Goal: Task Accomplishment & Management: Use online tool/utility

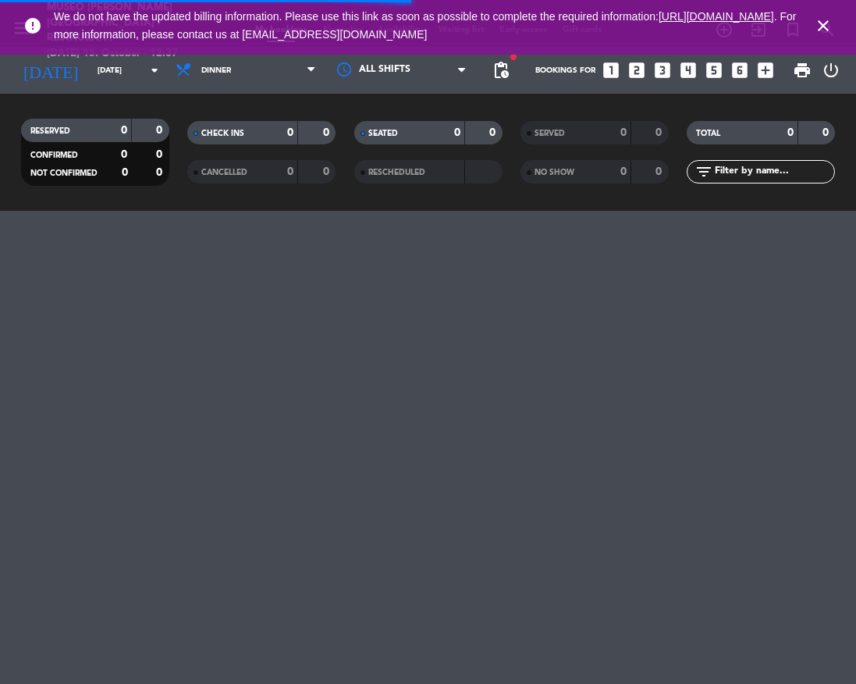
click at [824, 26] on icon "close" at bounding box center [823, 25] width 19 height 19
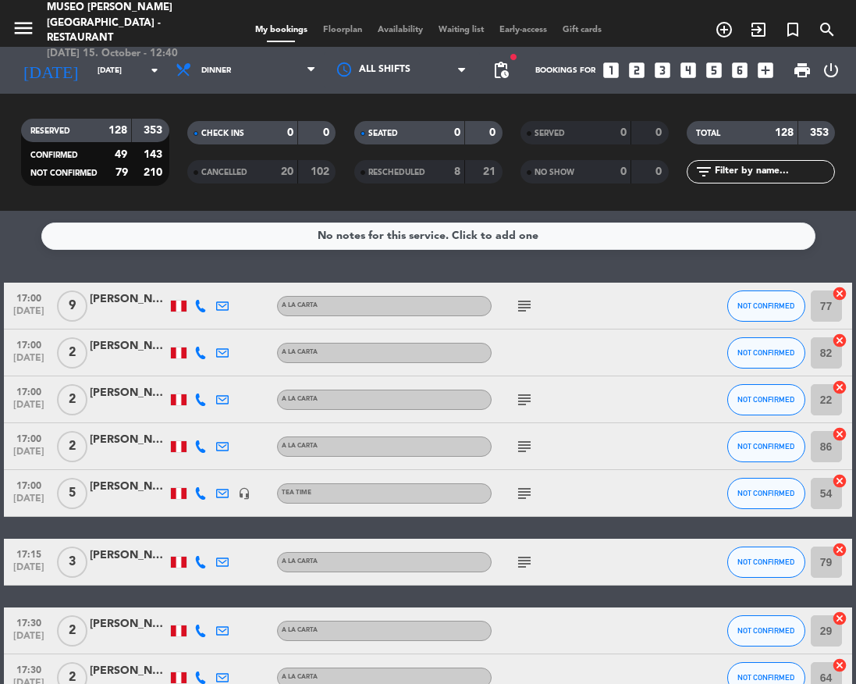
click at [528, 311] on icon "subject" at bounding box center [524, 306] width 19 height 19
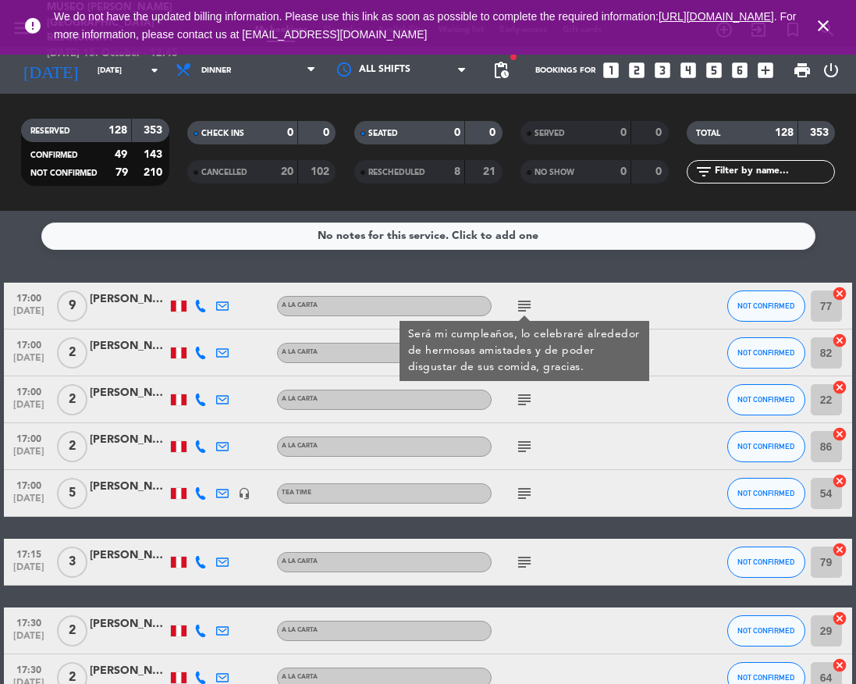
click at [120, 304] on div "[PERSON_NAME]" at bounding box center [129, 299] width 78 height 18
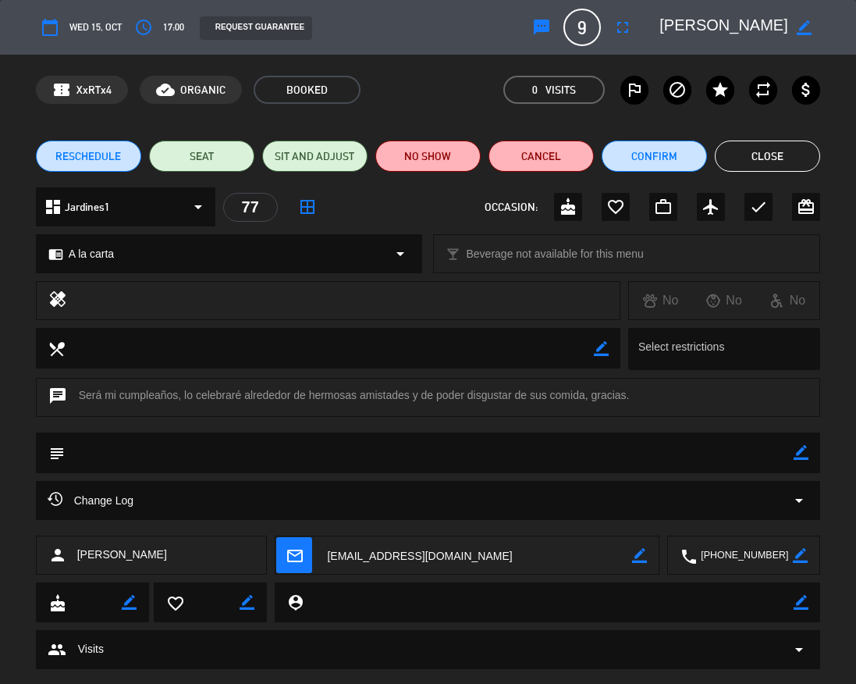
click at [688, 36] on textarea at bounding box center [724, 27] width 129 height 28
click at [809, 158] on button "Close" at bounding box center [767, 156] width 105 height 31
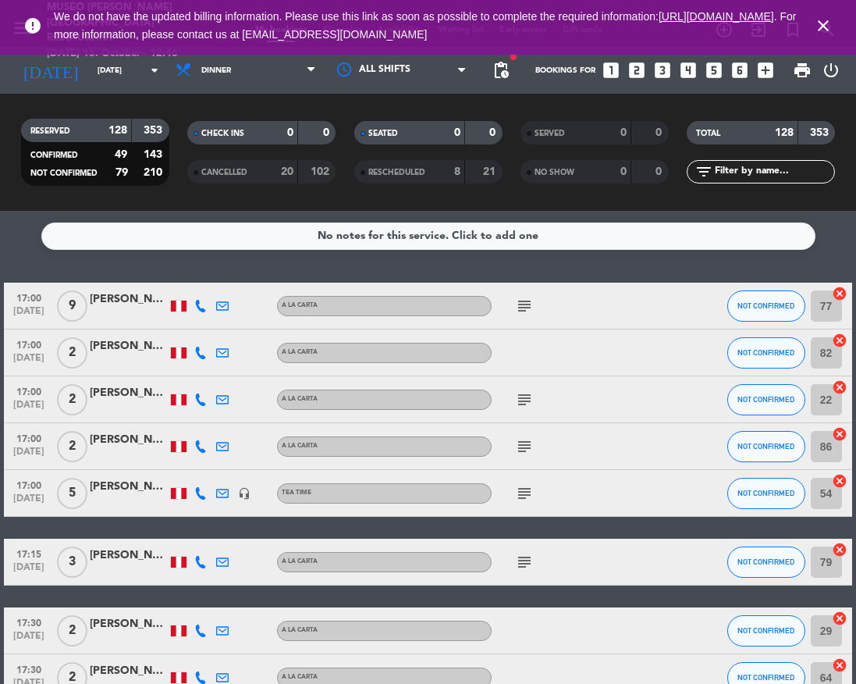
click at [518, 406] on icon "subject" at bounding box center [524, 399] width 19 height 19
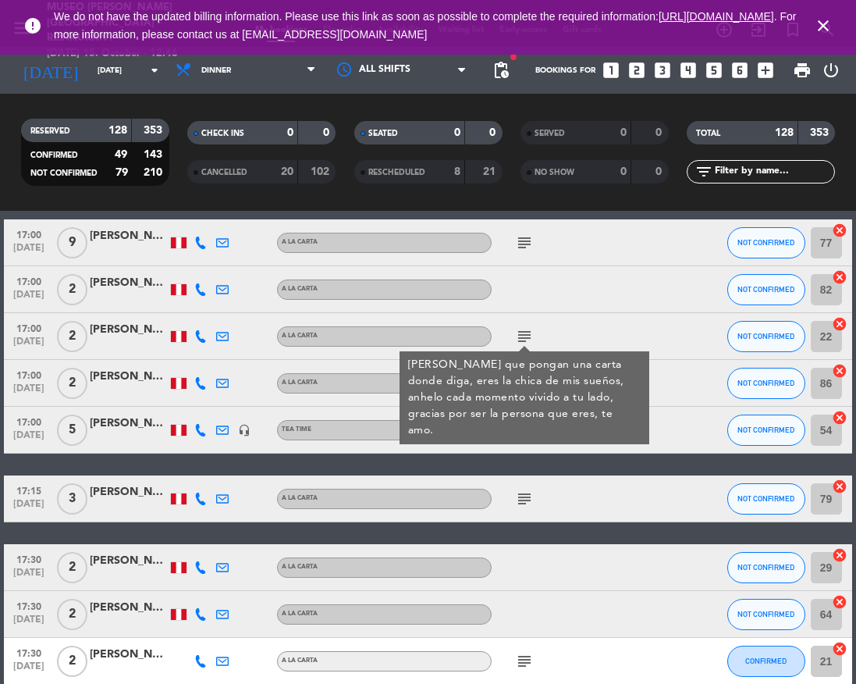
scroll to position [65, 0]
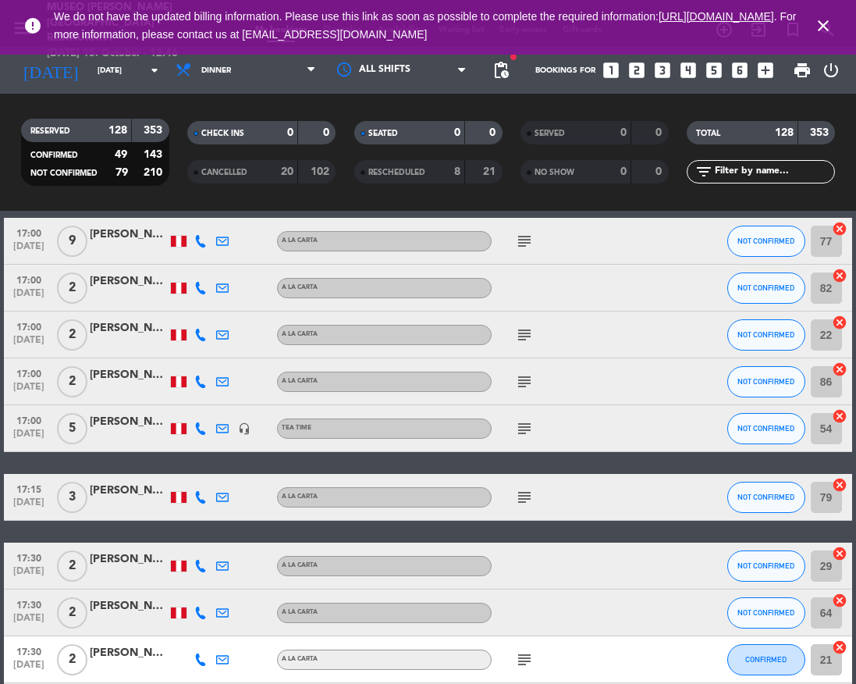
click at [523, 384] on icon "subject" at bounding box center [524, 381] width 19 height 19
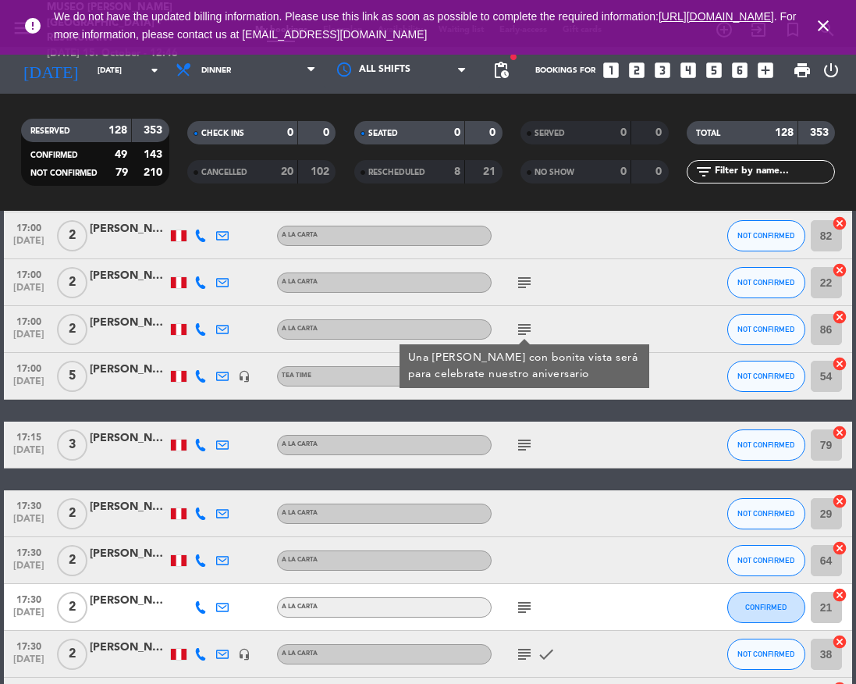
scroll to position [119, 0]
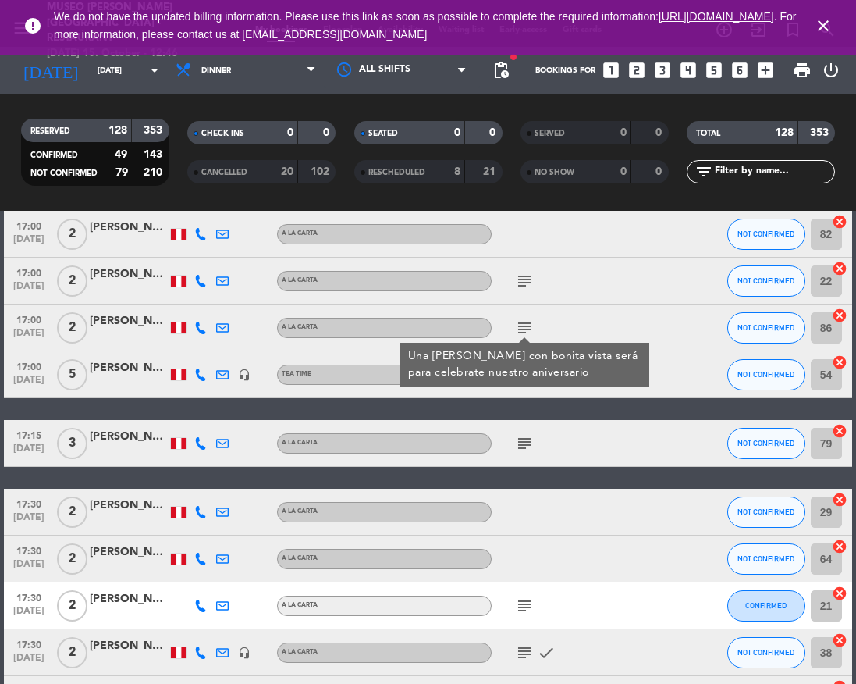
click at [529, 390] on div "subject" at bounding box center [557, 374] width 131 height 46
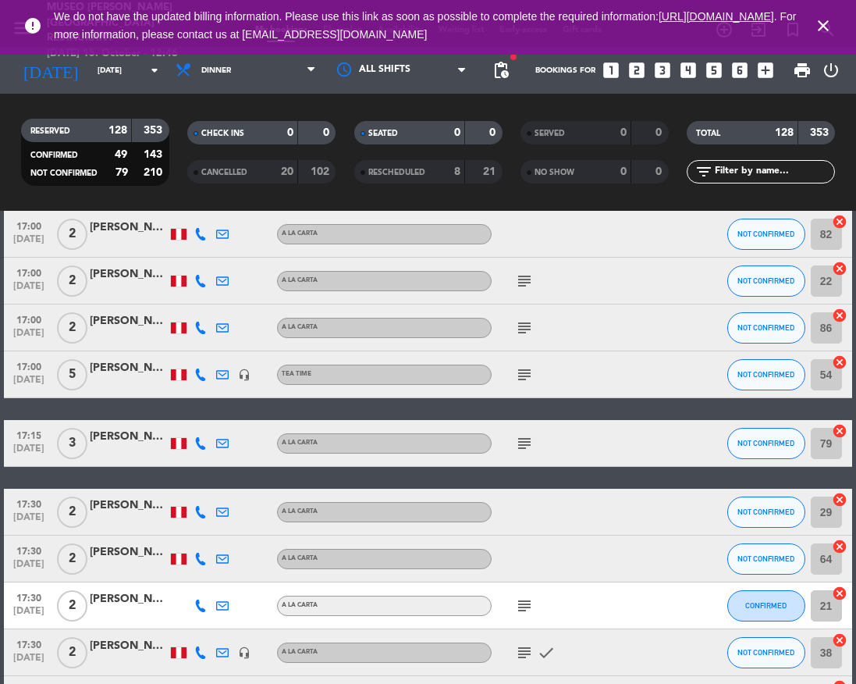
click at [528, 379] on icon "subject" at bounding box center [524, 374] width 19 height 19
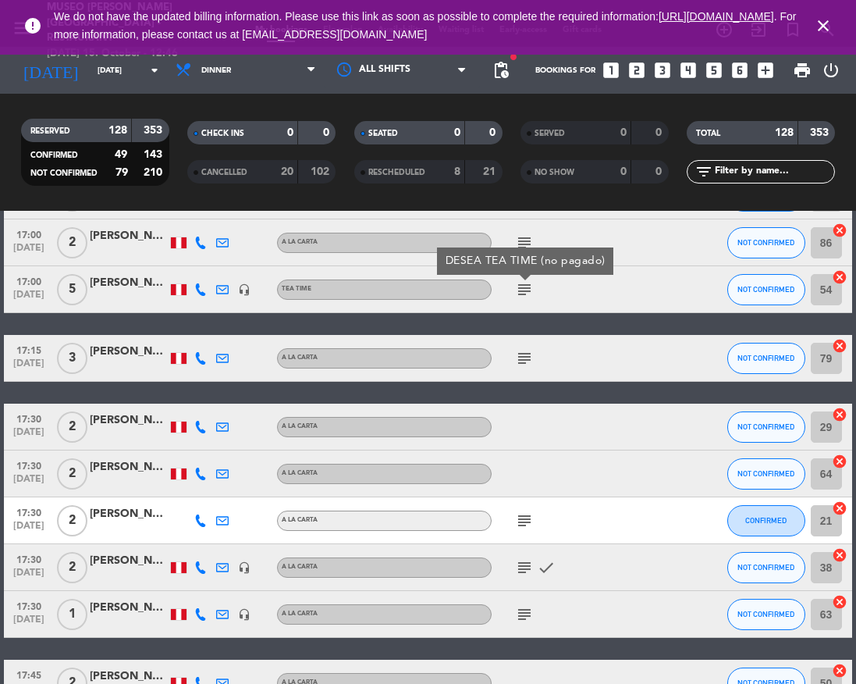
scroll to position [191, 0]
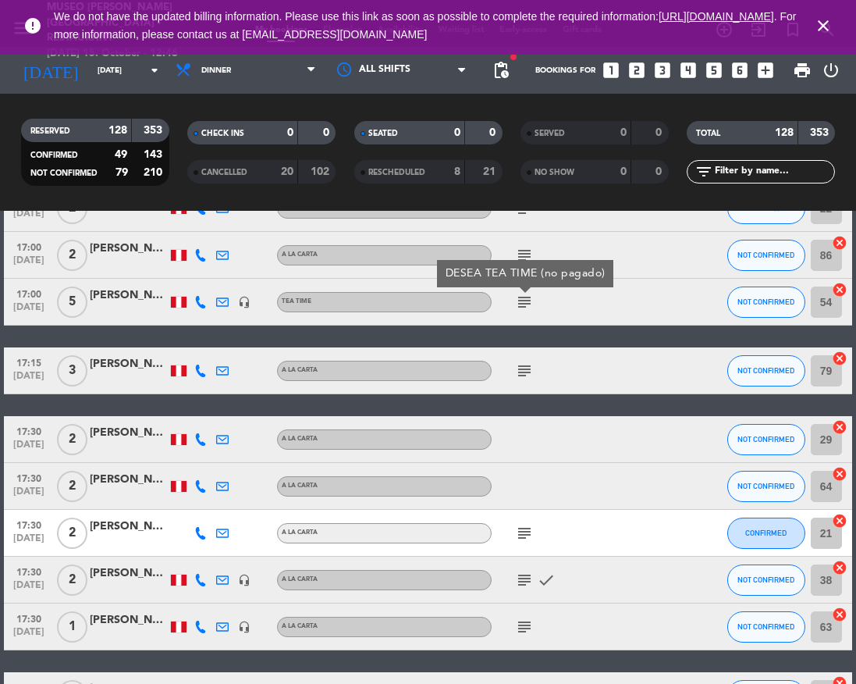
click at [528, 379] on div "subject" at bounding box center [557, 370] width 131 height 46
click at [525, 375] on icon "subject" at bounding box center [524, 370] width 19 height 19
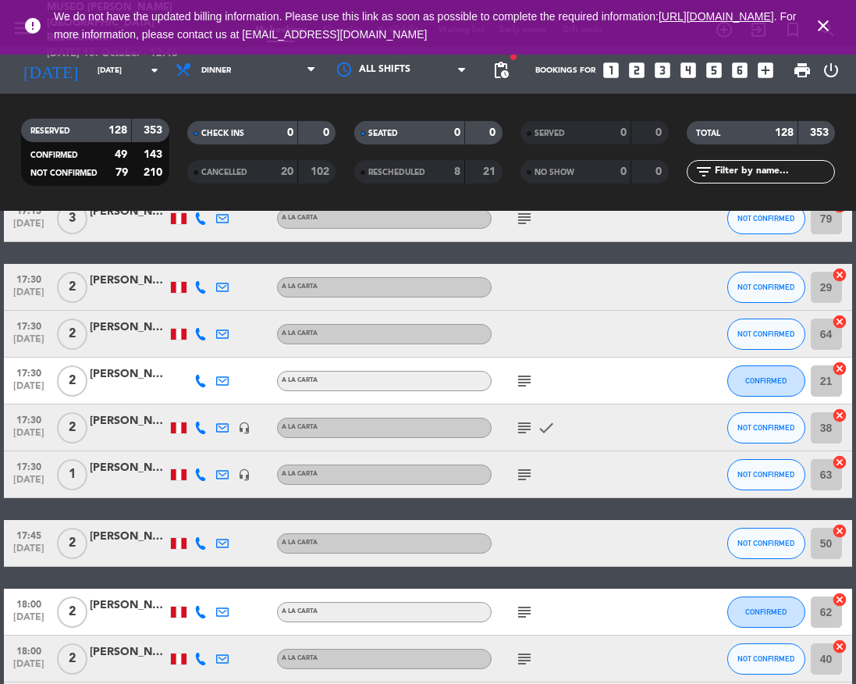
click at [525, 375] on icon "subject" at bounding box center [524, 381] width 19 height 19
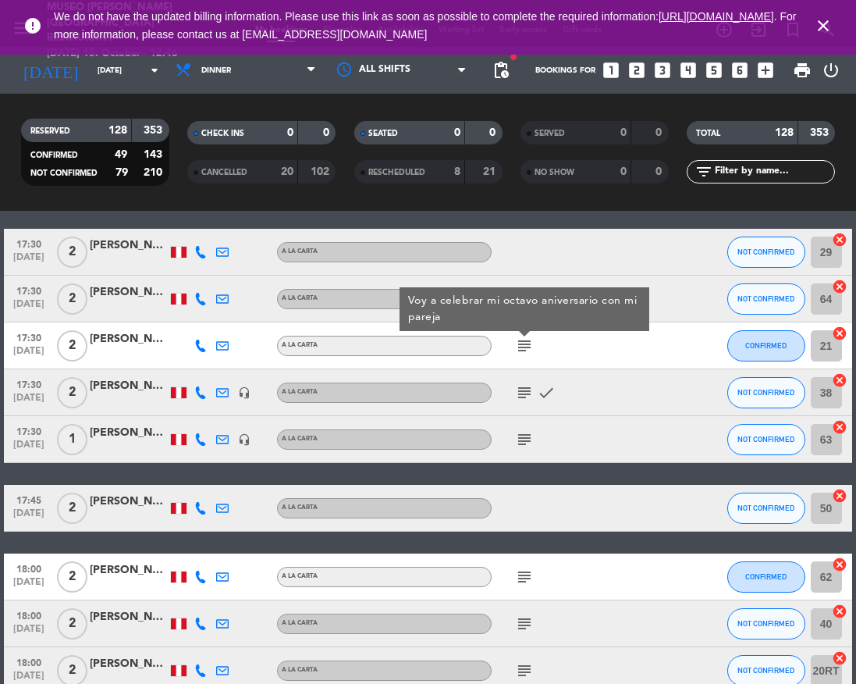
scroll to position [407, 0]
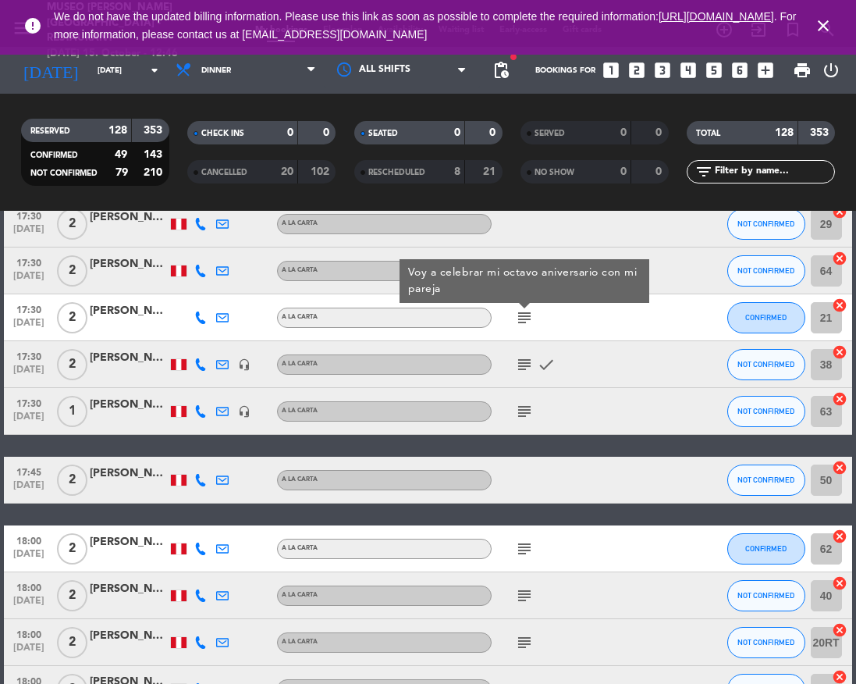
click at [525, 375] on div "subject check" at bounding box center [557, 364] width 131 height 46
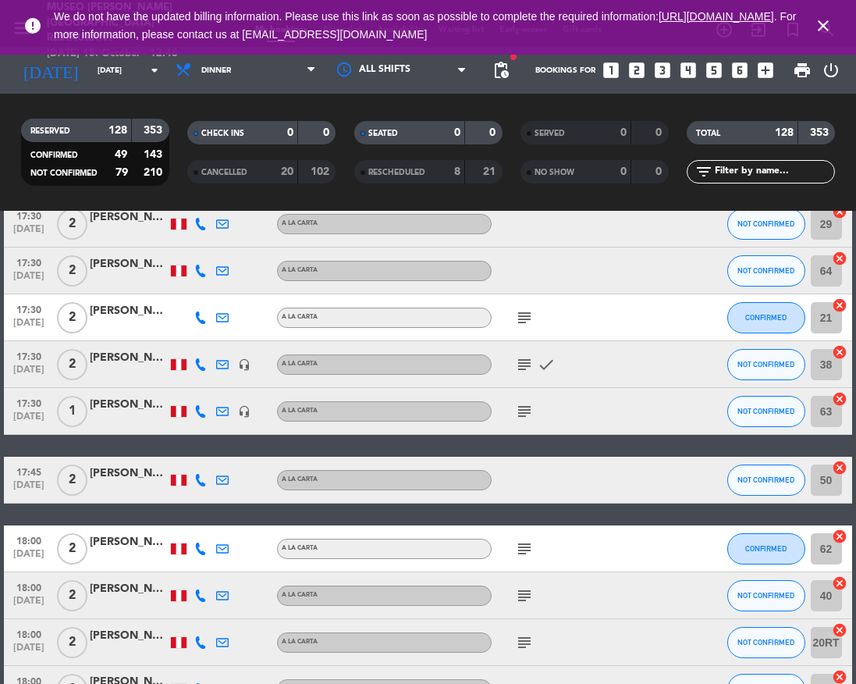
click at [524, 367] on icon "subject" at bounding box center [524, 364] width 19 height 19
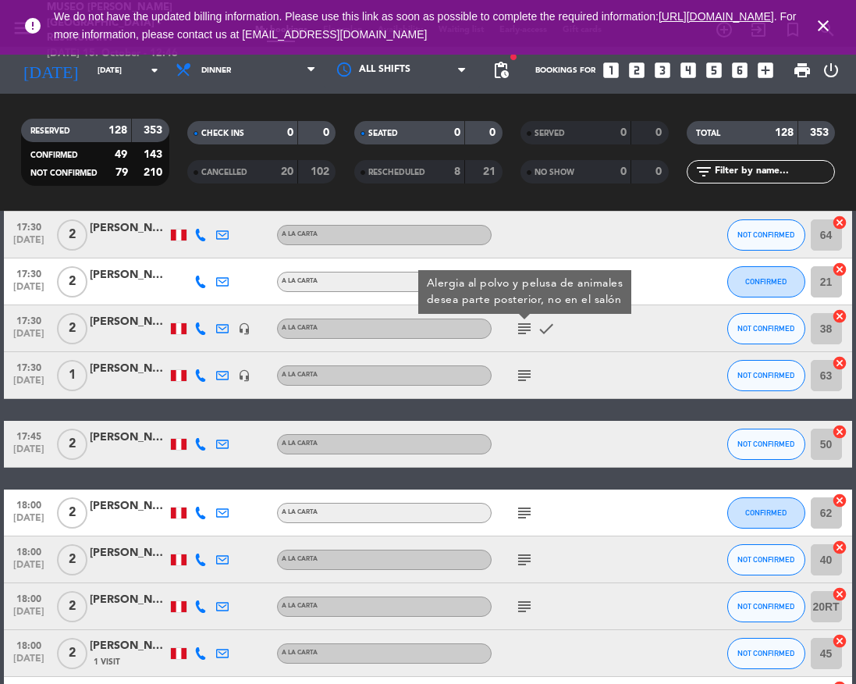
scroll to position [447, 0]
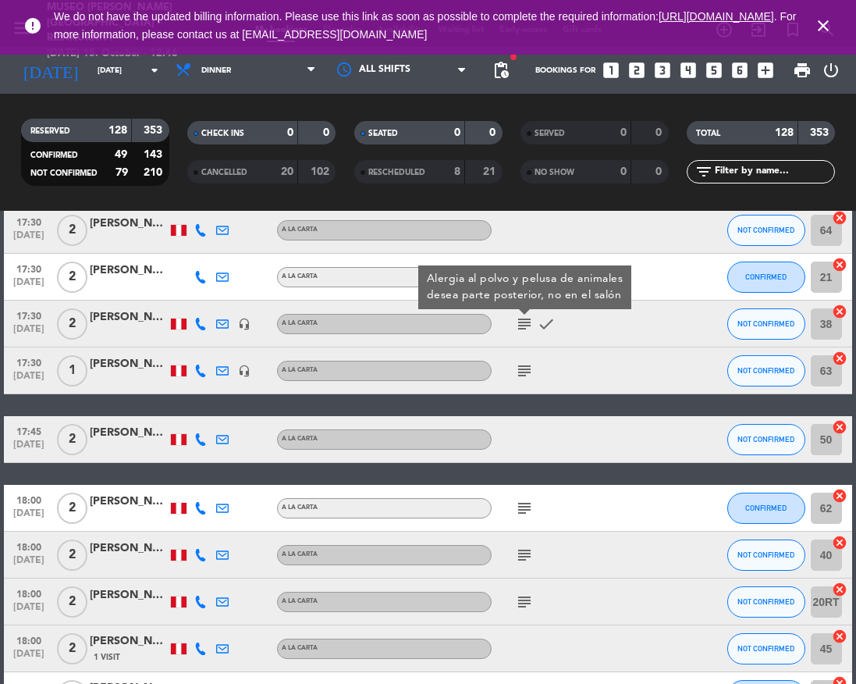
click at [524, 367] on icon "subject" at bounding box center [524, 370] width 19 height 19
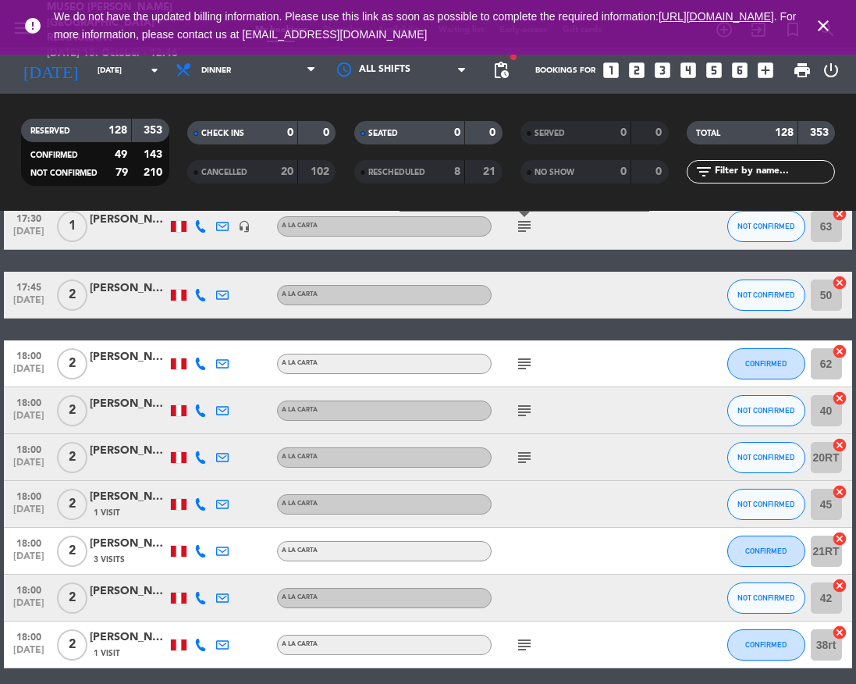
click at [524, 367] on icon "subject" at bounding box center [524, 363] width 19 height 19
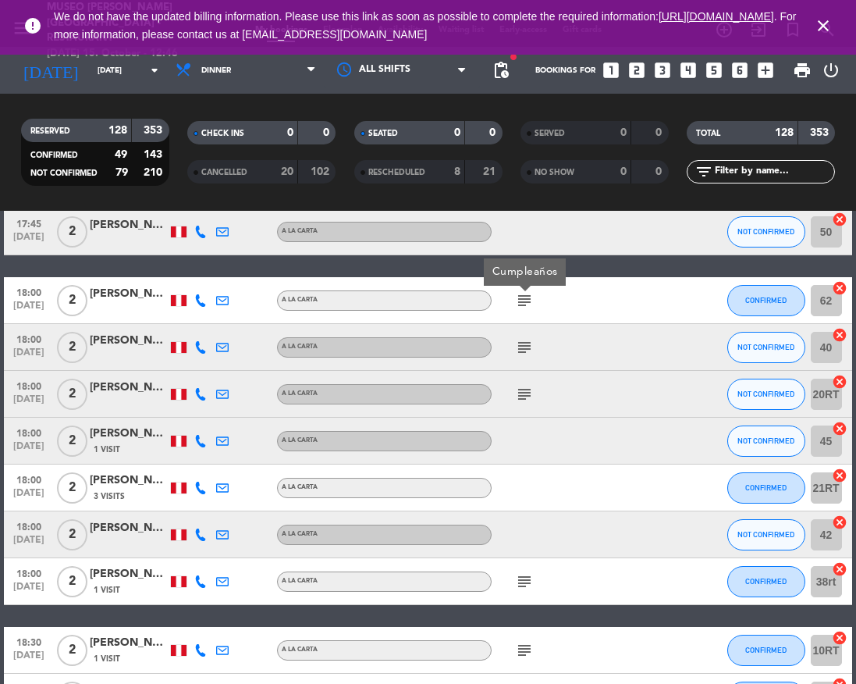
scroll to position [623, 0]
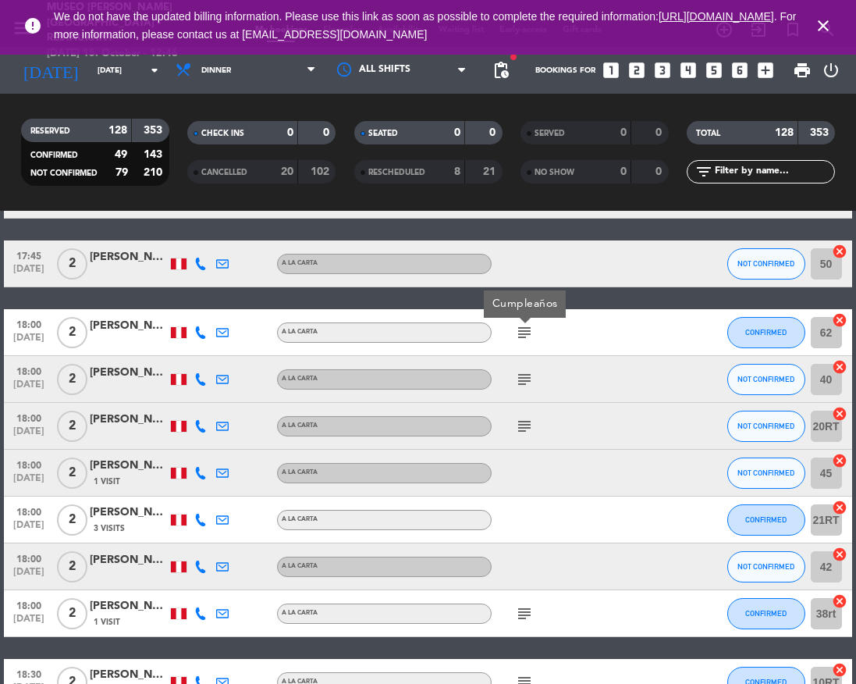
click at [524, 367] on div "subject" at bounding box center [557, 379] width 131 height 46
click at [525, 377] on icon "subject" at bounding box center [524, 379] width 19 height 19
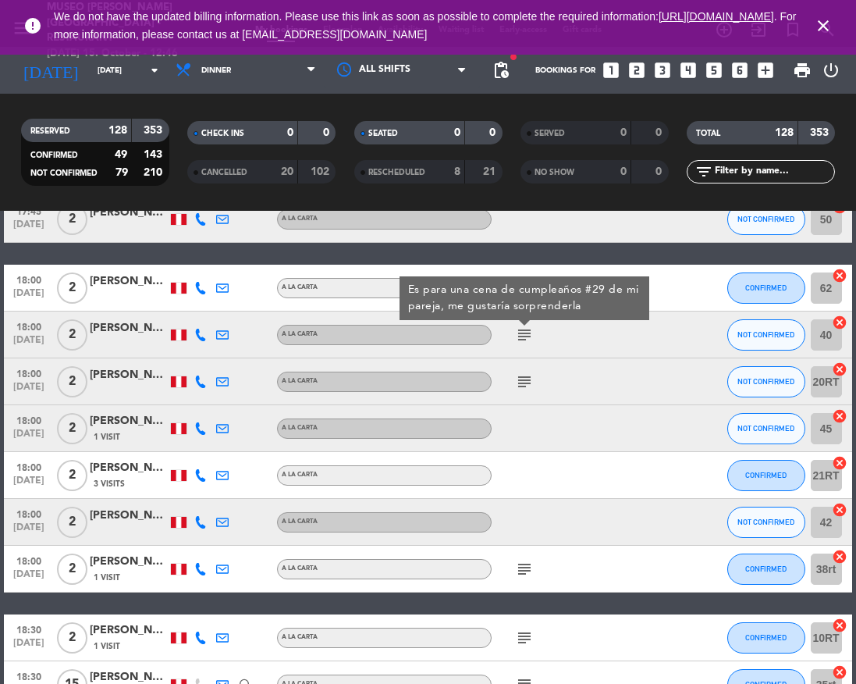
click at [525, 377] on icon "subject" at bounding box center [524, 381] width 19 height 19
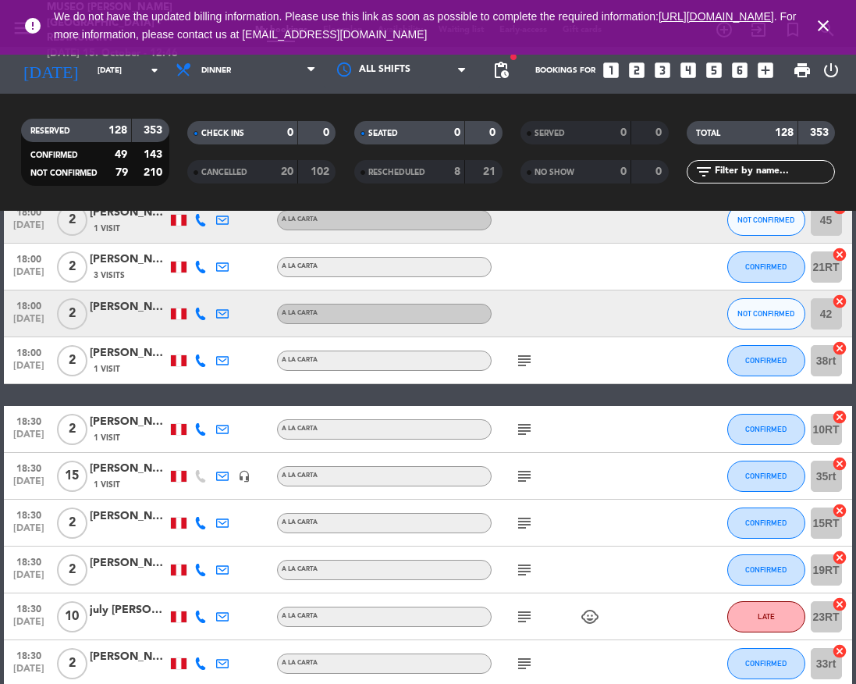
scroll to position [867, 0]
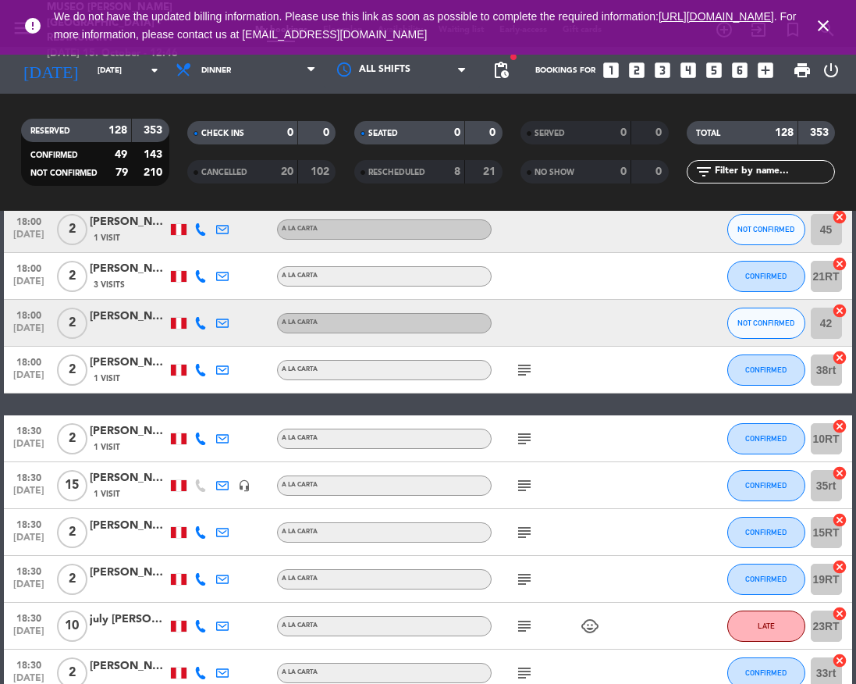
click at [525, 377] on icon "subject" at bounding box center [524, 370] width 19 height 19
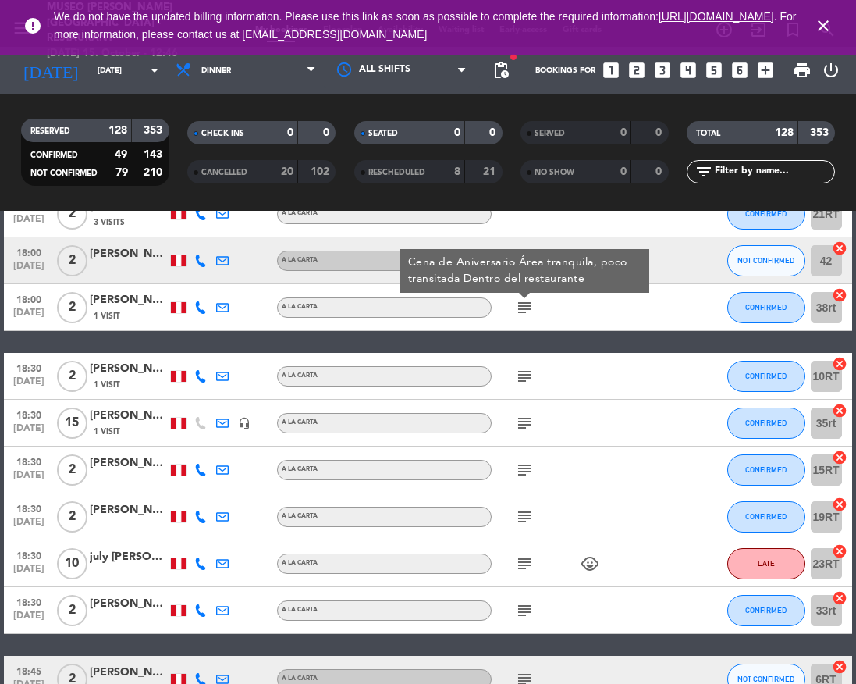
scroll to position [927, 0]
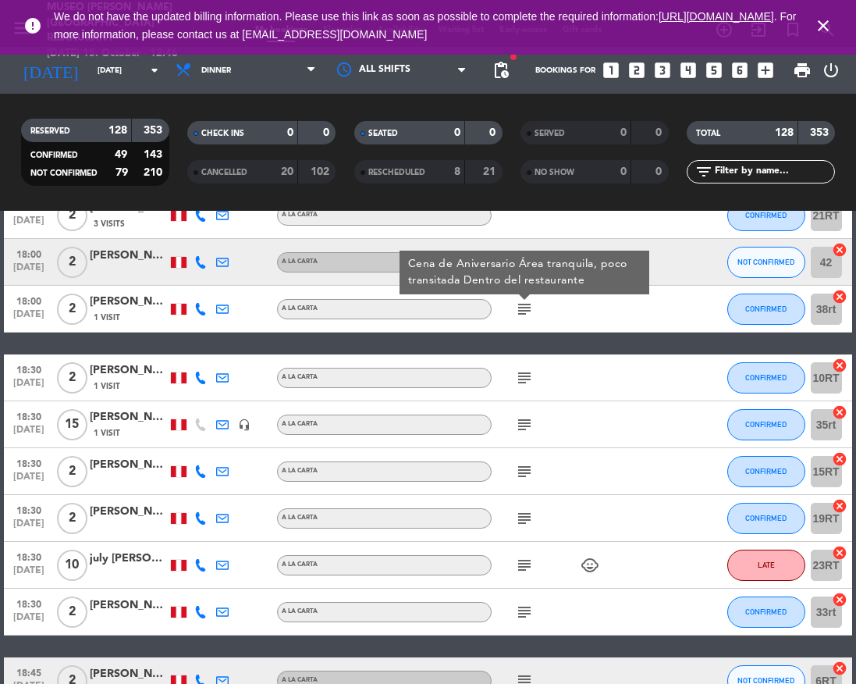
click at [525, 377] on icon "subject" at bounding box center [524, 377] width 19 height 19
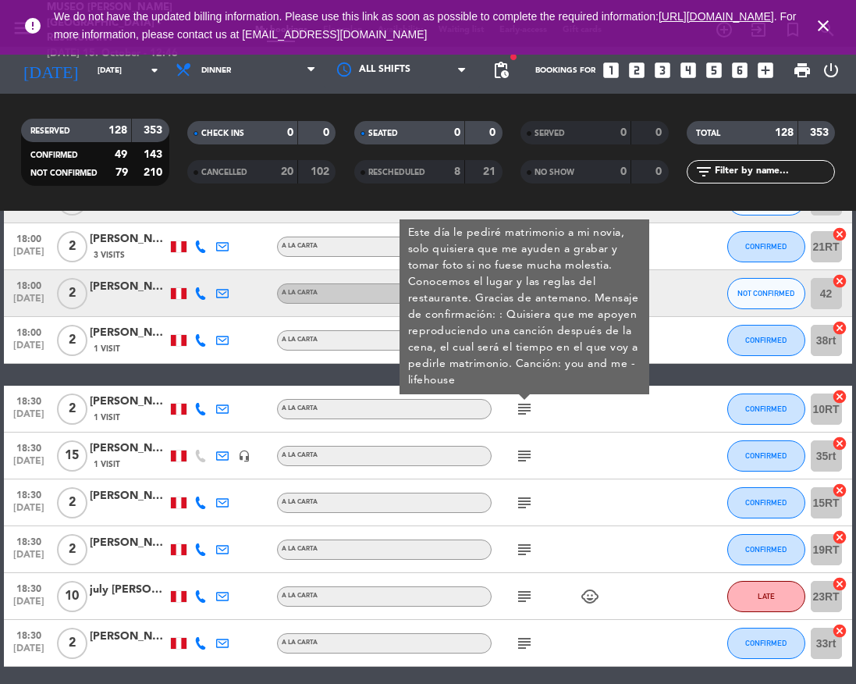
scroll to position [892, 0]
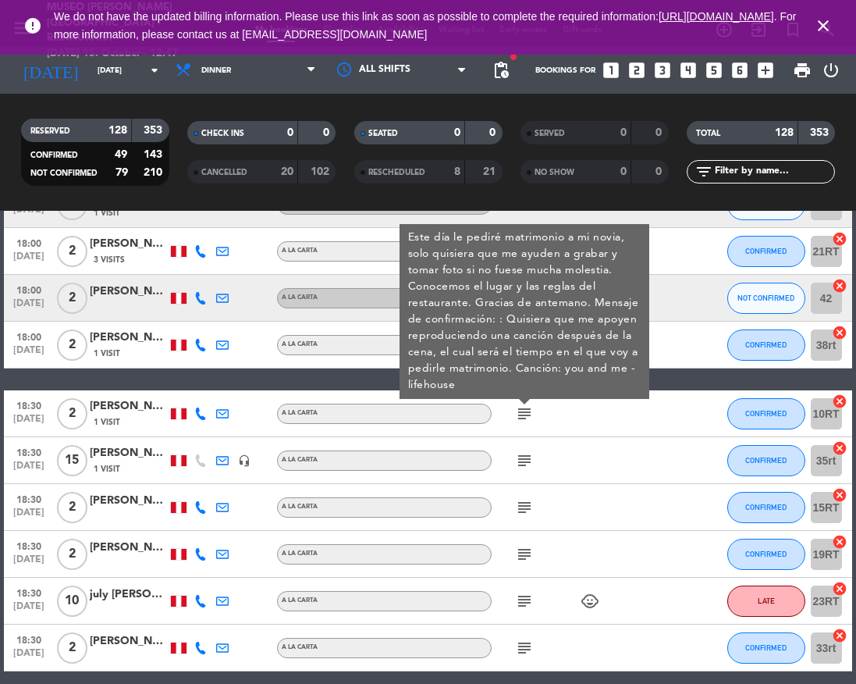
click at [831, 20] on icon "close" at bounding box center [823, 25] width 19 height 19
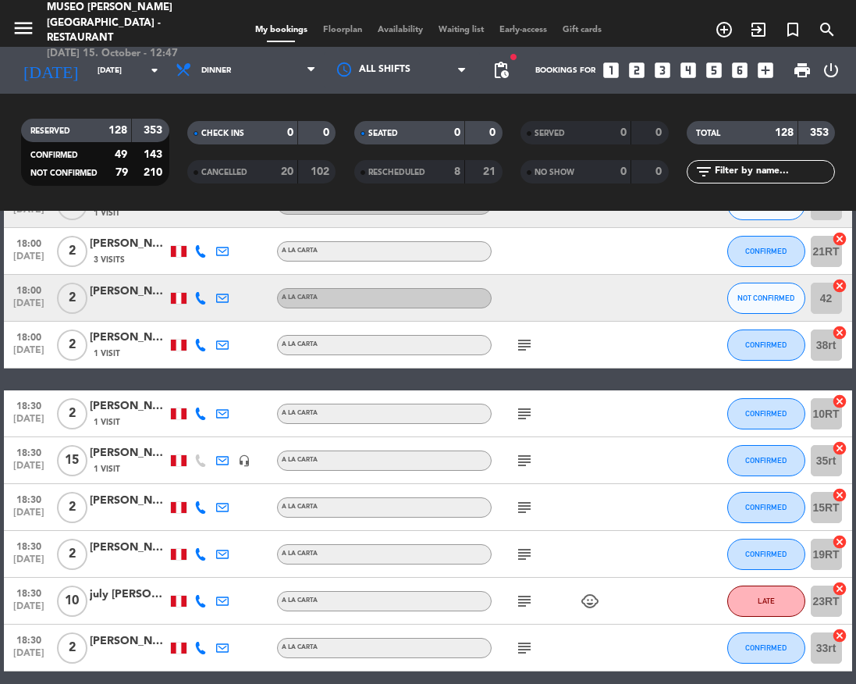
click at [524, 423] on div "subject" at bounding box center [557, 413] width 131 height 46
click at [518, 404] on icon "subject" at bounding box center [524, 413] width 19 height 19
click at [523, 411] on icon "subject" at bounding box center [524, 413] width 19 height 19
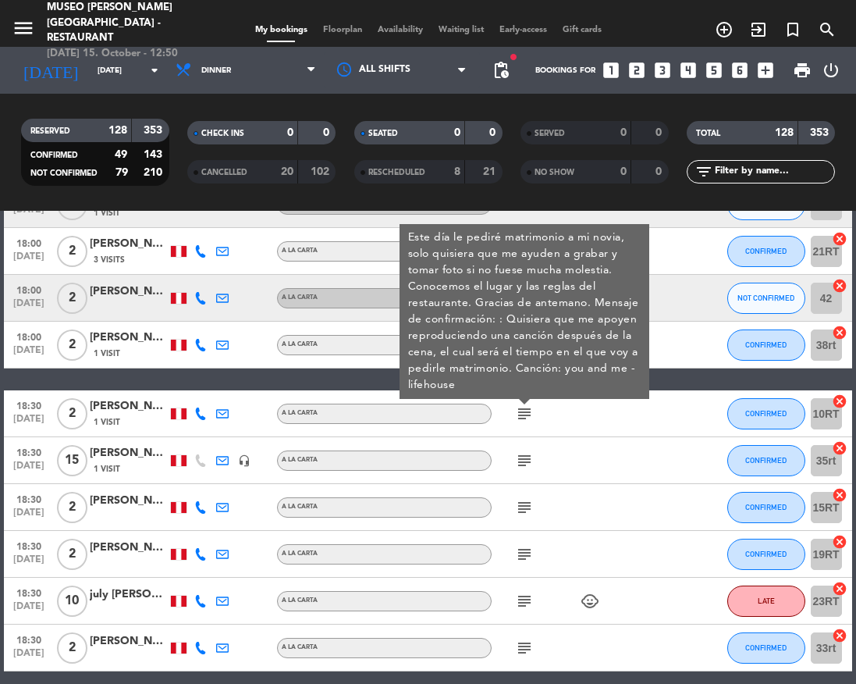
click at [133, 464] on div "1 Visit" at bounding box center [129, 468] width 78 height 13
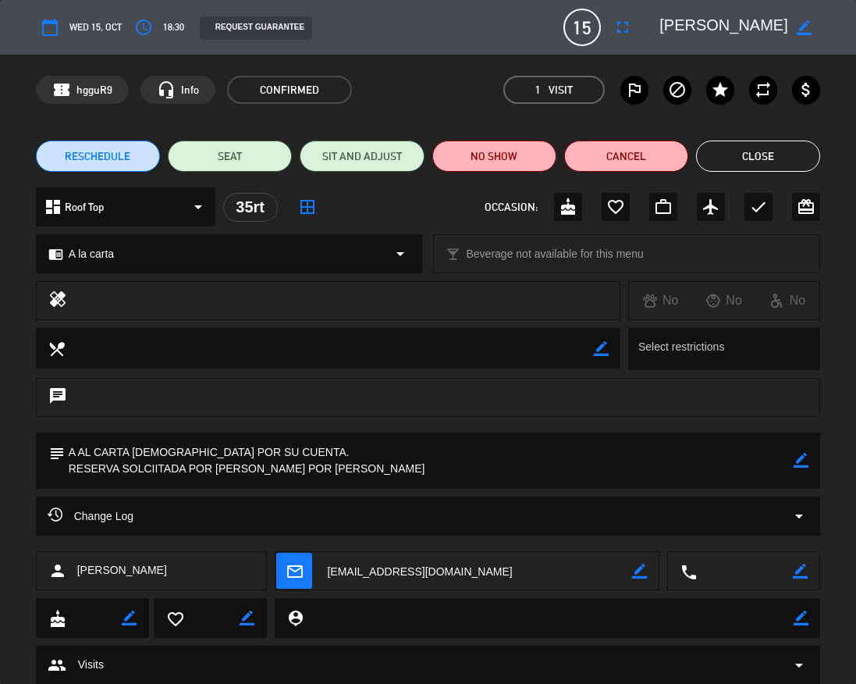
click at [768, 152] on button "Close" at bounding box center [758, 156] width 124 height 31
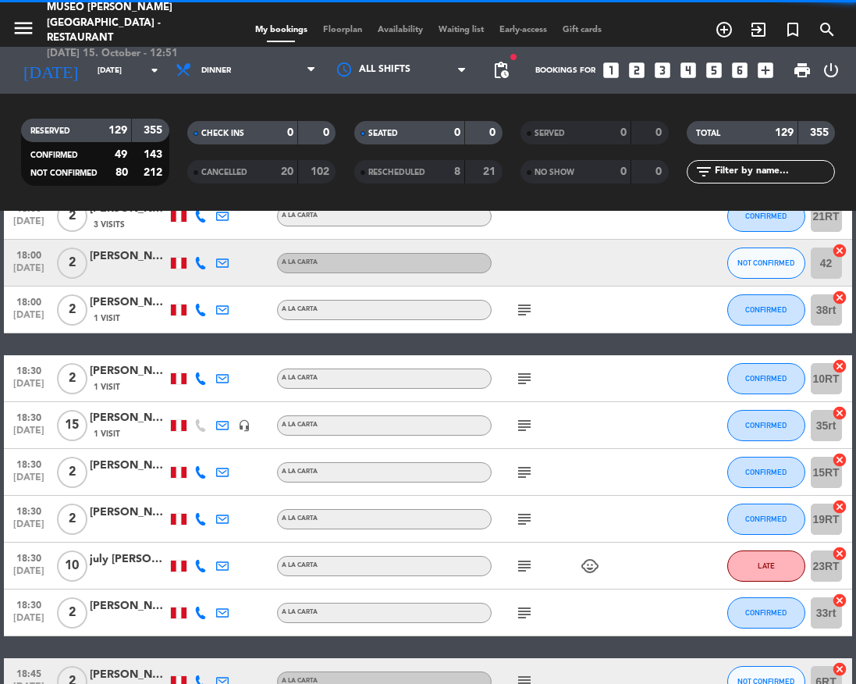
scroll to position [929, 0]
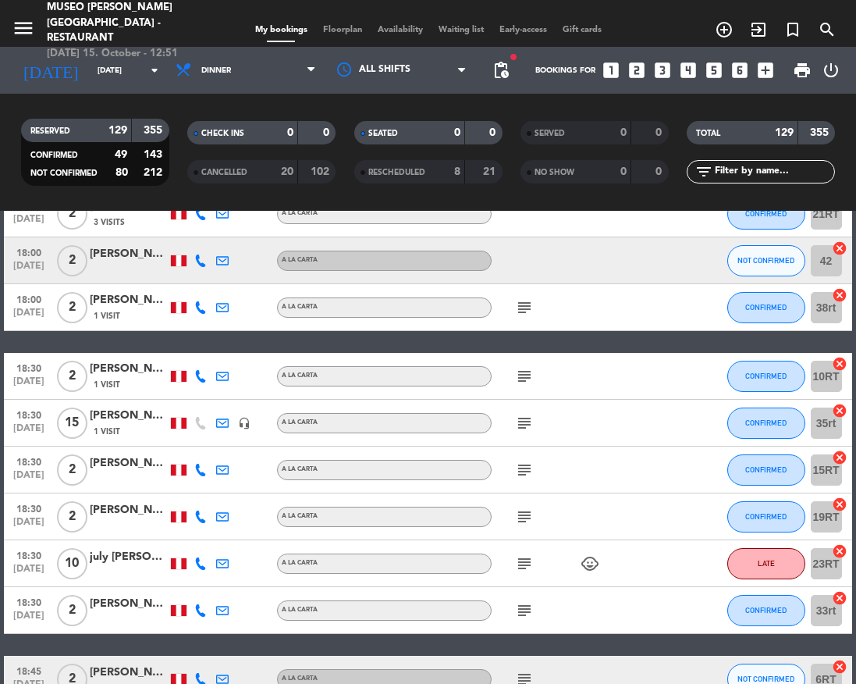
click at [524, 472] on icon "subject" at bounding box center [524, 470] width 19 height 19
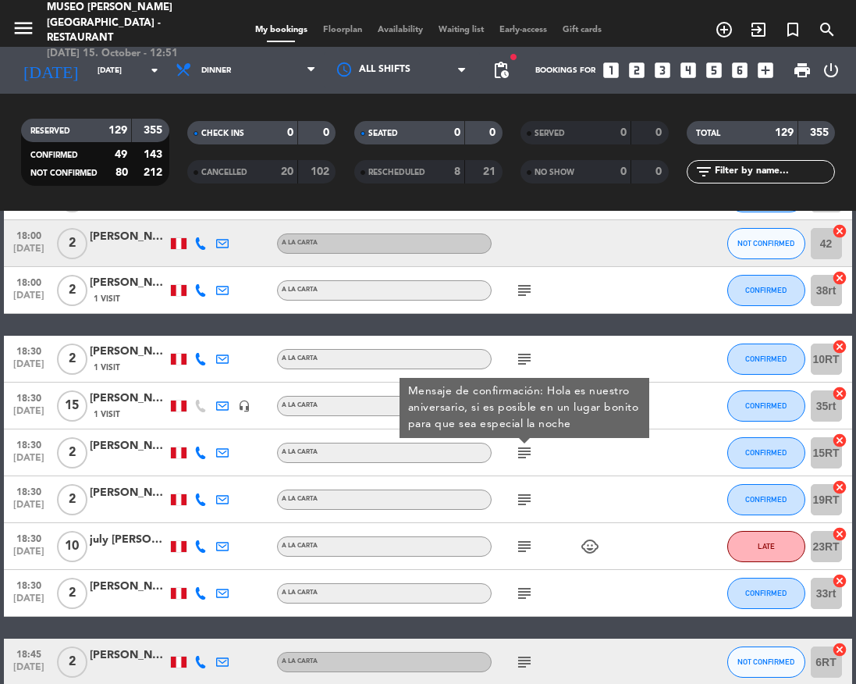
scroll to position [969, 0]
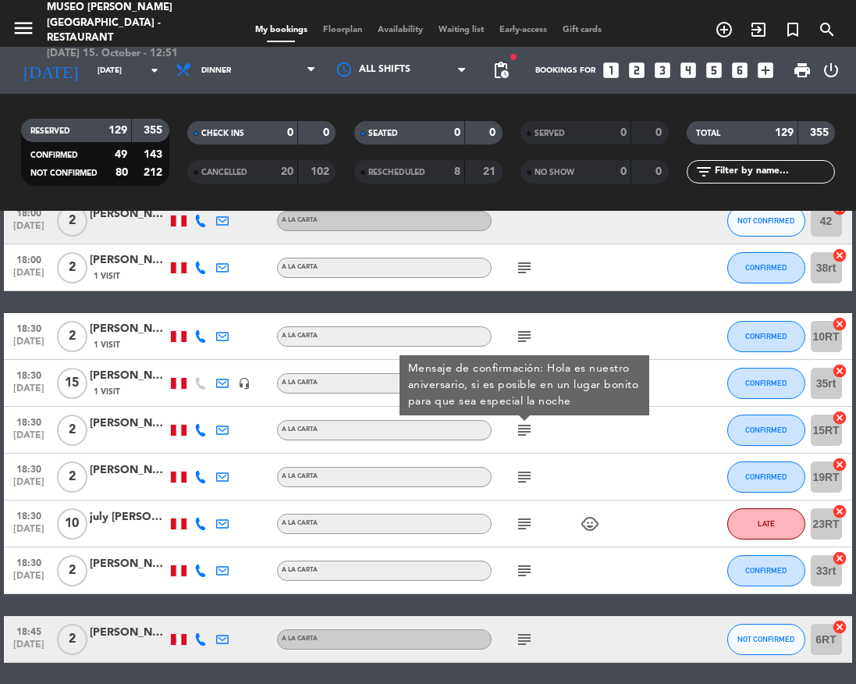
click at [526, 475] on icon "subject" at bounding box center [524, 477] width 19 height 19
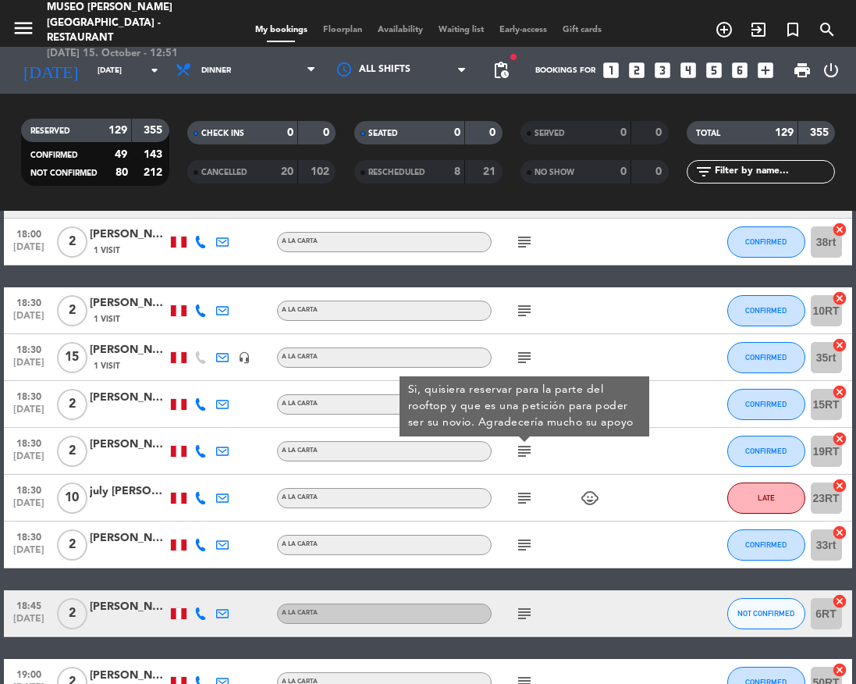
scroll to position [998, 0]
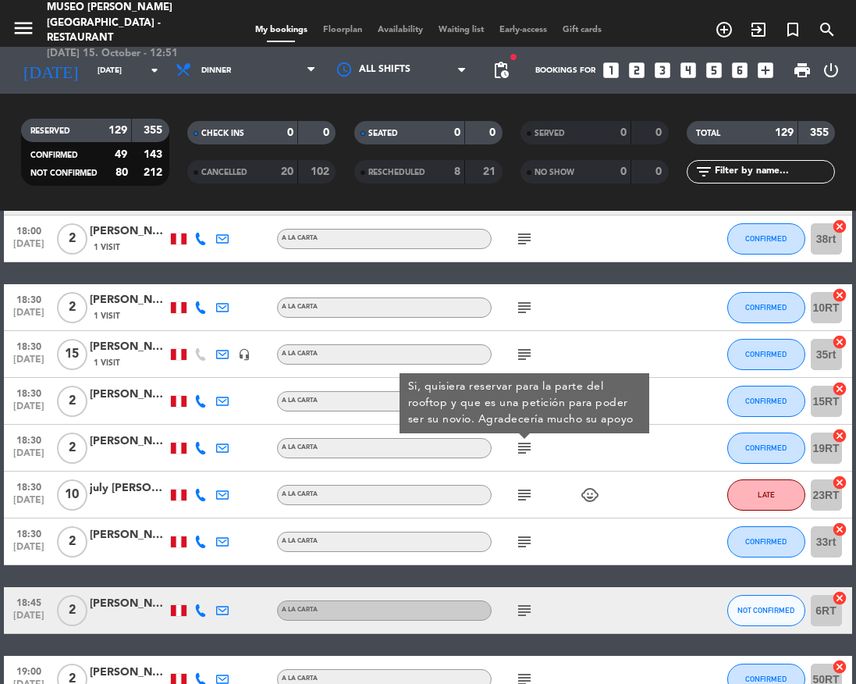
click at [142, 436] on div "[PERSON_NAME]" at bounding box center [129, 442] width 78 height 18
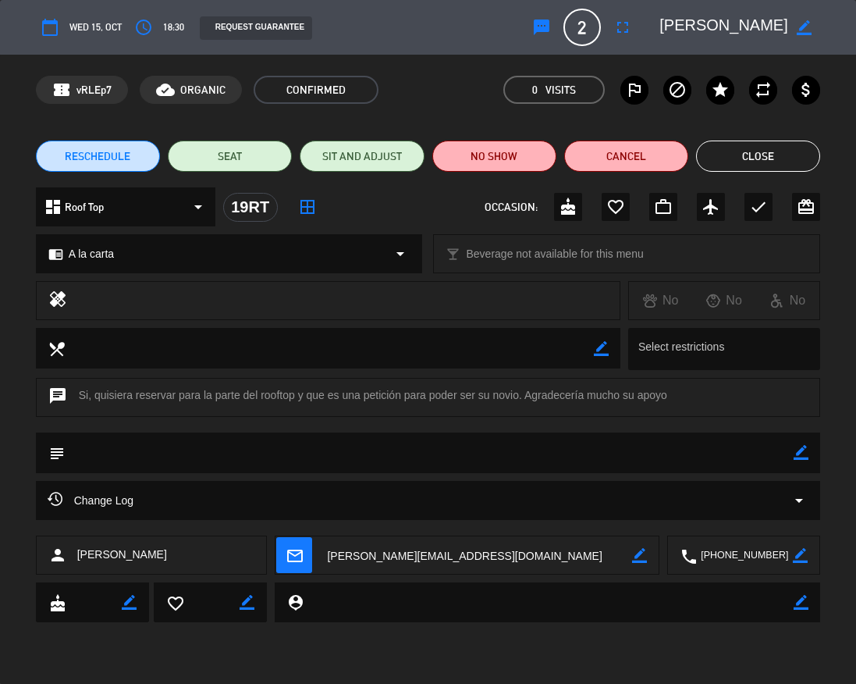
click at [685, 28] on textarea at bounding box center [724, 27] width 129 height 28
click at [768, 169] on button "Close" at bounding box center [758, 156] width 124 height 31
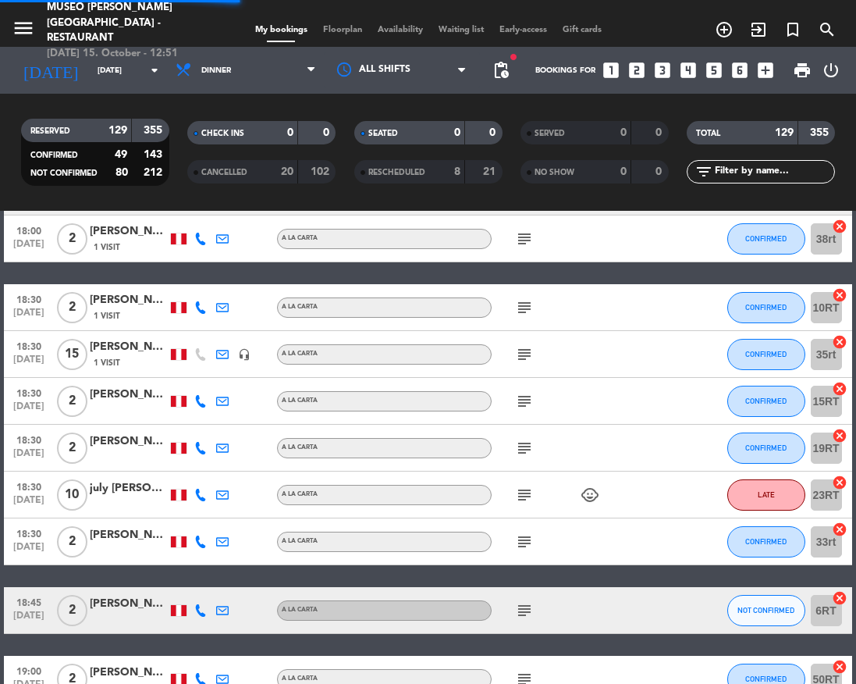
scroll to position [1065, 0]
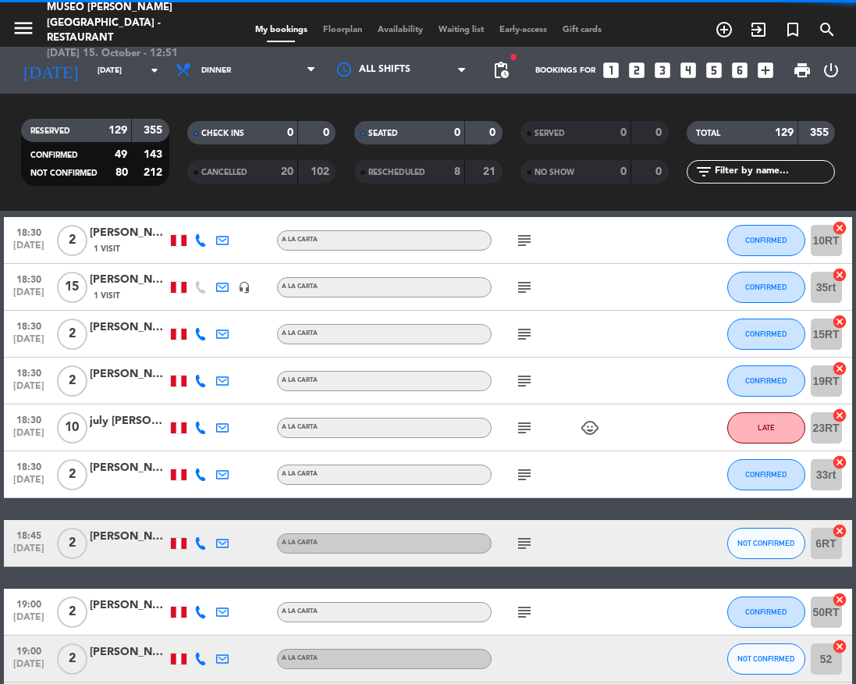
click at [525, 433] on icon "subject" at bounding box center [524, 427] width 19 height 19
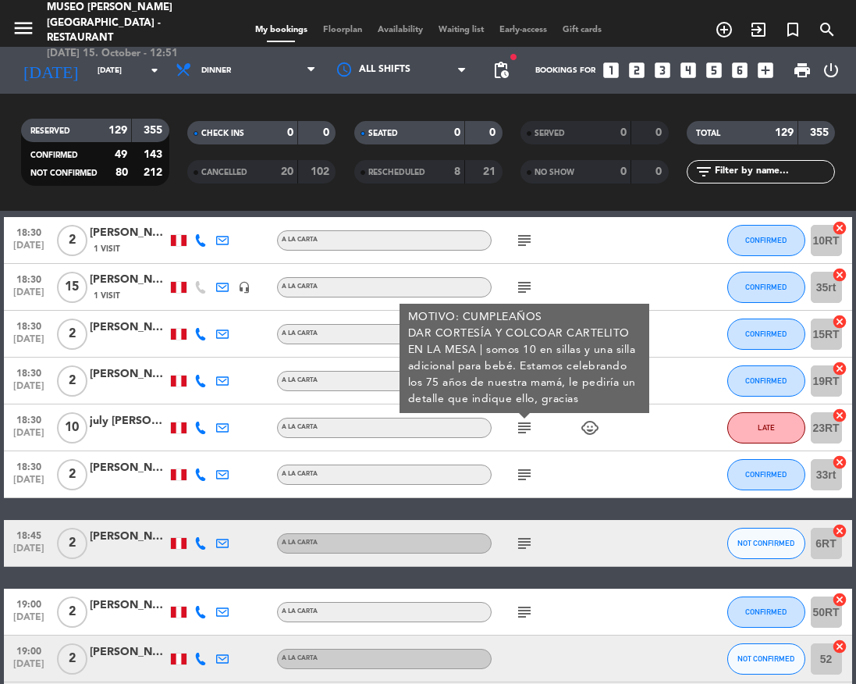
click at [107, 418] on div "july [PERSON_NAME]" at bounding box center [129, 421] width 78 height 18
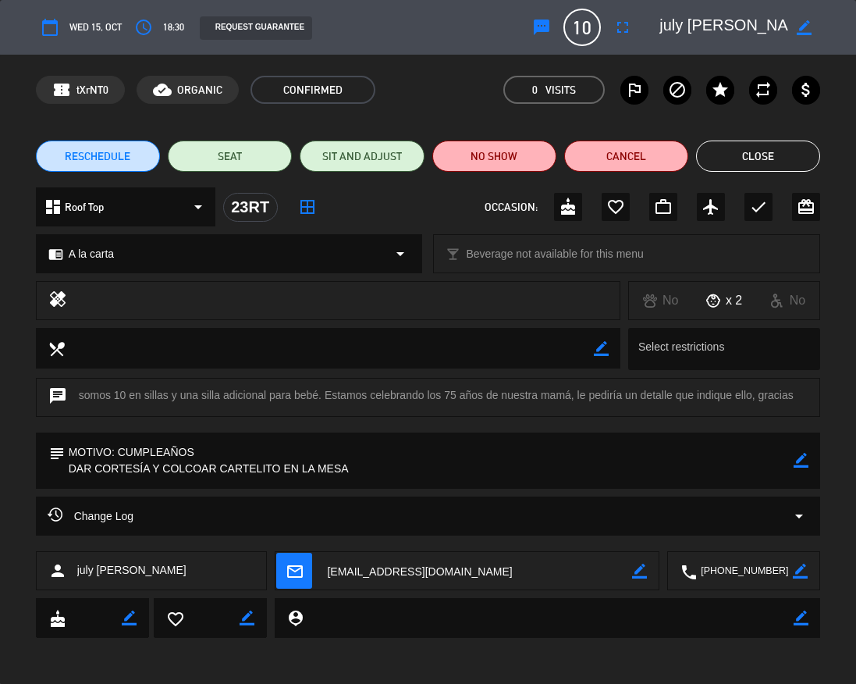
click at [721, 159] on button "Close" at bounding box center [758, 156] width 124 height 31
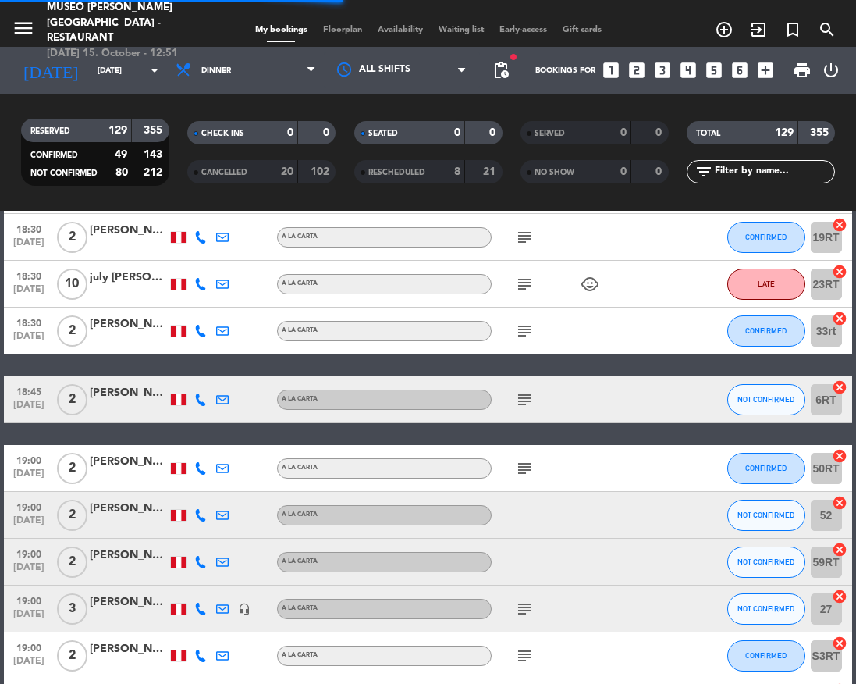
scroll to position [1212, 0]
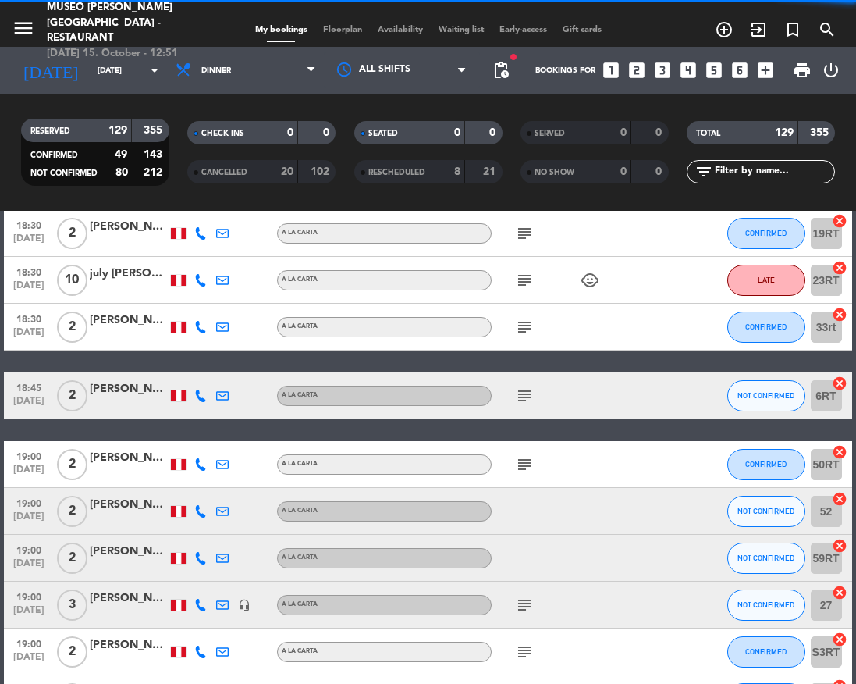
click at [521, 320] on icon "subject" at bounding box center [524, 327] width 19 height 19
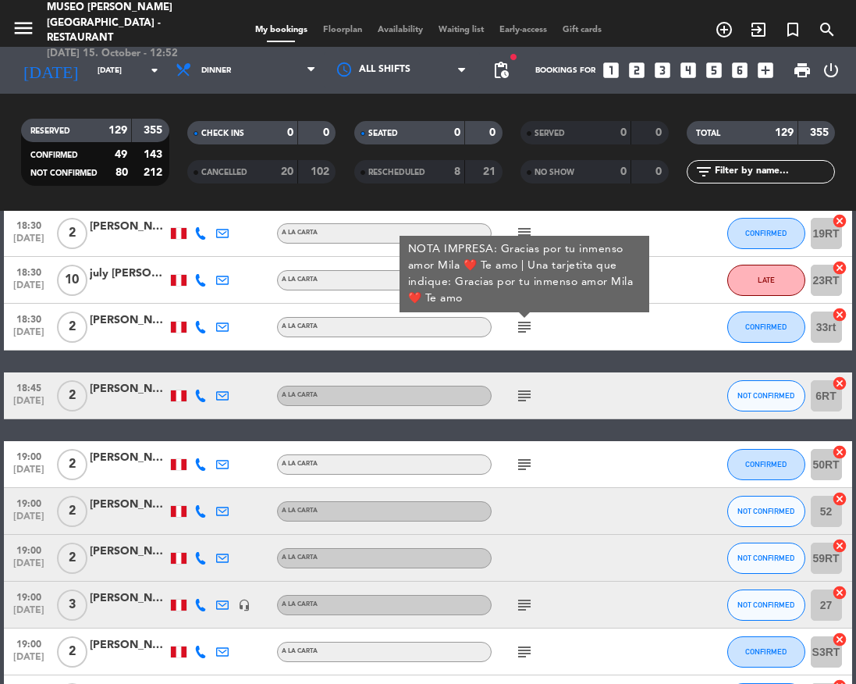
click at [519, 400] on icon "subject" at bounding box center [524, 395] width 19 height 19
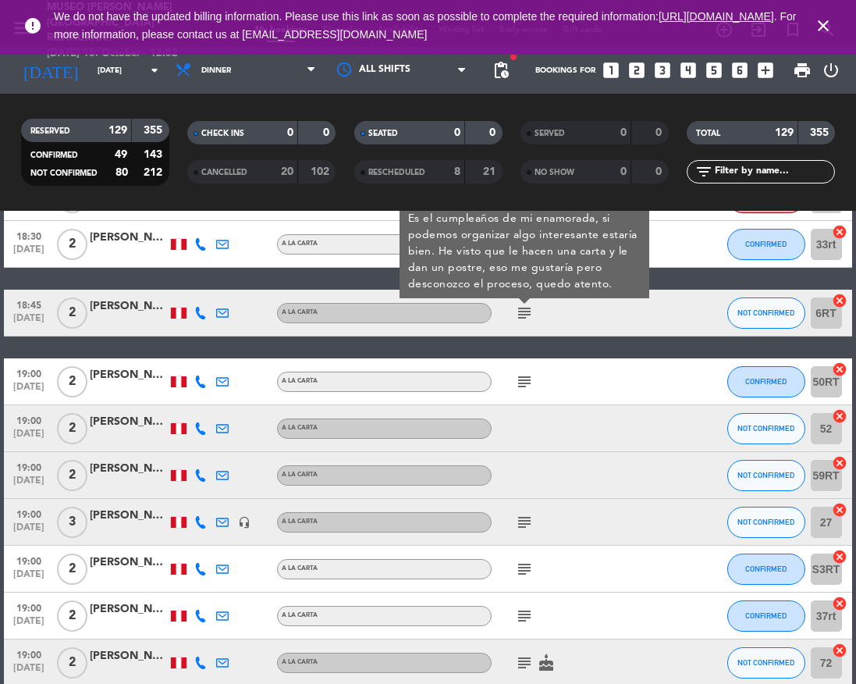
scroll to position [1304, 0]
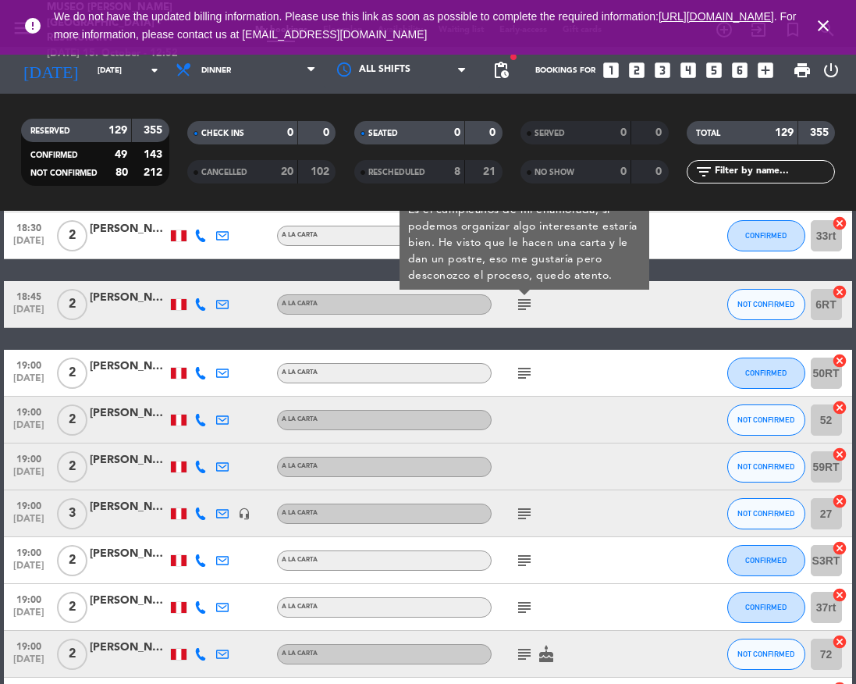
click at [519, 369] on icon "subject" at bounding box center [524, 373] width 19 height 19
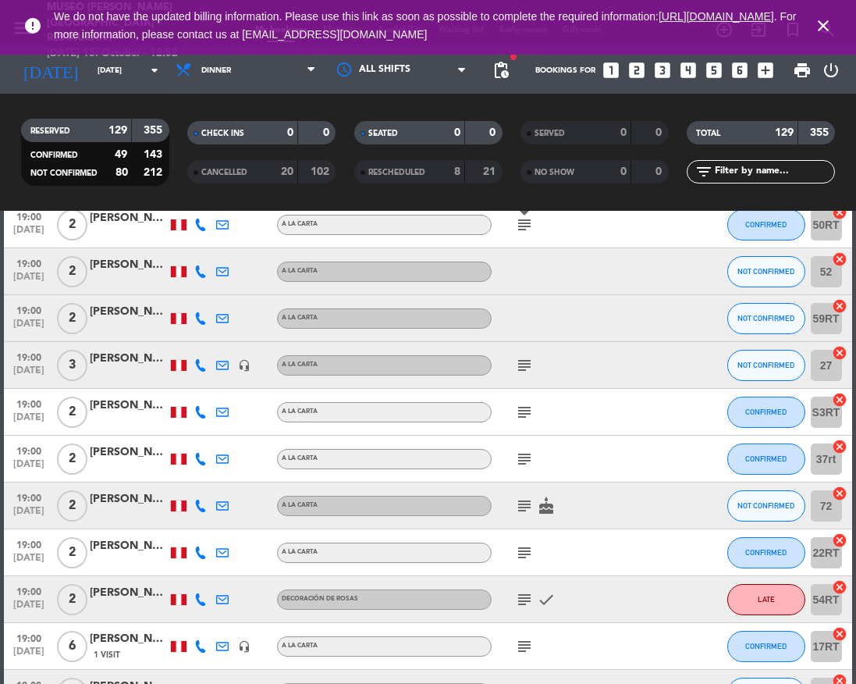
scroll to position [1451, 0]
click at [519, 369] on icon "subject" at bounding box center [524, 366] width 19 height 19
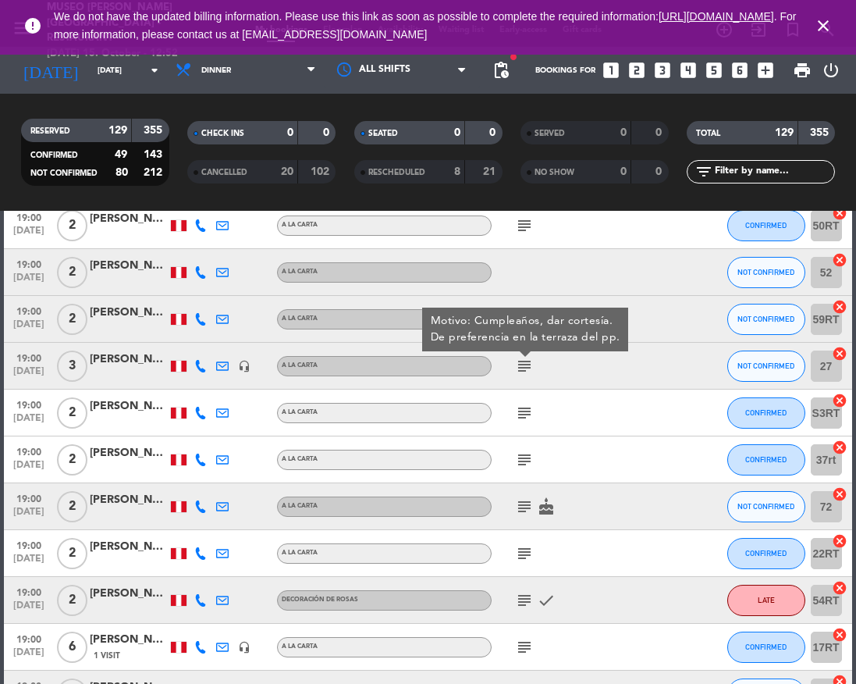
click at [155, 371] on div at bounding box center [129, 374] width 78 height 12
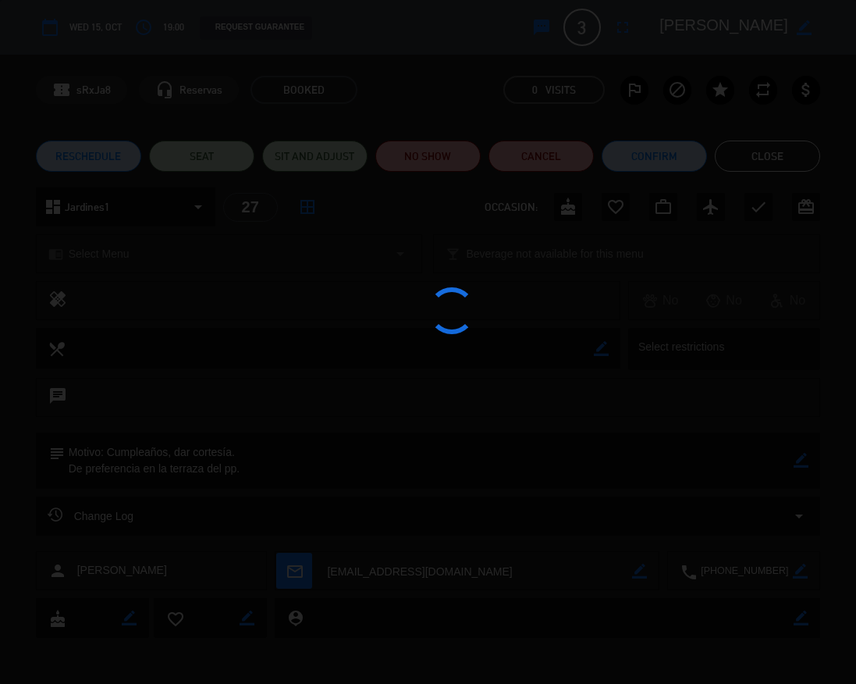
click at [703, 25] on edit-booking-info-modal "calendar_today Wed 15, Oct access_time 19:00 REQUEST GUARANTEE sms 3 [PERSON_NA…" at bounding box center [428, 342] width 856 height 684
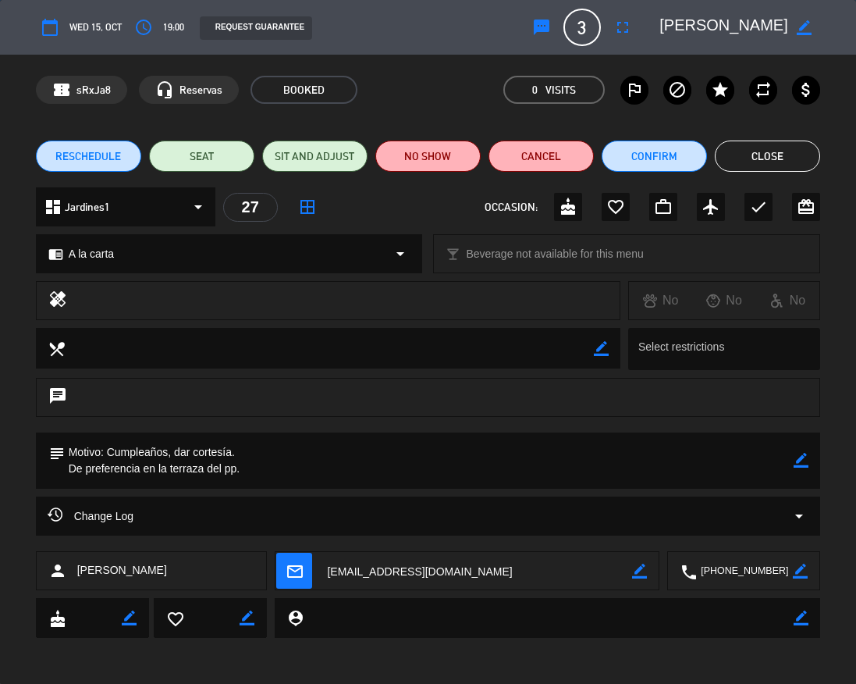
click at [703, 25] on textarea at bounding box center [724, 27] width 129 height 28
click at [744, 145] on button "Close" at bounding box center [767, 156] width 105 height 31
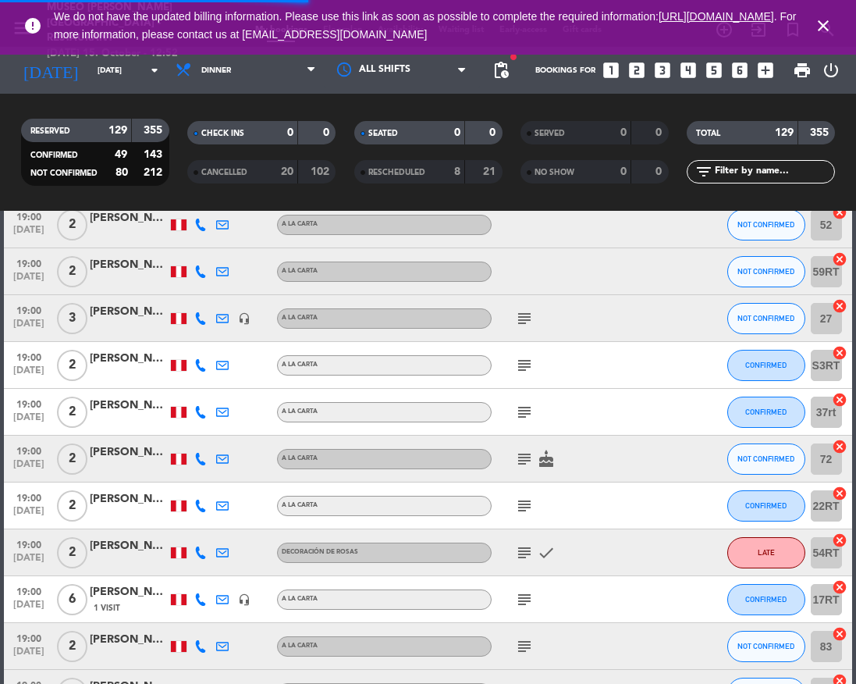
scroll to position [1508, 0]
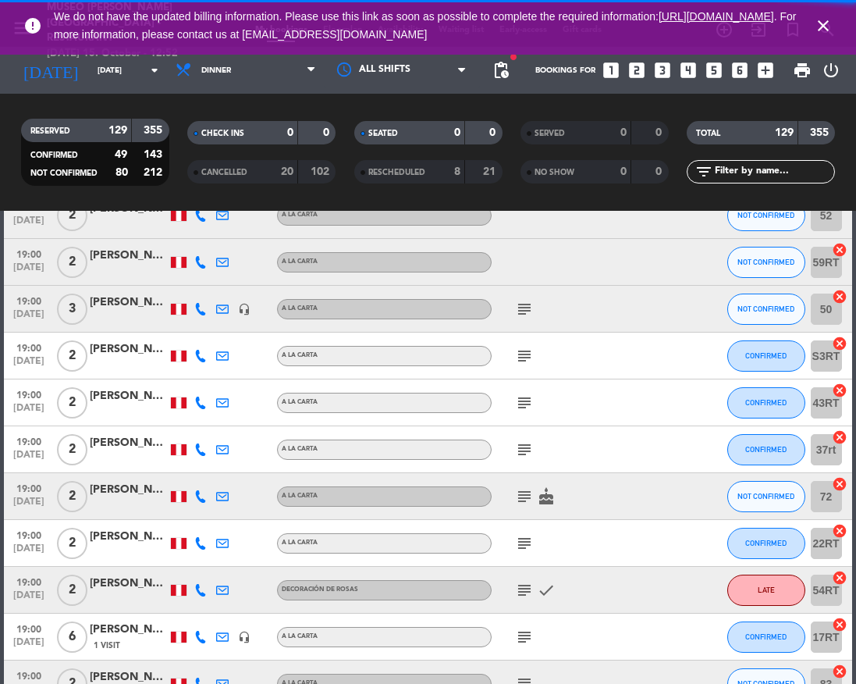
click at [518, 347] on icon "subject" at bounding box center [524, 356] width 19 height 19
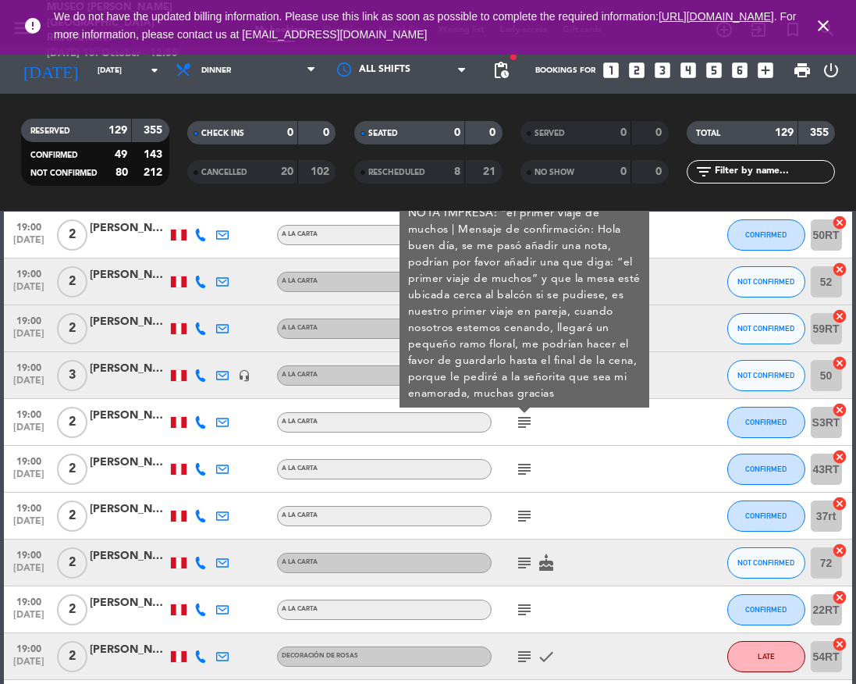
scroll to position [1444, 0]
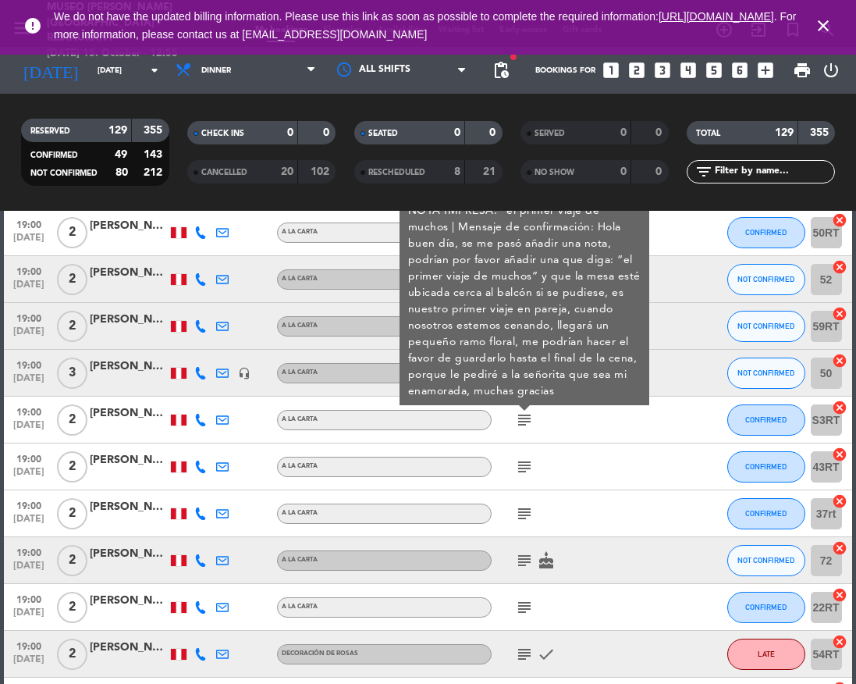
click at [528, 460] on icon "subject" at bounding box center [524, 466] width 19 height 19
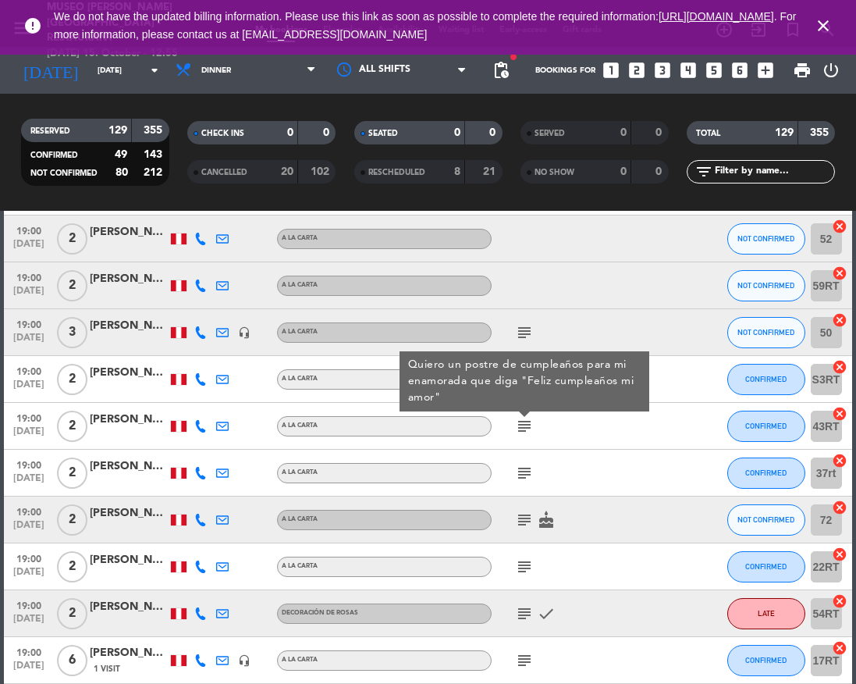
scroll to position [1515, 0]
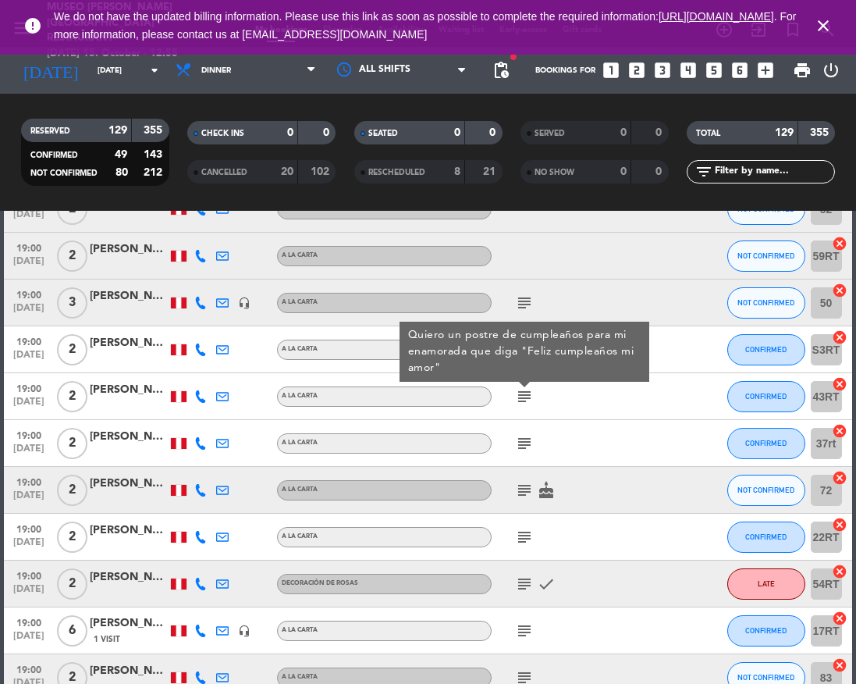
click at [137, 397] on div "[PERSON_NAME]" at bounding box center [129, 390] width 78 height 18
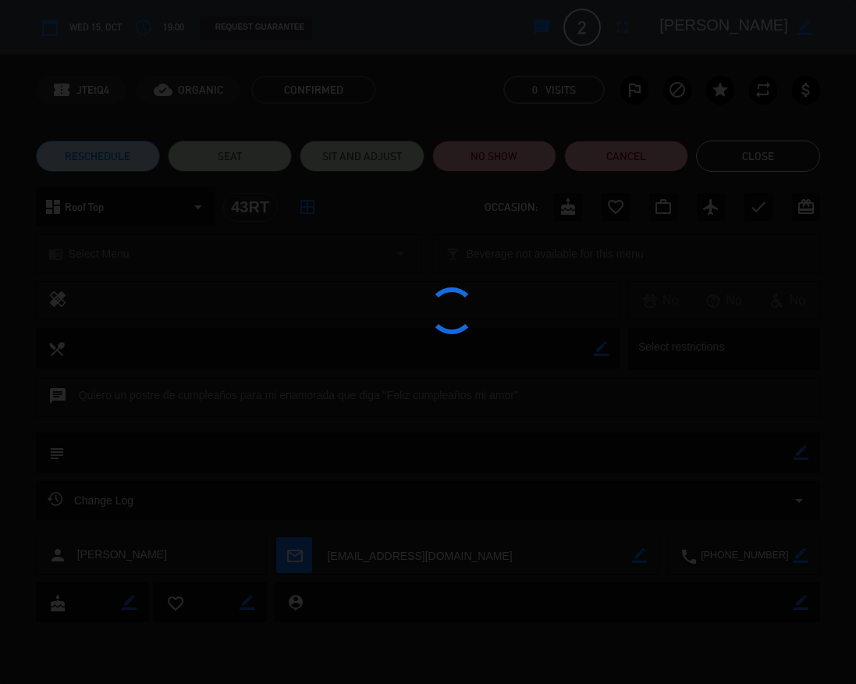
click at [795, 36] on div at bounding box center [428, 342] width 856 height 684
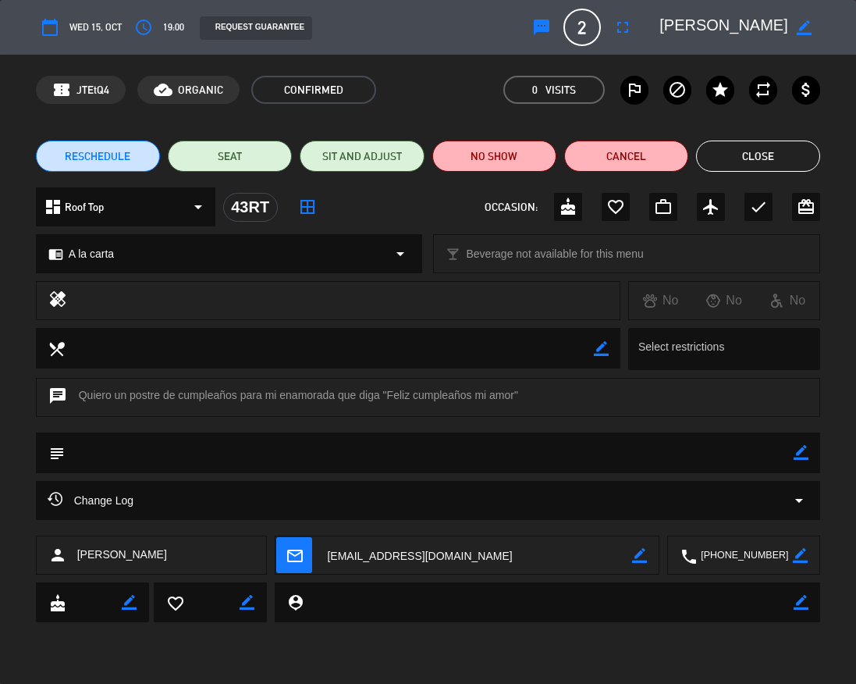
click at [735, 41] on textarea at bounding box center [724, 27] width 129 height 28
click at [778, 165] on button "Close" at bounding box center [758, 156] width 124 height 31
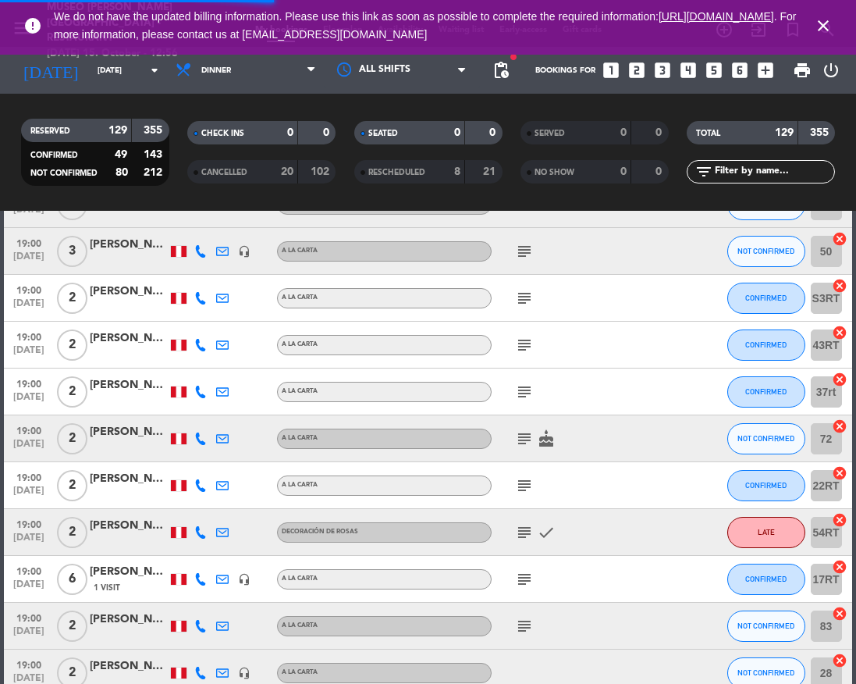
scroll to position [1568, 0]
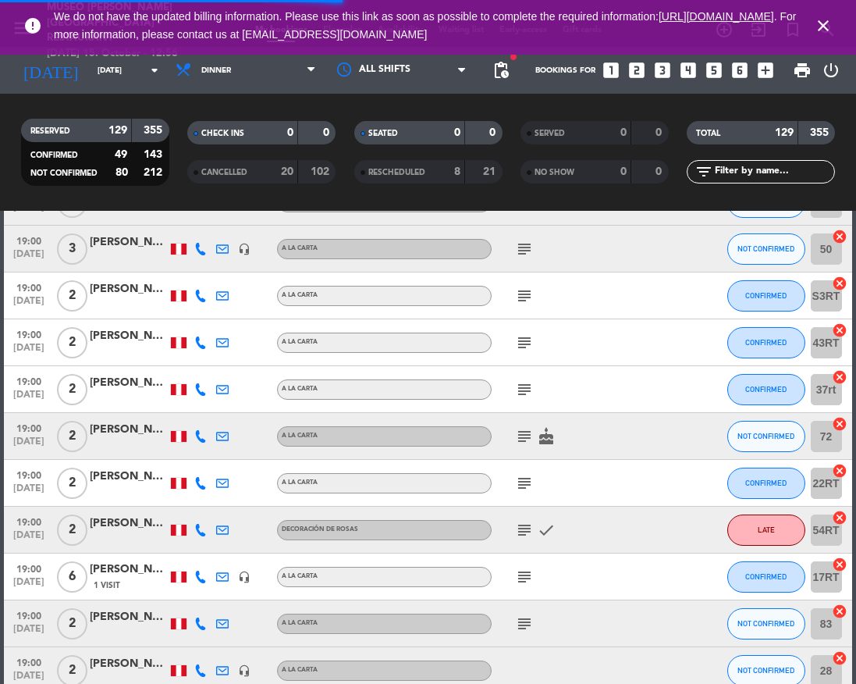
click at [525, 393] on icon "subject" at bounding box center [524, 389] width 19 height 19
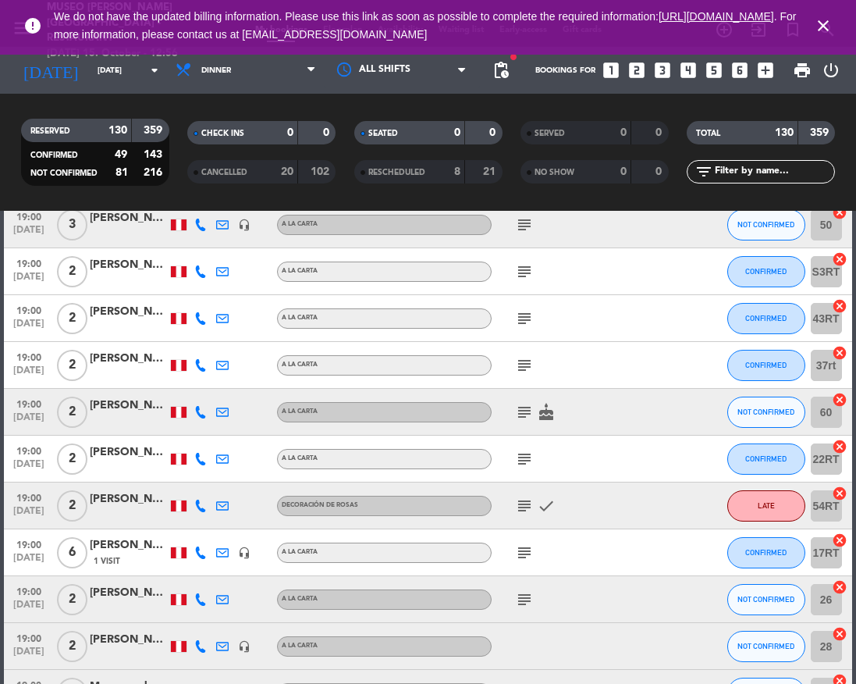
click at [522, 369] on icon "subject" at bounding box center [524, 365] width 19 height 19
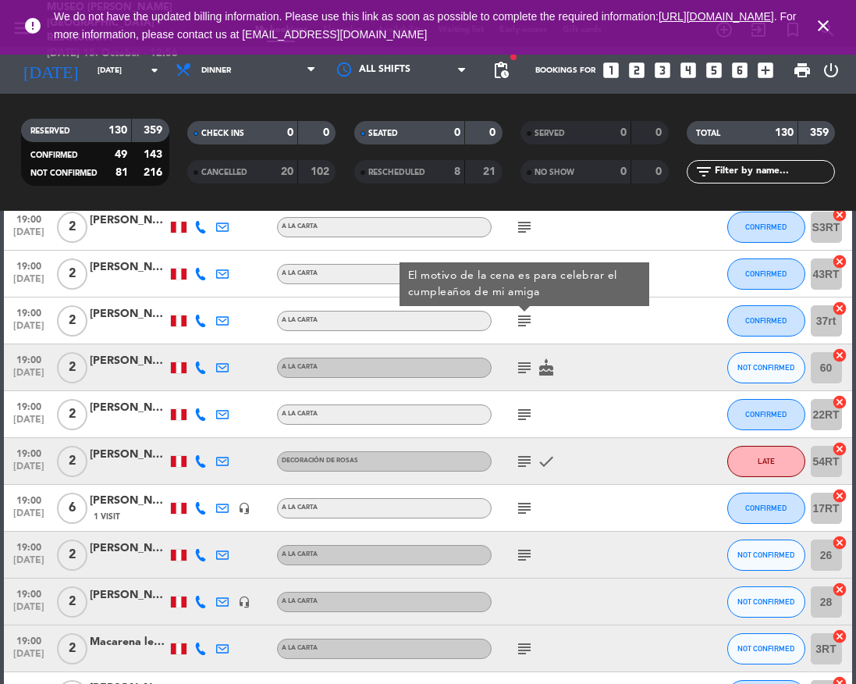
click at [522, 369] on icon "subject" at bounding box center [524, 367] width 19 height 19
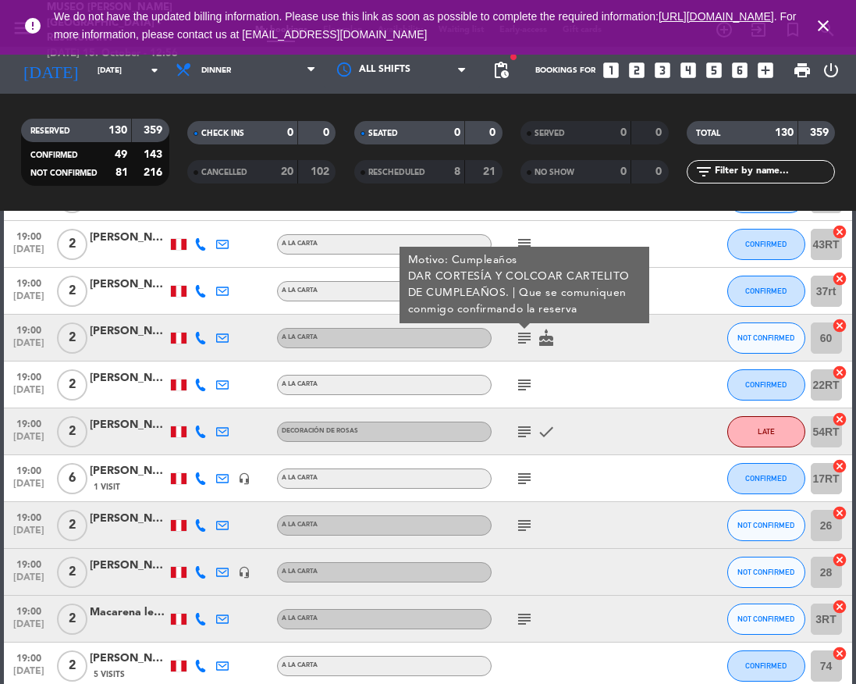
scroll to position [1669, 0]
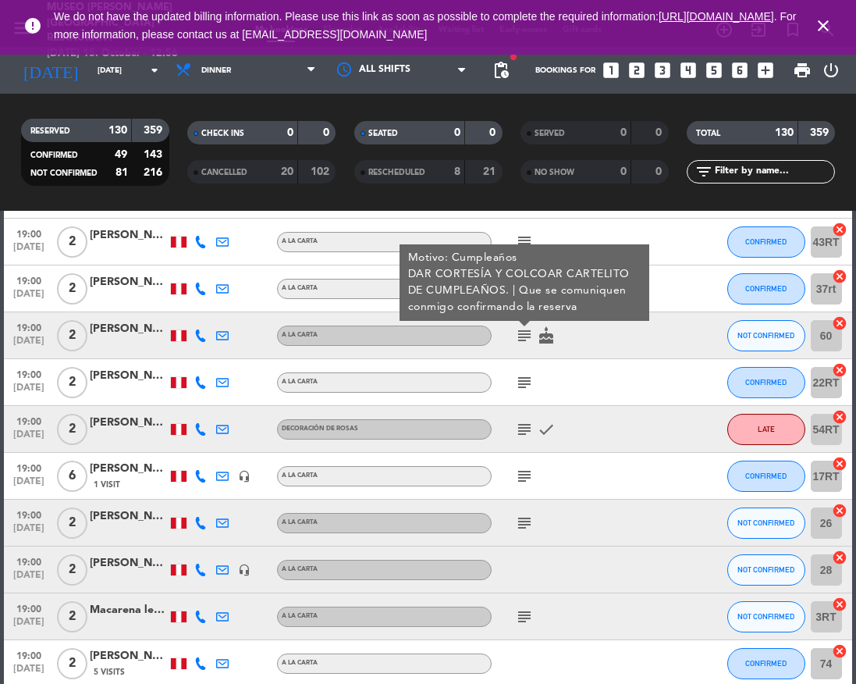
click at [523, 387] on icon "subject" at bounding box center [524, 382] width 19 height 19
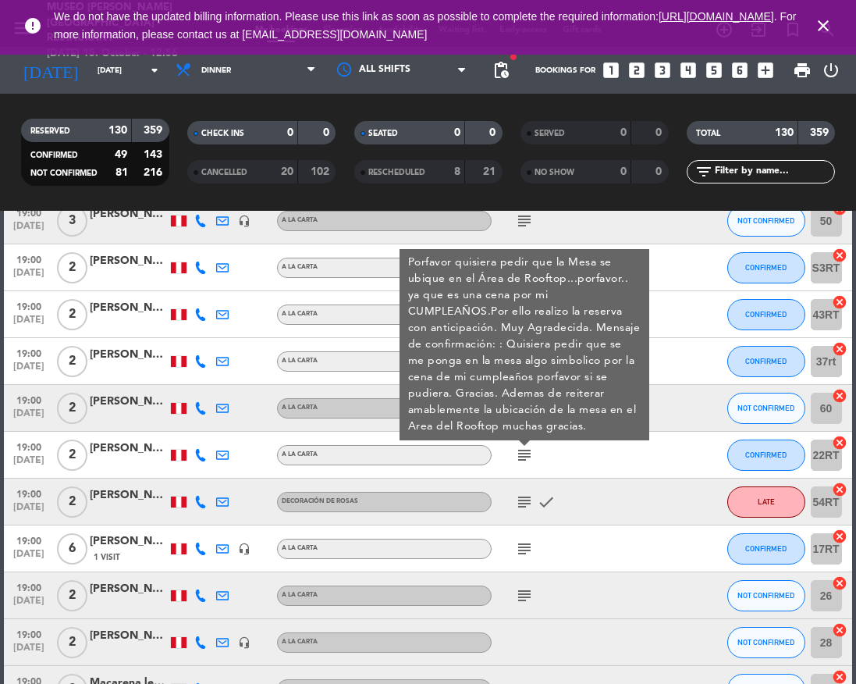
scroll to position [1639, 0]
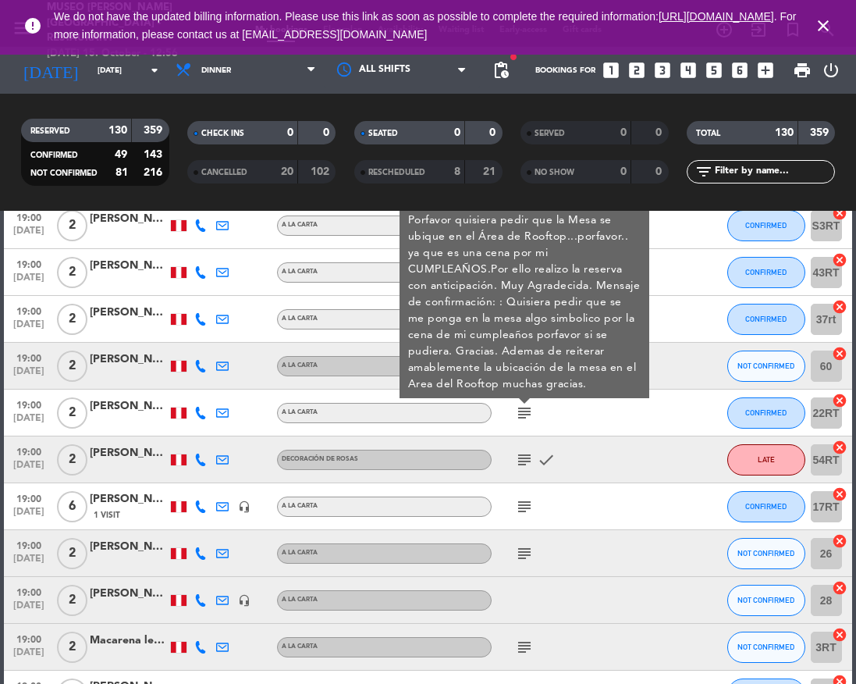
click at [123, 456] on div "[PERSON_NAME]" at bounding box center [129, 453] width 78 height 18
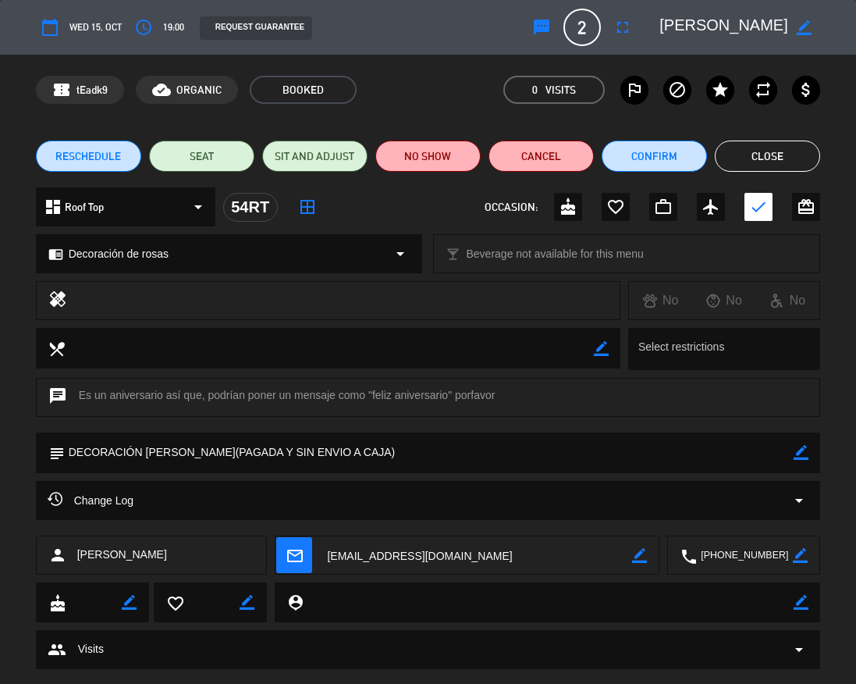
click at [781, 158] on button "Close" at bounding box center [767, 156] width 105 height 31
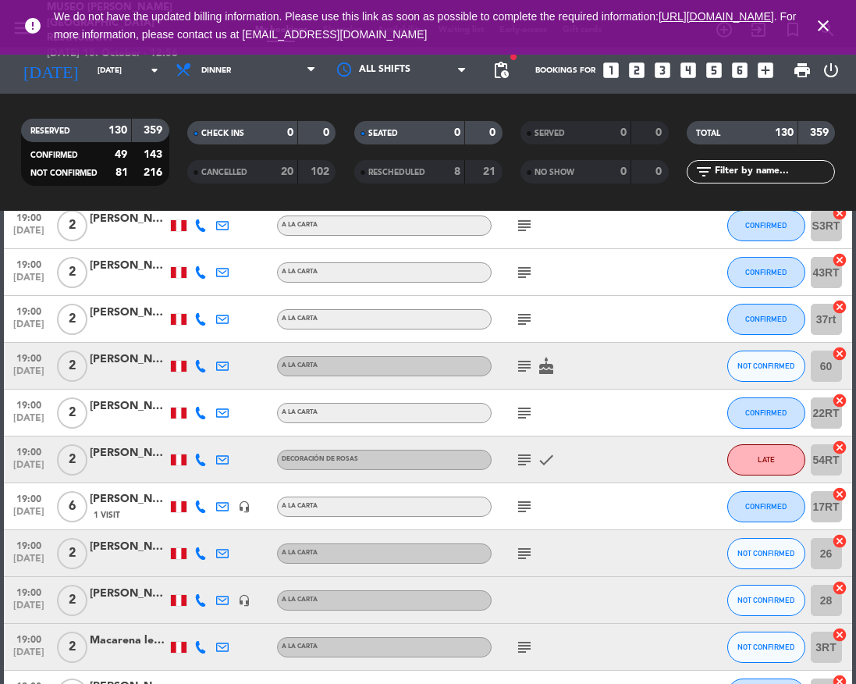
click at [525, 462] on icon "subject" at bounding box center [524, 459] width 19 height 19
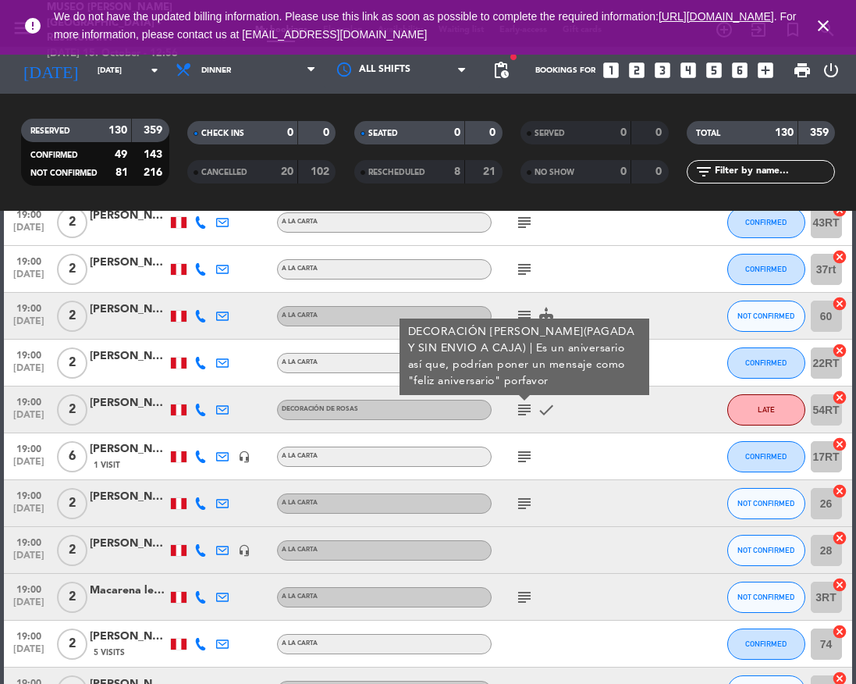
scroll to position [1695, 0]
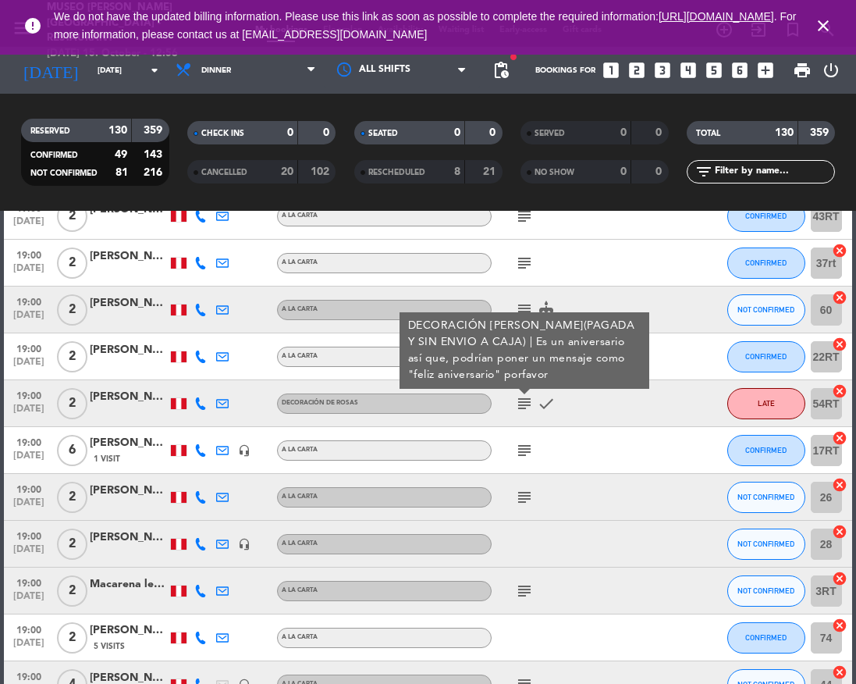
click at [524, 451] on icon "subject" at bounding box center [524, 450] width 19 height 19
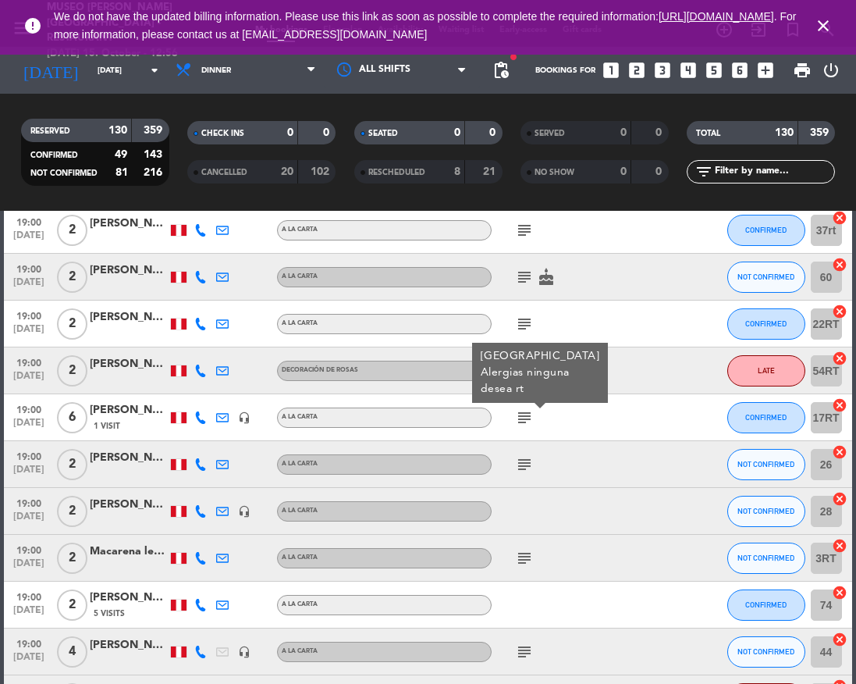
scroll to position [1743, 0]
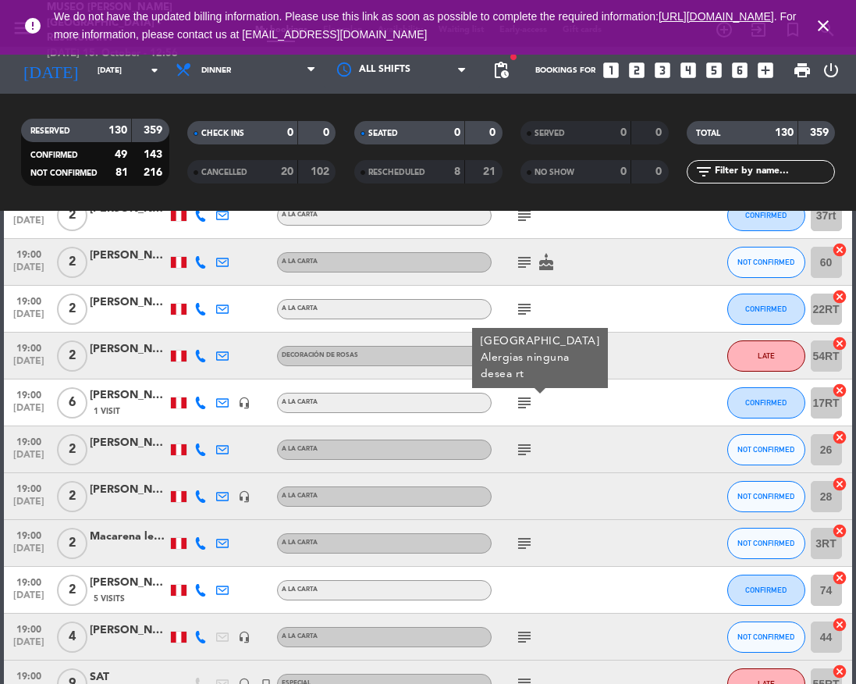
click at [105, 401] on div "[PERSON_NAME]" at bounding box center [129, 395] width 78 height 18
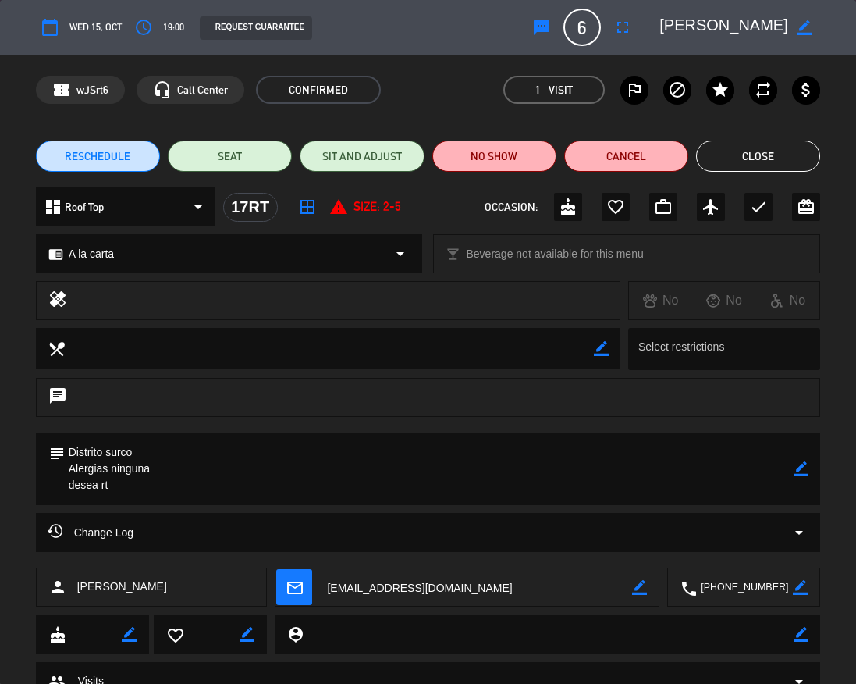
click at [726, 159] on button "Close" at bounding box center [758, 156] width 124 height 31
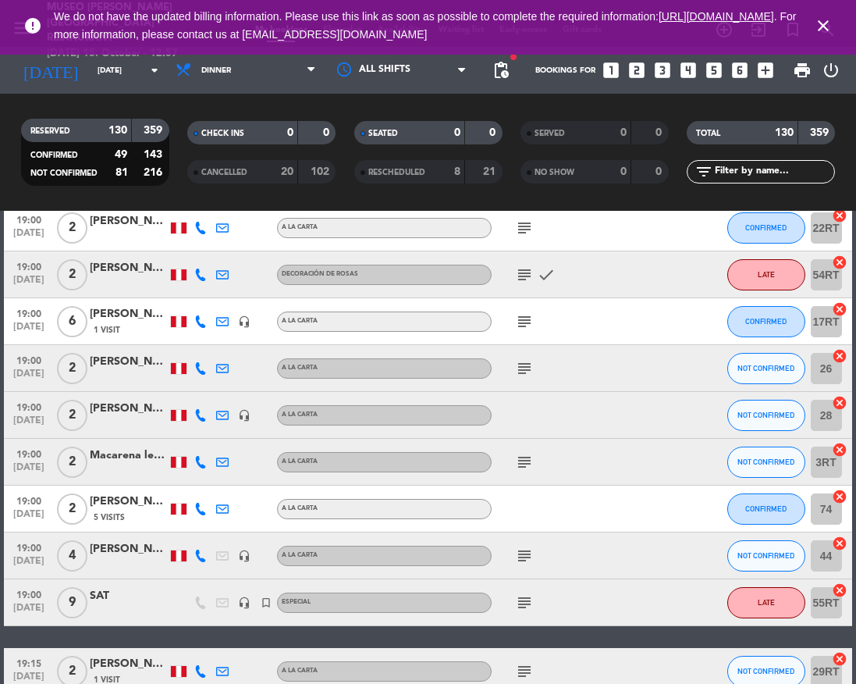
scroll to position [1825, 0]
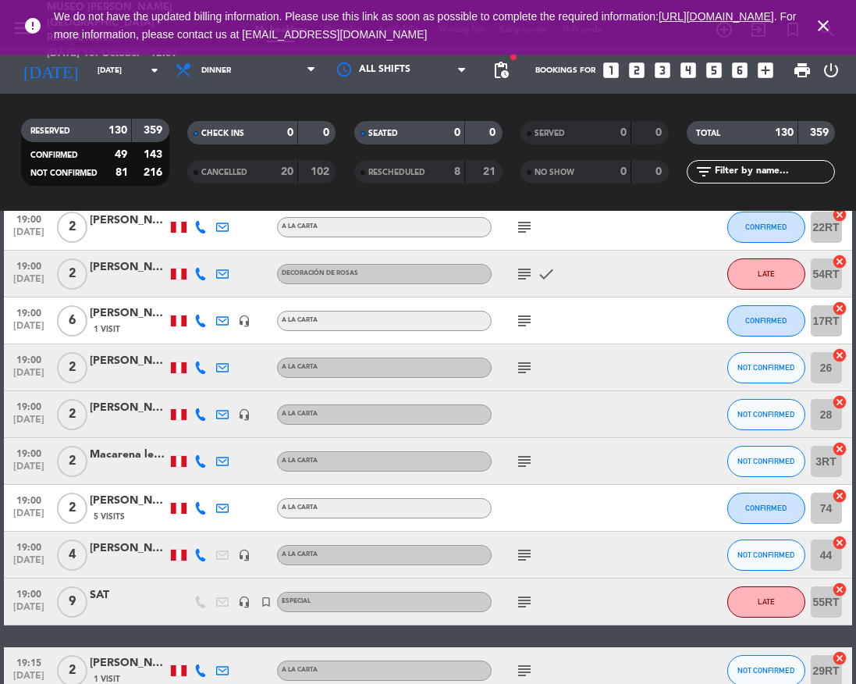
click at [526, 371] on icon "subject" at bounding box center [524, 367] width 19 height 19
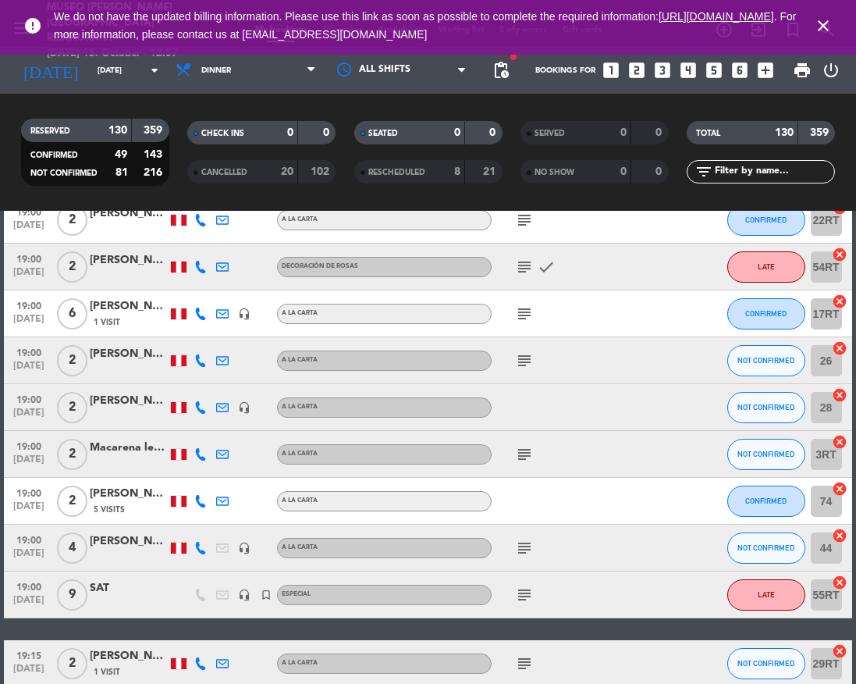
scroll to position [1831, 0]
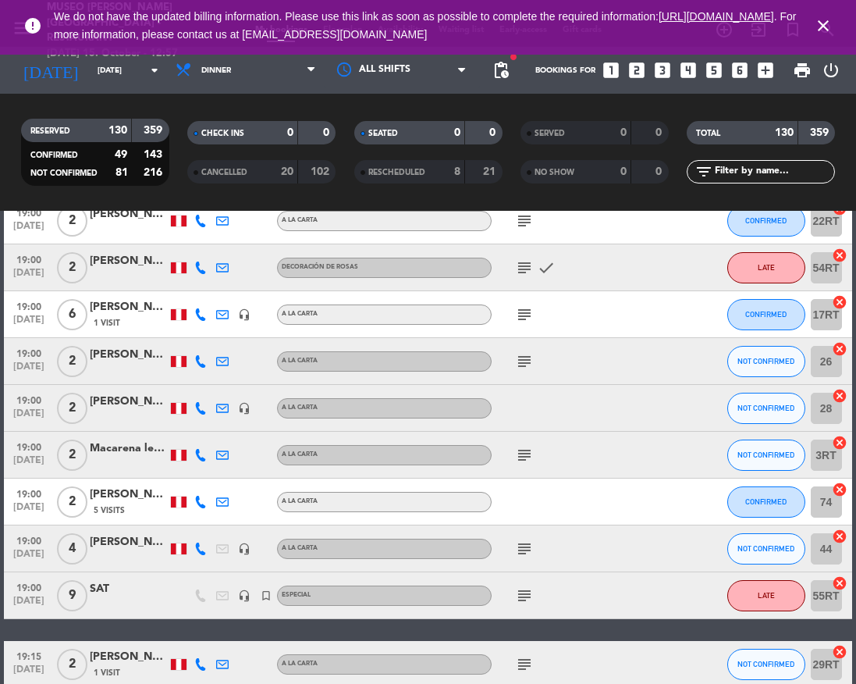
click at [526, 371] on div "subject" at bounding box center [557, 361] width 131 height 46
click at [526, 369] on icon "subject" at bounding box center [524, 361] width 19 height 19
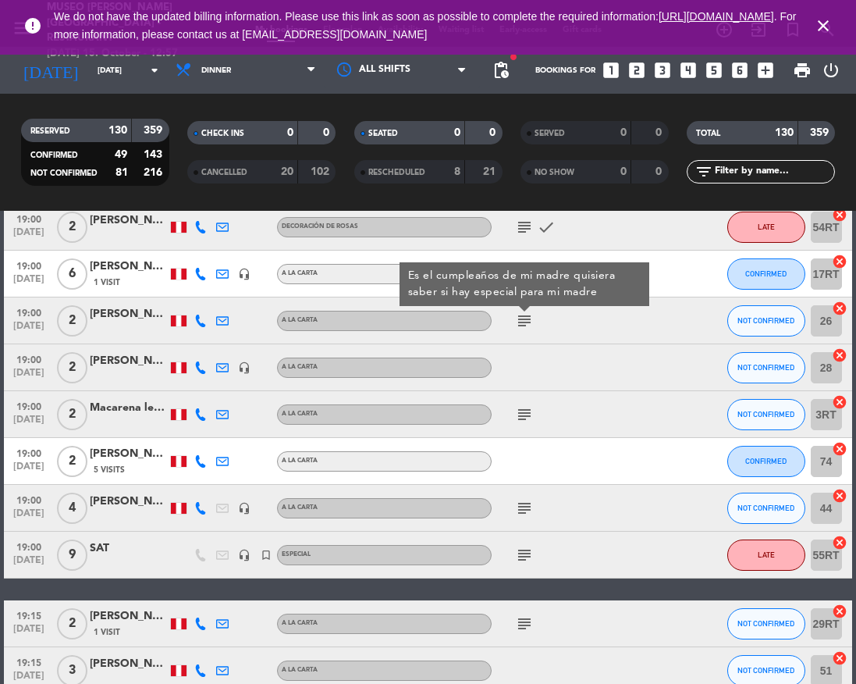
scroll to position [1873, 0]
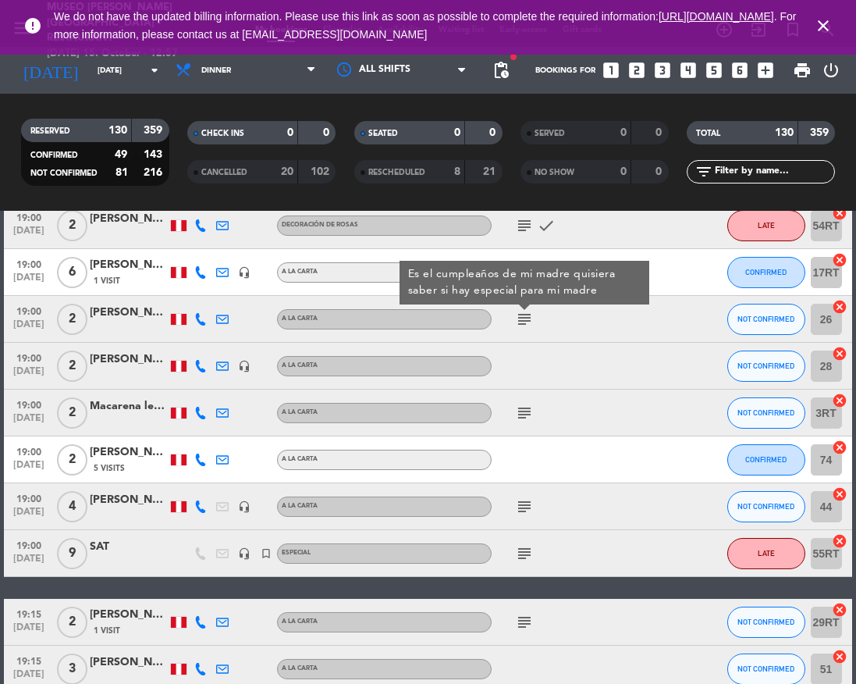
click at [523, 418] on icon "subject" at bounding box center [524, 413] width 19 height 19
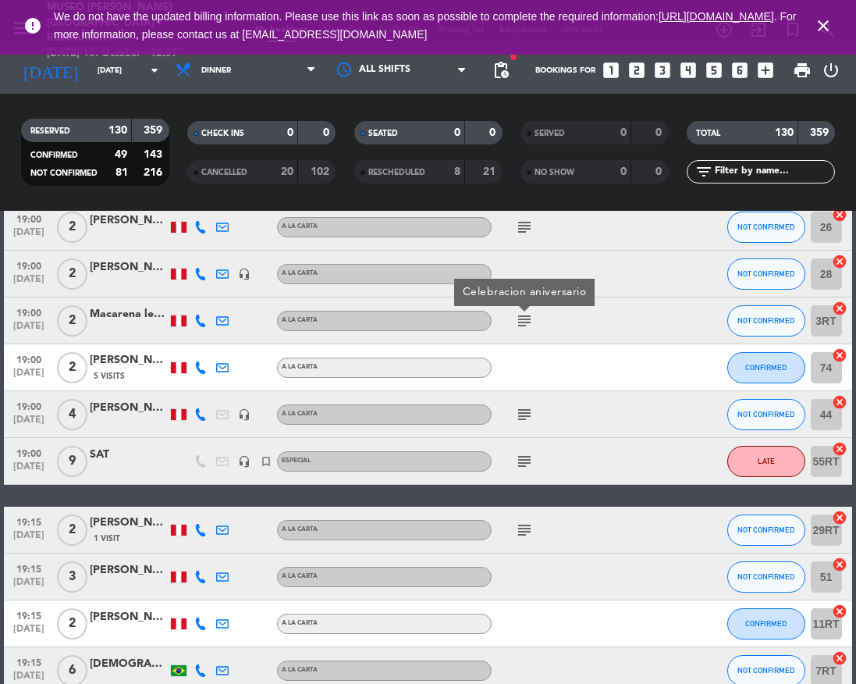
scroll to position [1967, 0]
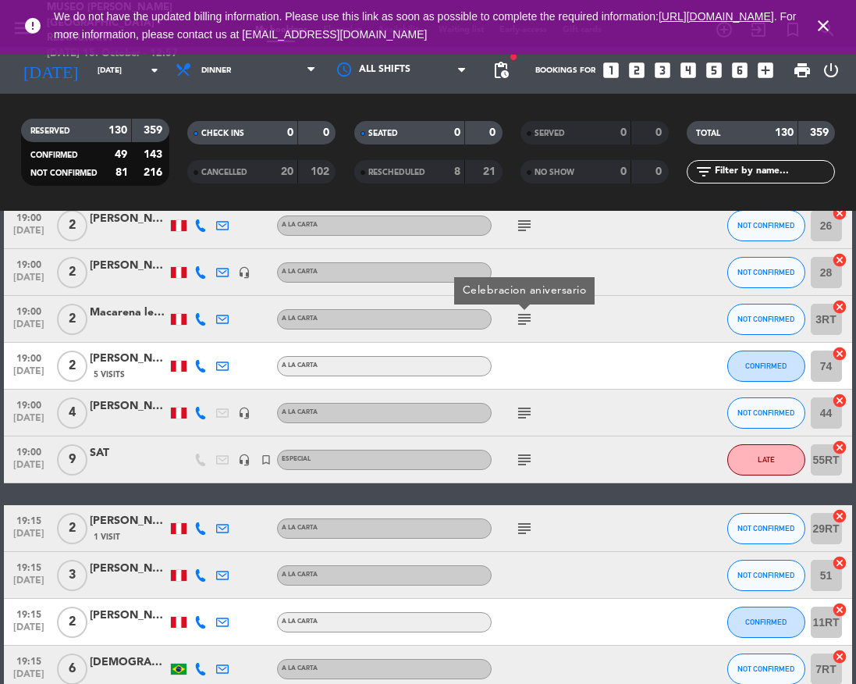
click at [523, 418] on icon "subject" at bounding box center [524, 413] width 19 height 19
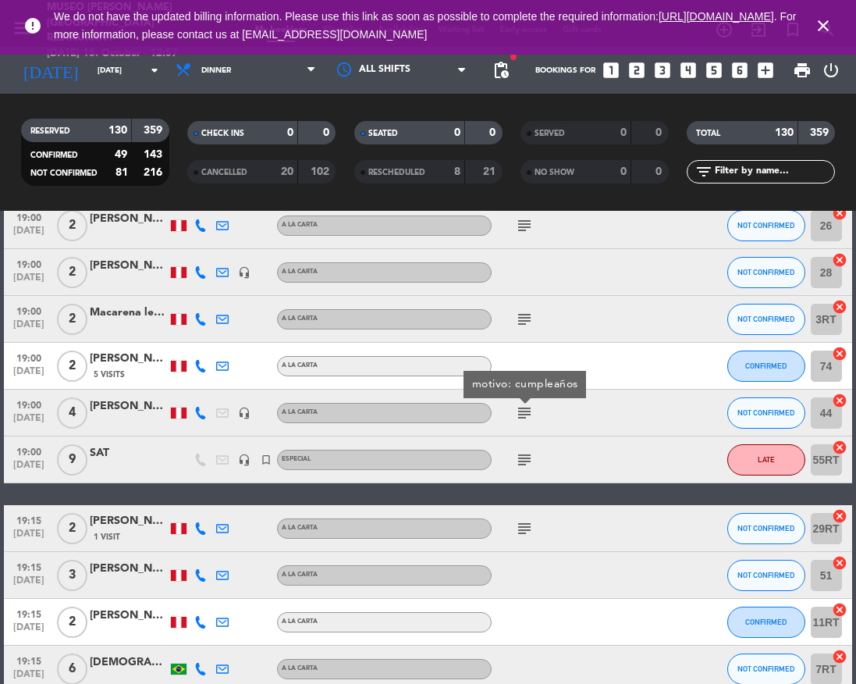
click at [524, 457] on icon "subject" at bounding box center [524, 459] width 19 height 19
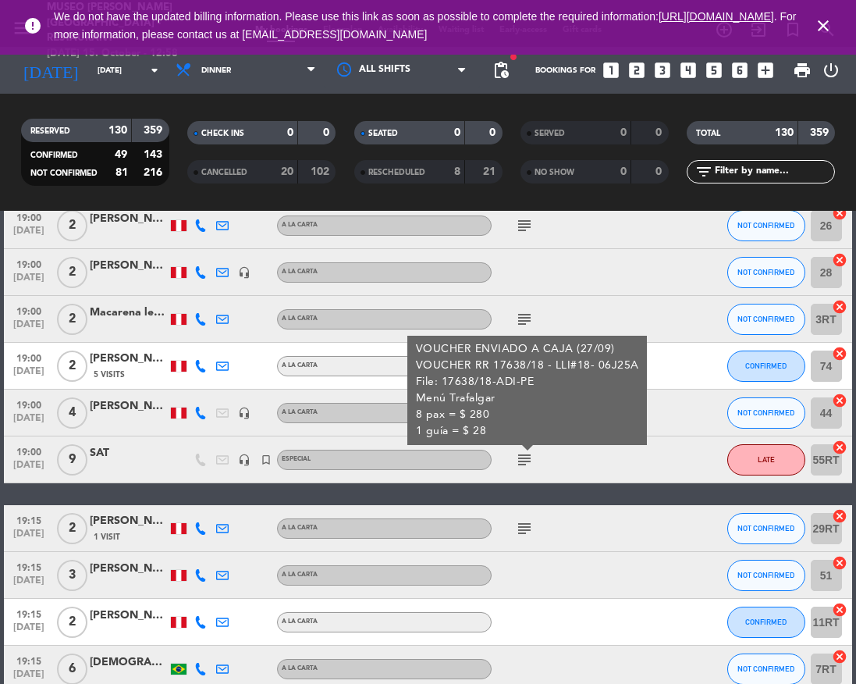
scroll to position [2045, 0]
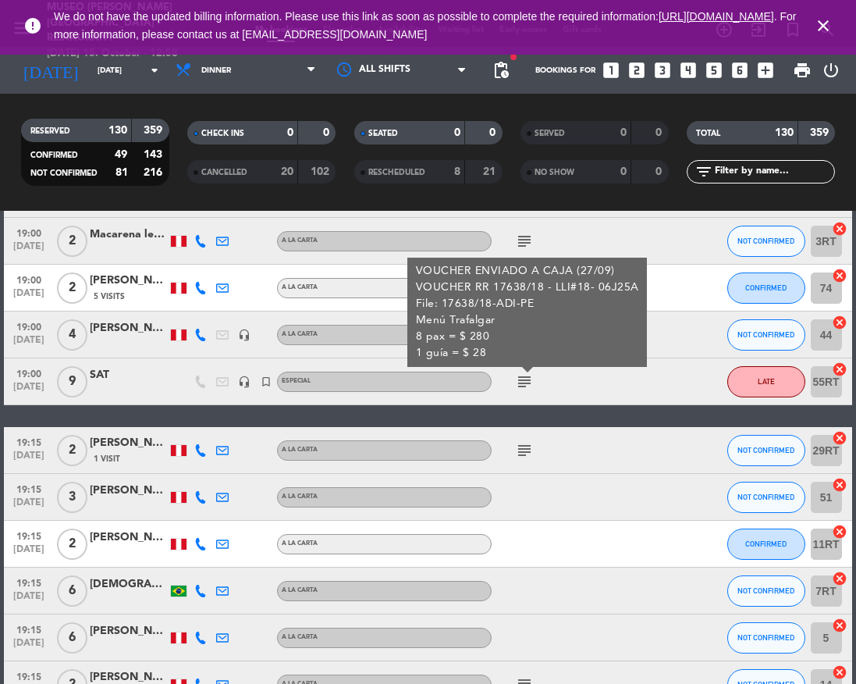
click at [522, 452] on icon "subject" at bounding box center [524, 450] width 19 height 19
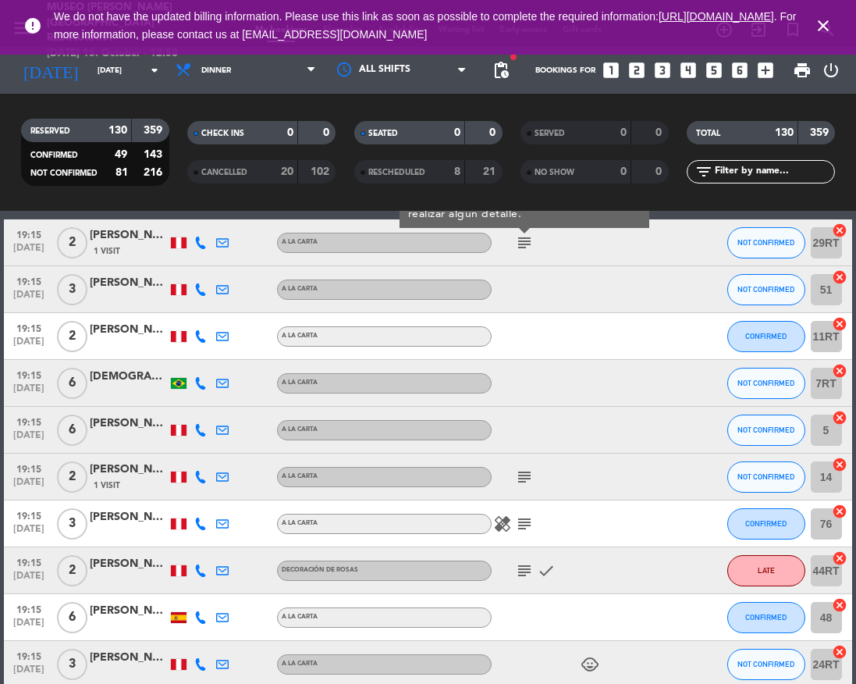
scroll to position [2319, 0]
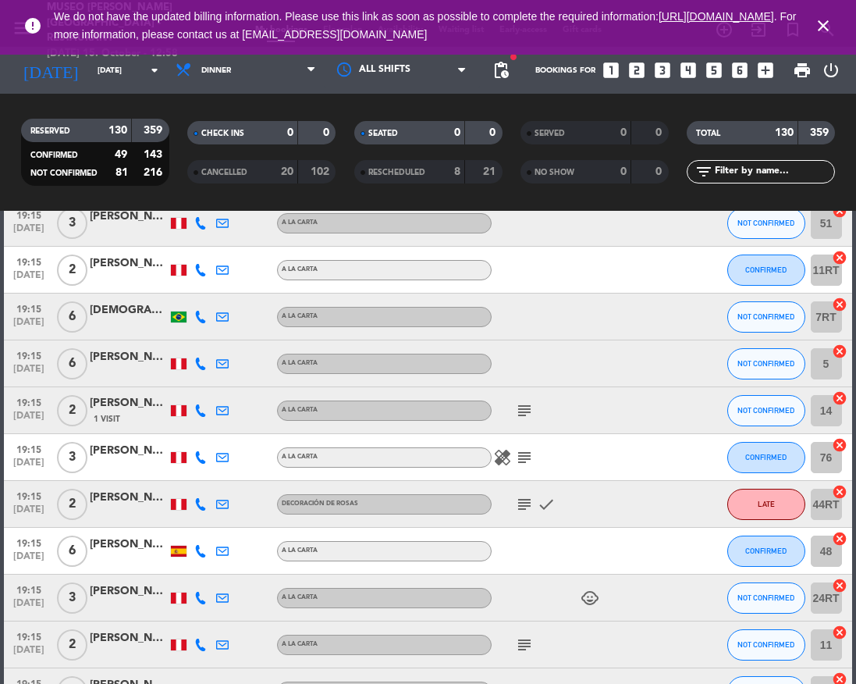
click at [529, 414] on icon "subject" at bounding box center [524, 410] width 19 height 19
click at [524, 455] on icon "subject" at bounding box center [524, 457] width 19 height 19
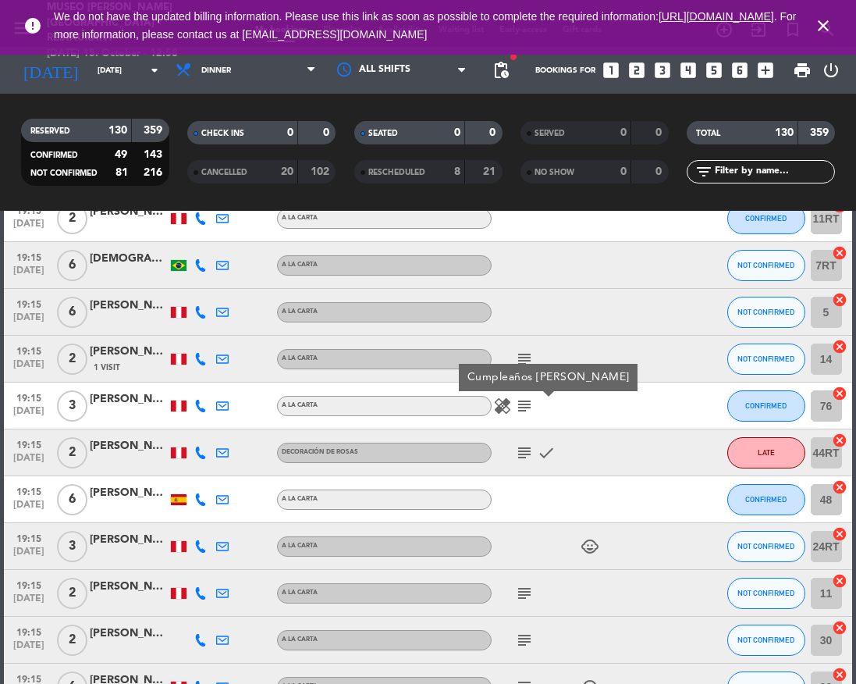
scroll to position [2374, 0]
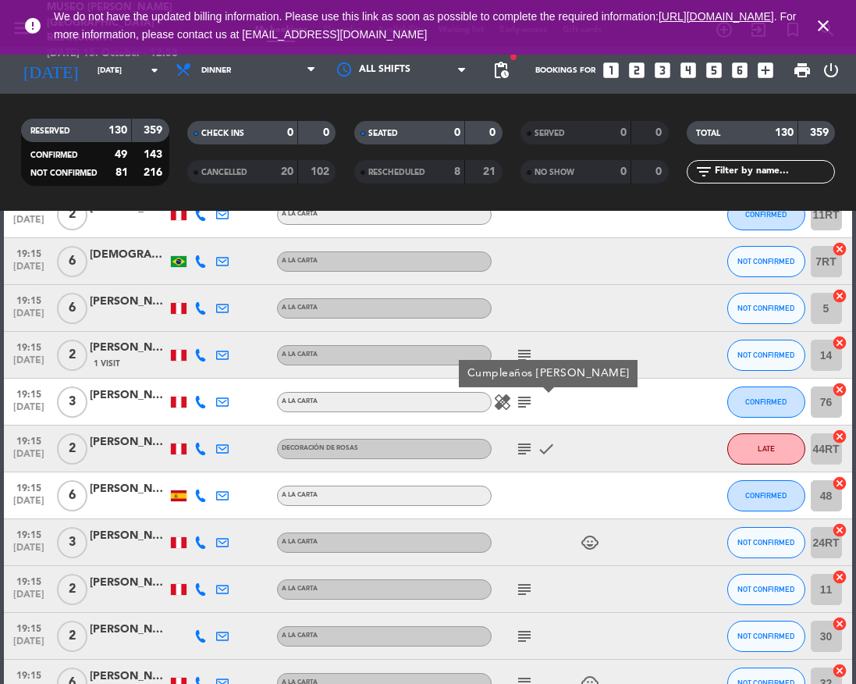
click at [524, 455] on icon "subject" at bounding box center [524, 449] width 19 height 19
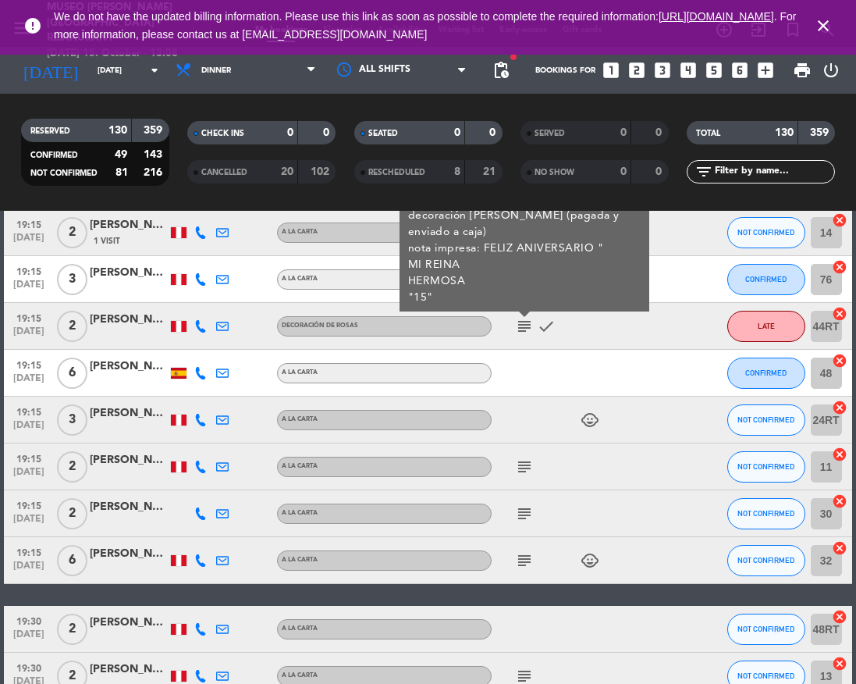
scroll to position [2498, 0]
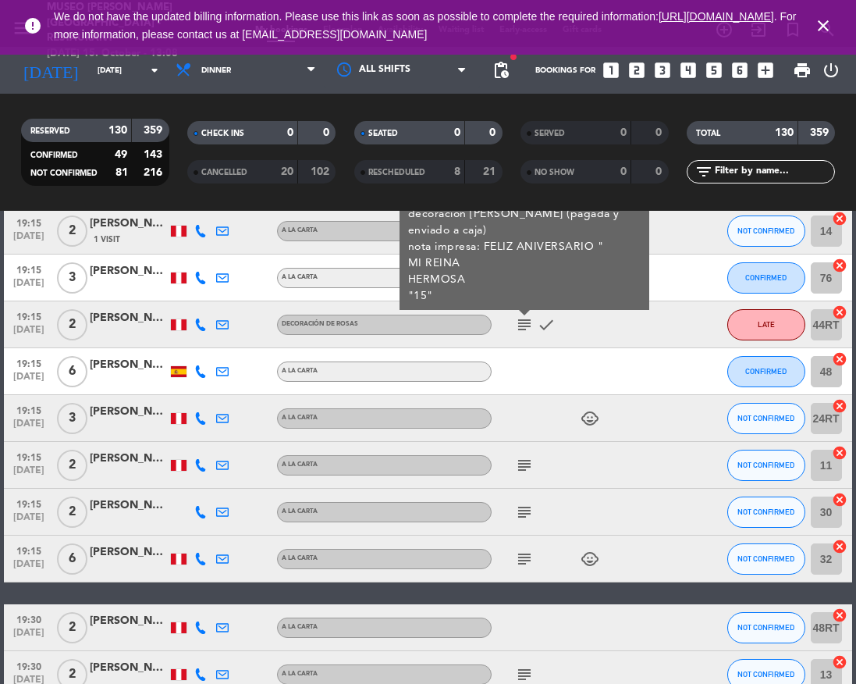
click at [523, 466] on icon "subject" at bounding box center [524, 465] width 19 height 19
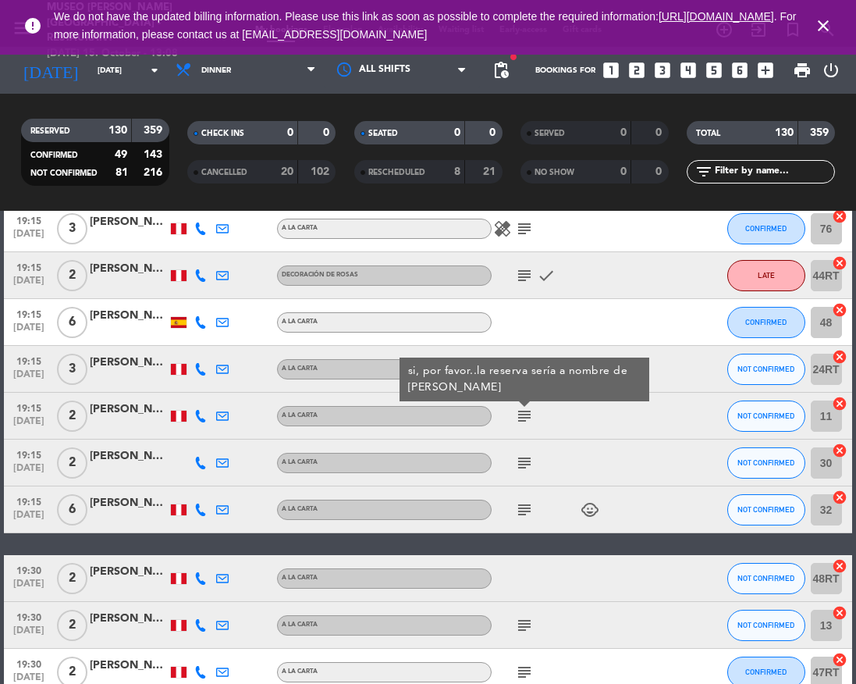
click at [523, 466] on icon "subject" at bounding box center [524, 463] width 19 height 19
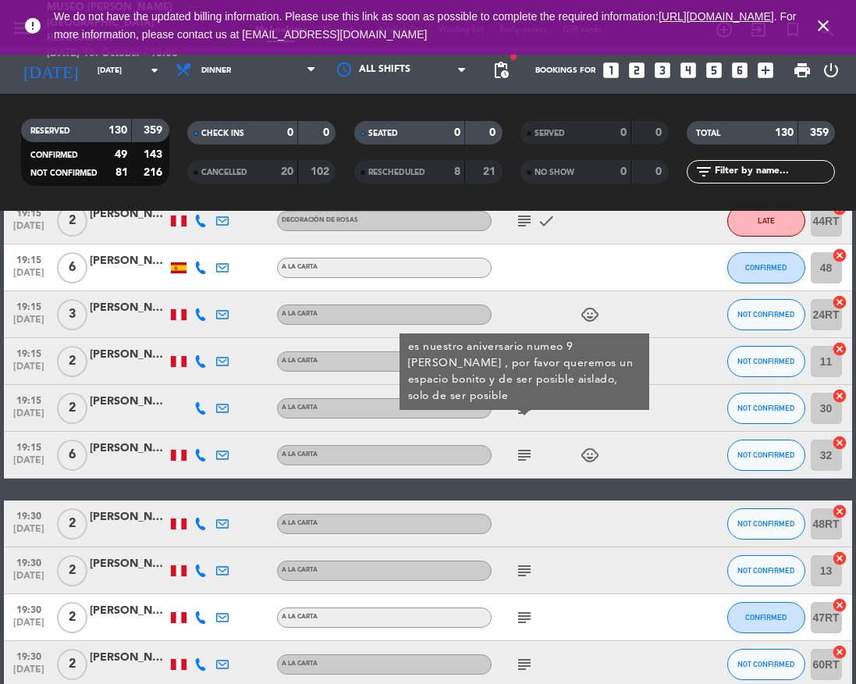
scroll to position [2601, 0]
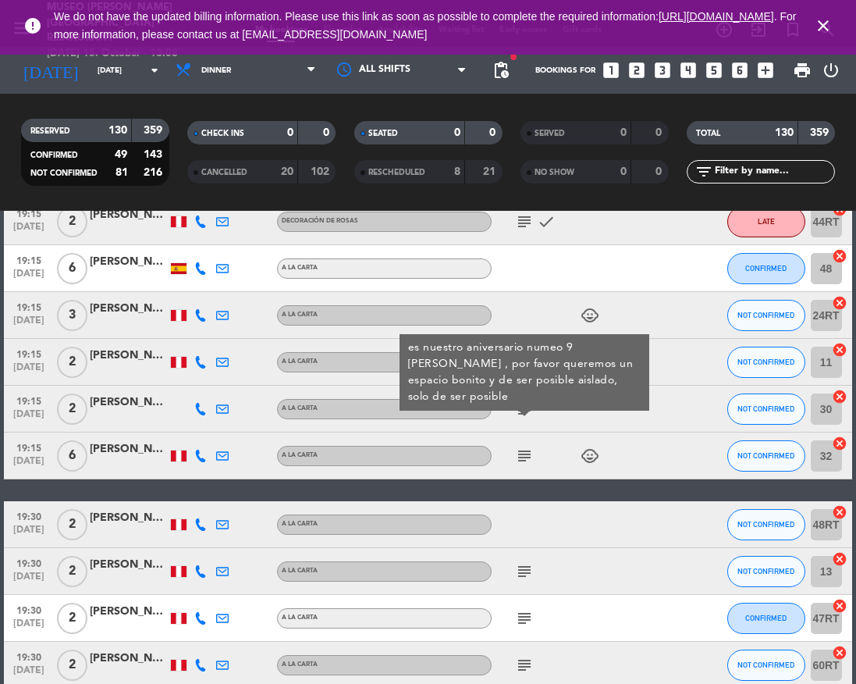
click at [523, 459] on icon "subject" at bounding box center [524, 456] width 19 height 19
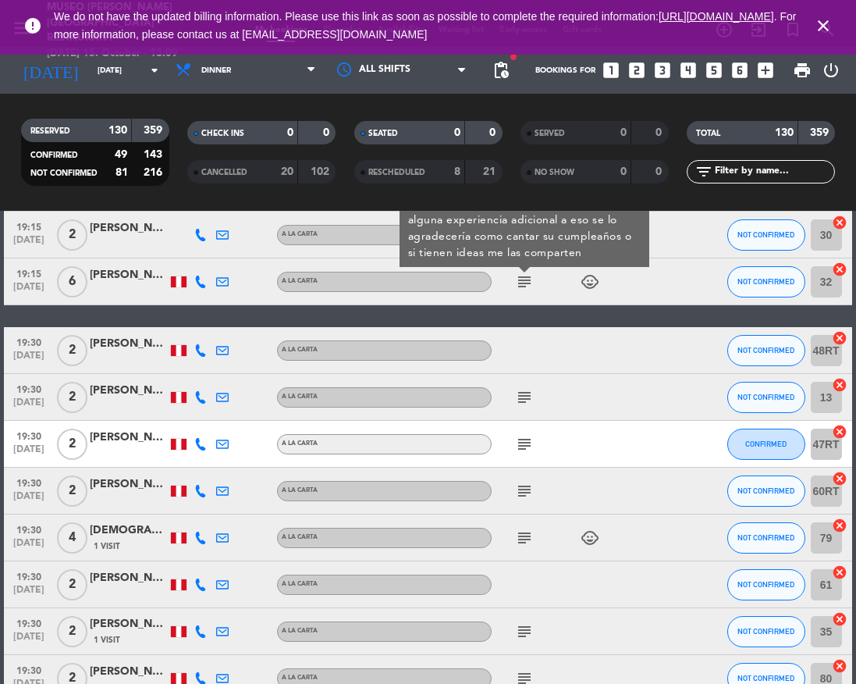
scroll to position [2777, 0]
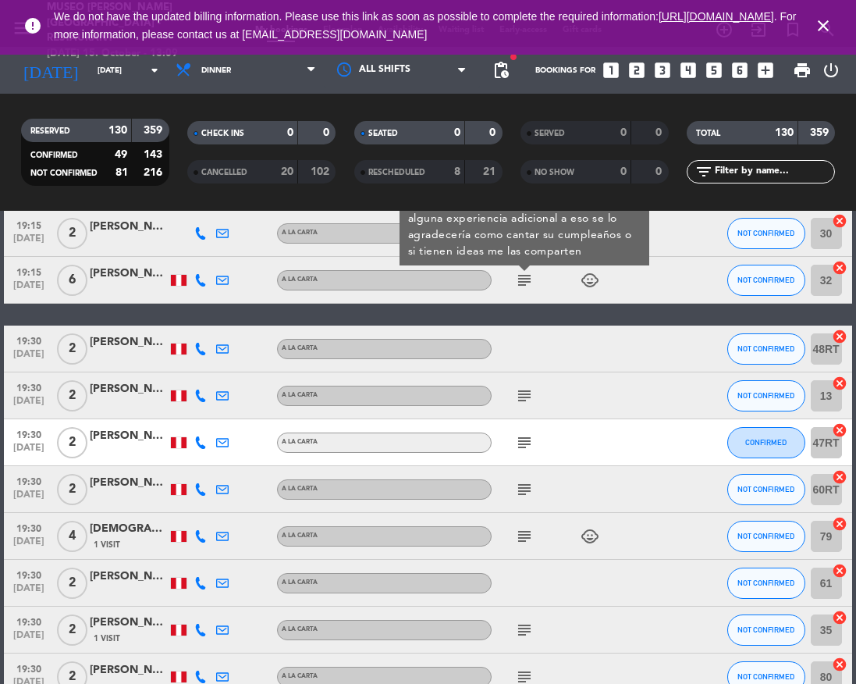
click at [523, 388] on icon "subject" at bounding box center [524, 395] width 19 height 19
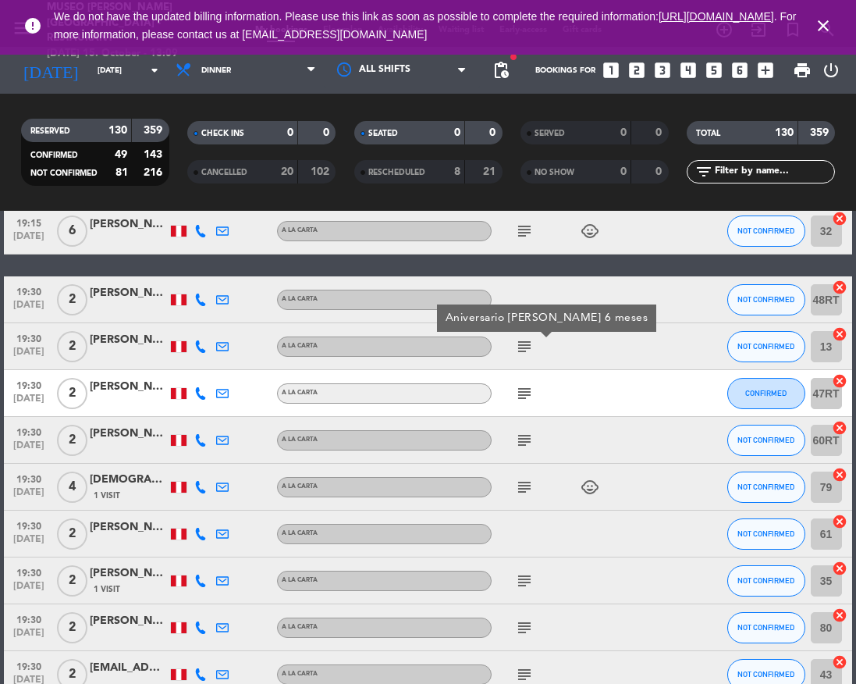
scroll to position [2833, 0]
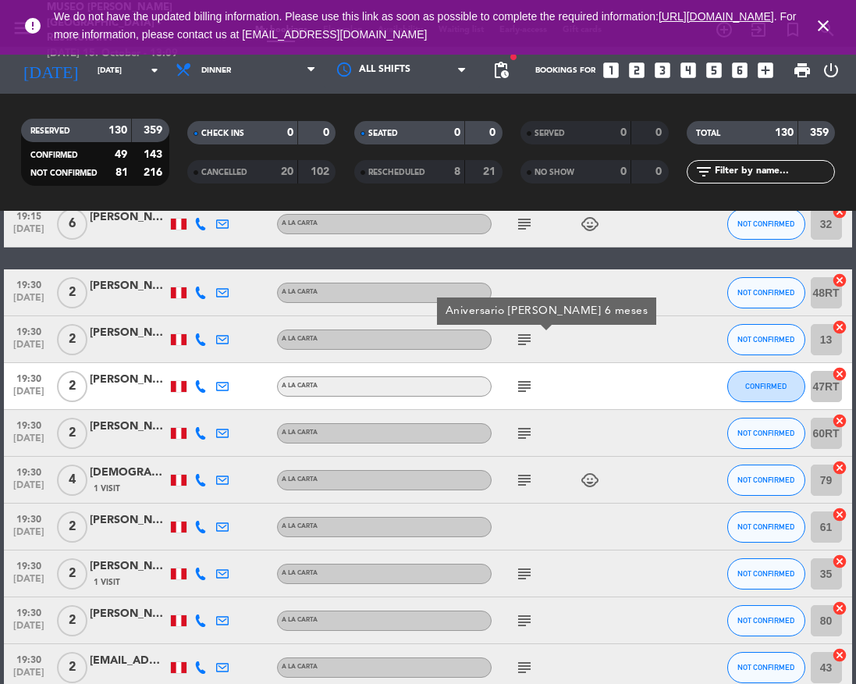
click at [523, 388] on icon "subject" at bounding box center [524, 386] width 19 height 19
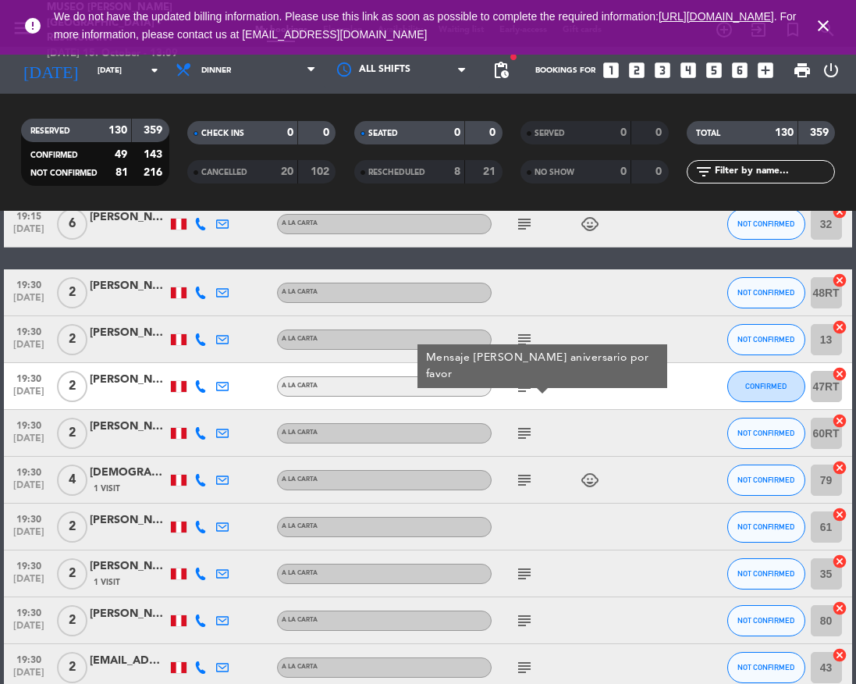
click at [526, 437] on icon "subject" at bounding box center [524, 433] width 19 height 19
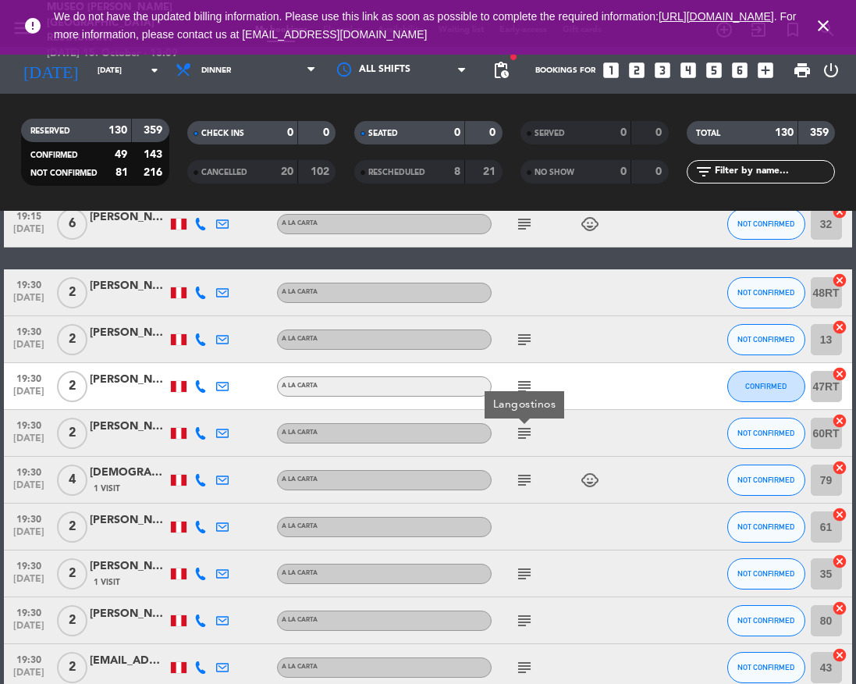
click at [525, 391] on div "Langostinos" at bounding box center [525, 404] width 80 height 27
click at [525, 390] on icon "subject" at bounding box center [524, 386] width 19 height 19
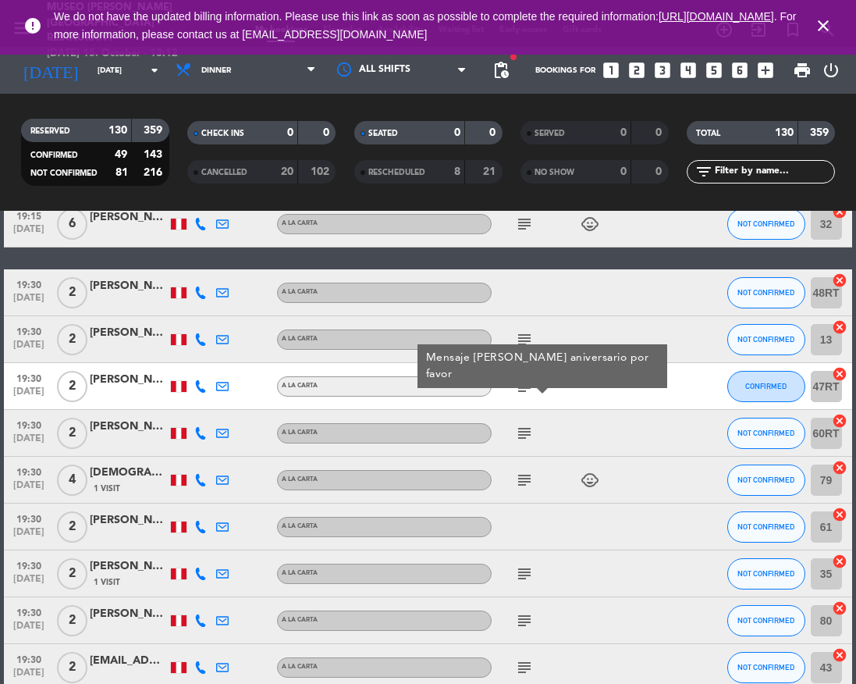
click at [527, 435] on icon "subject" at bounding box center [524, 433] width 19 height 19
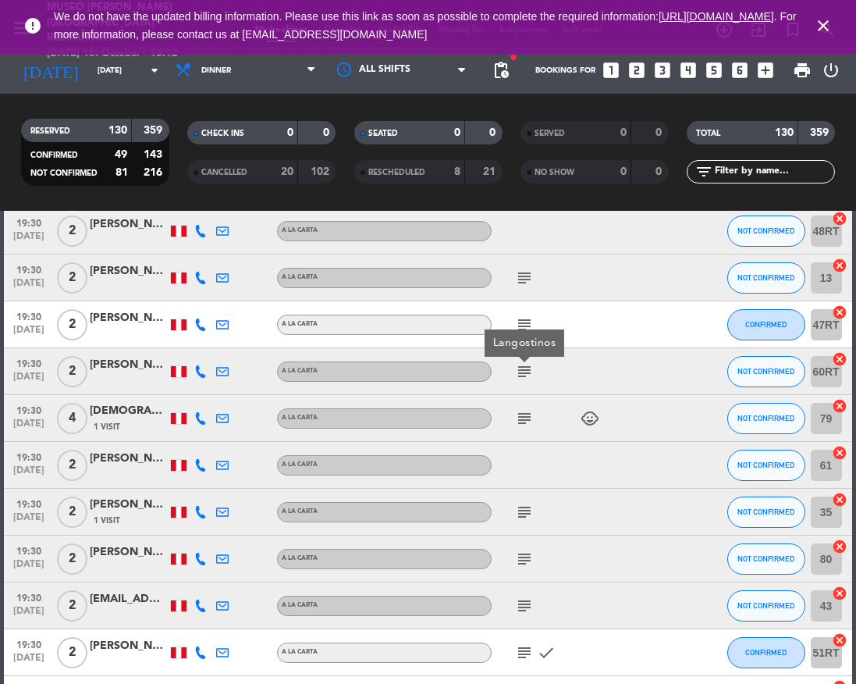
scroll to position [2889, 0]
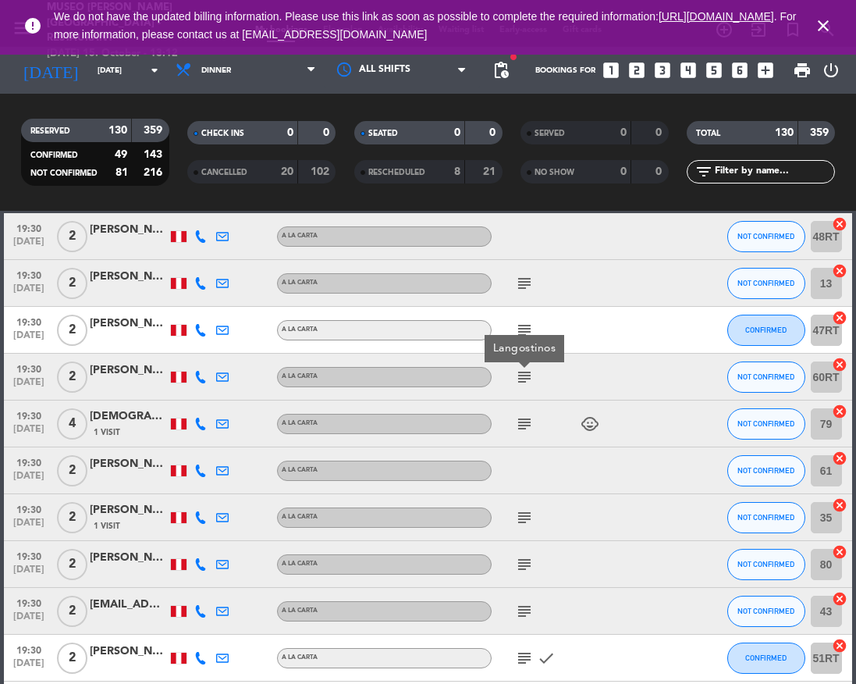
click at [527, 435] on div "subject child_care" at bounding box center [557, 424] width 131 height 46
click at [525, 424] on icon "subject" at bounding box center [524, 424] width 19 height 19
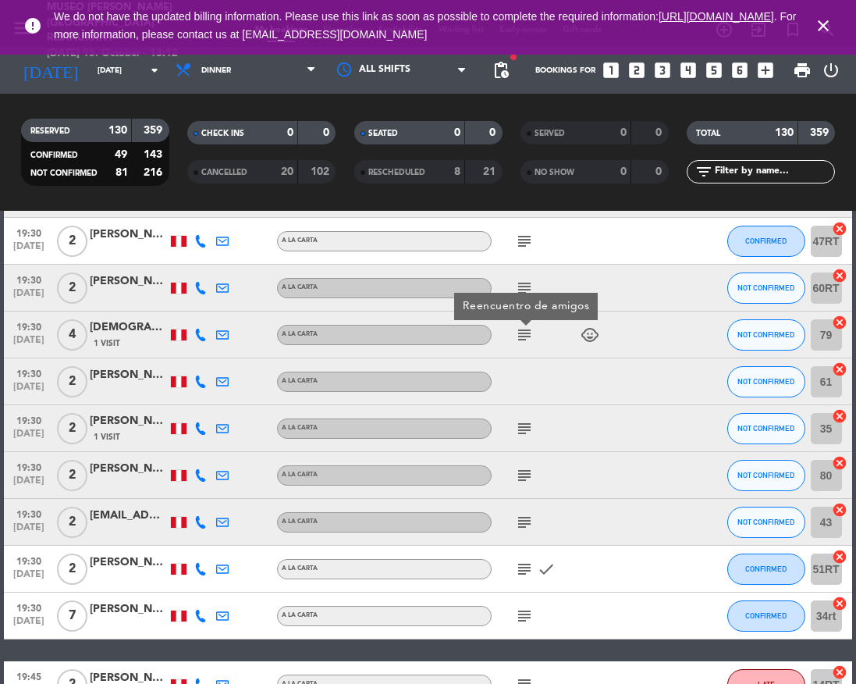
click at [525, 424] on icon "subject" at bounding box center [524, 428] width 19 height 19
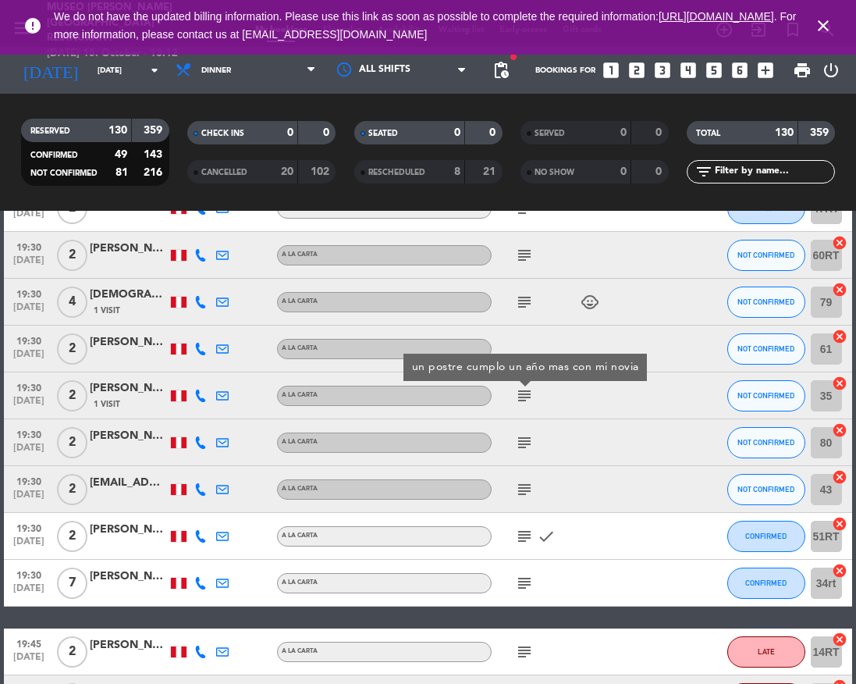
scroll to position [3026, 0]
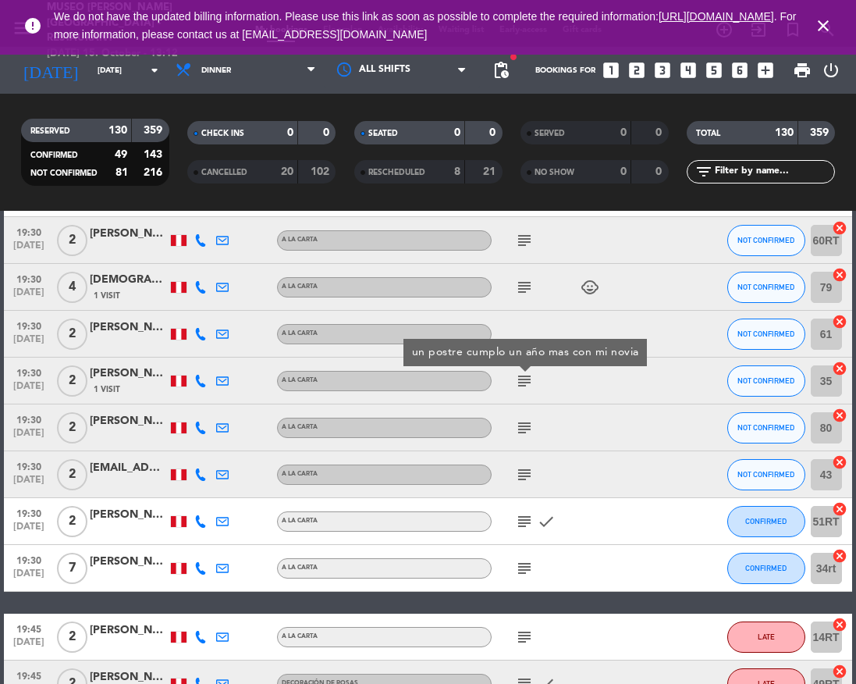
click at [525, 424] on icon "subject" at bounding box center [524, 427] width 19 height 19
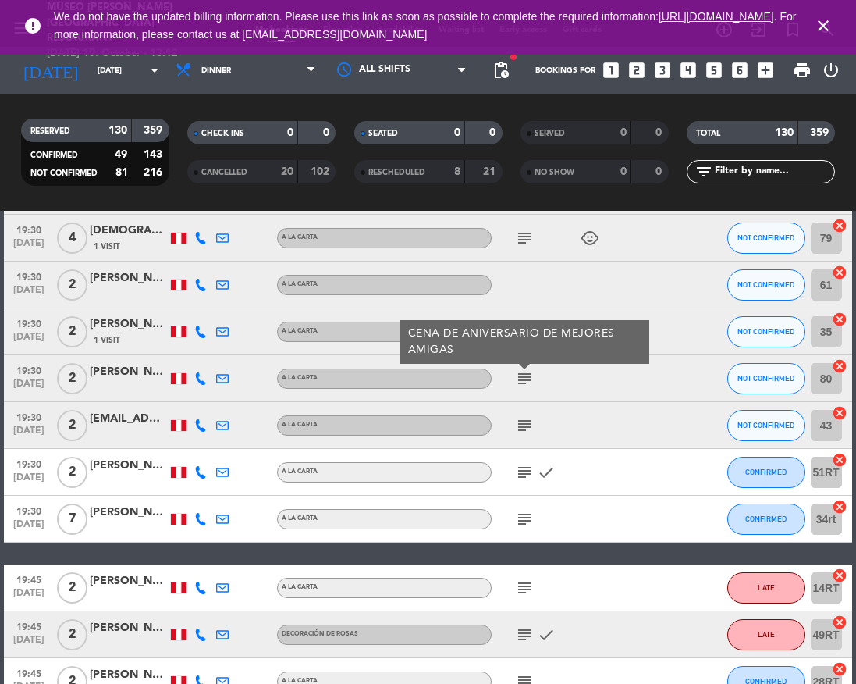
click at [525, 424] on icon "subject" at bounding box center [524, 425] width 19 height 19
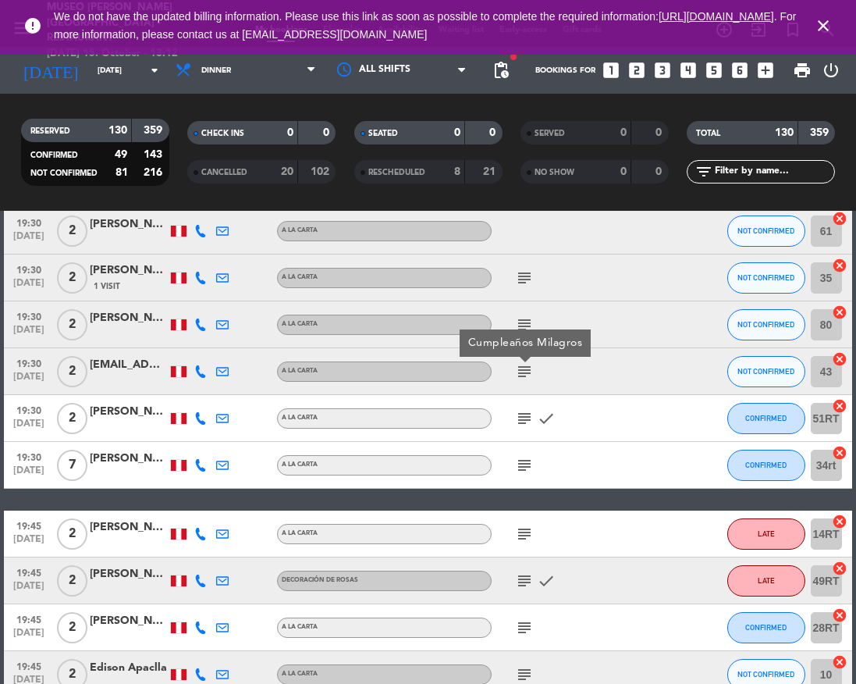
click at [525, 424] on icon "subject" at bounding box center [524, 418] width 19 height 19
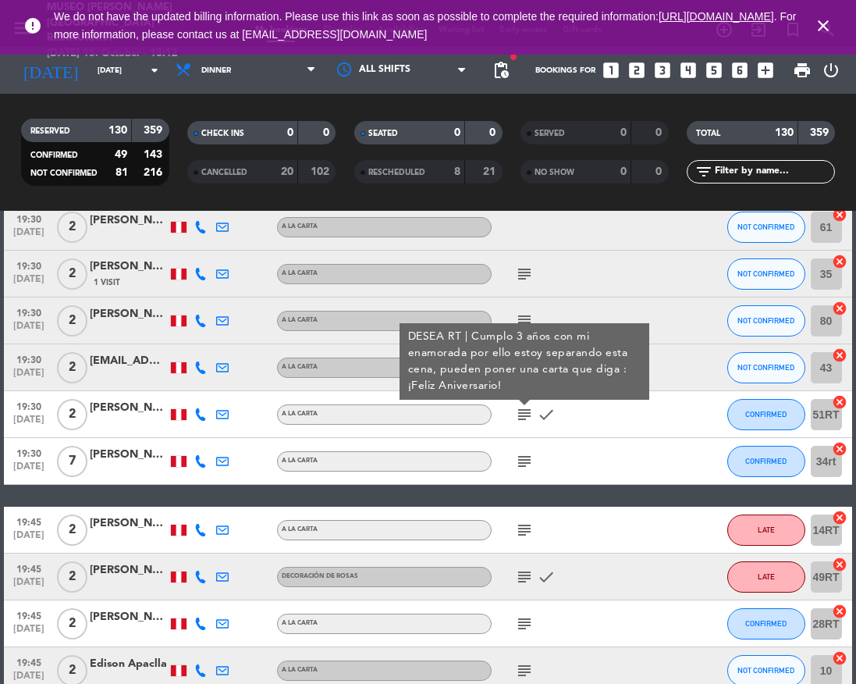
scroll to position [3140, 0]
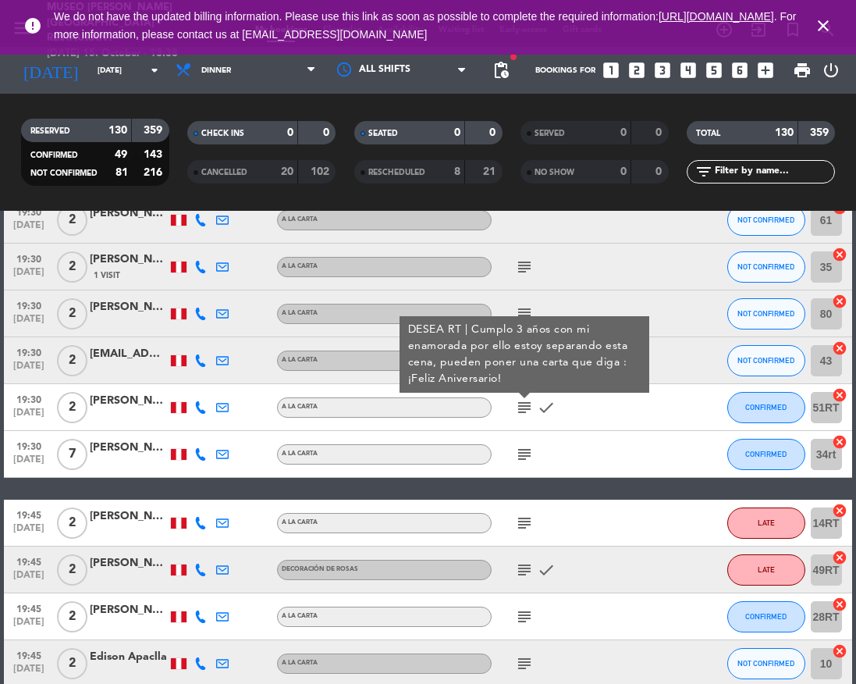
click at [529, 458] on icon "subject" at bounding box center [524, 454] width 19 height 19
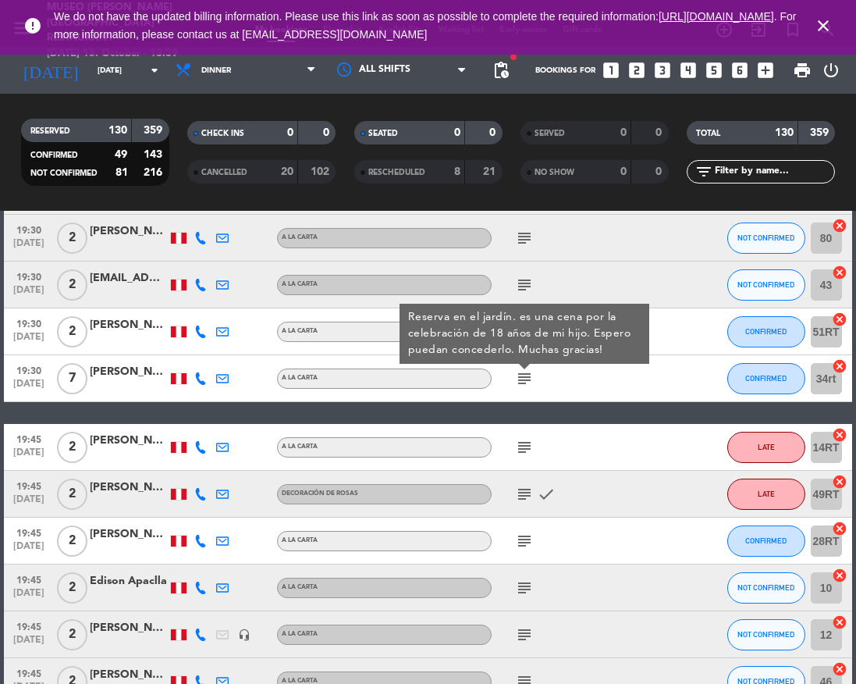
scroll to position [3217, 0]
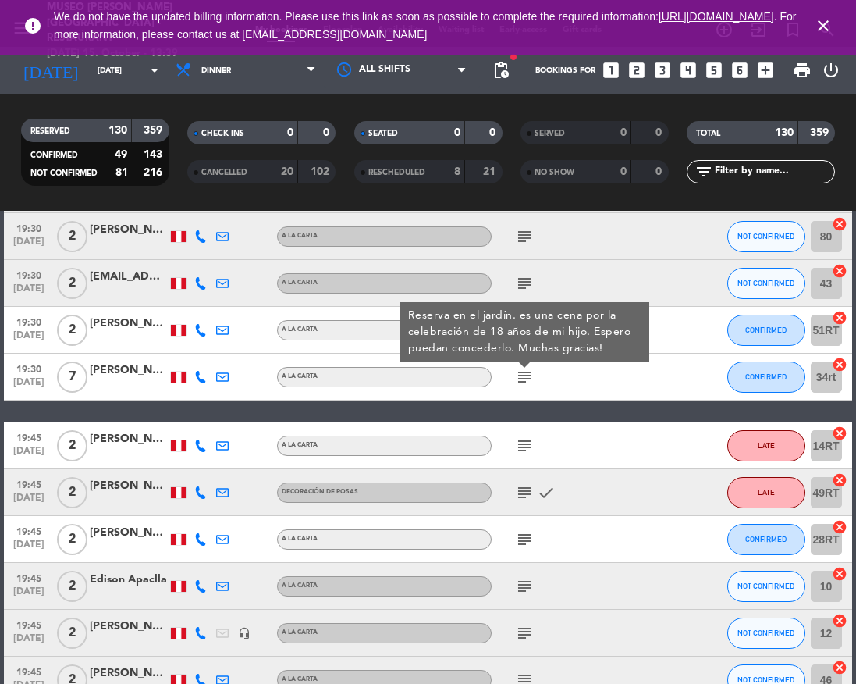
click at [135, 373] on div "[PERSON_NAME]" at bounding box center [129, 370] width 78 height 18
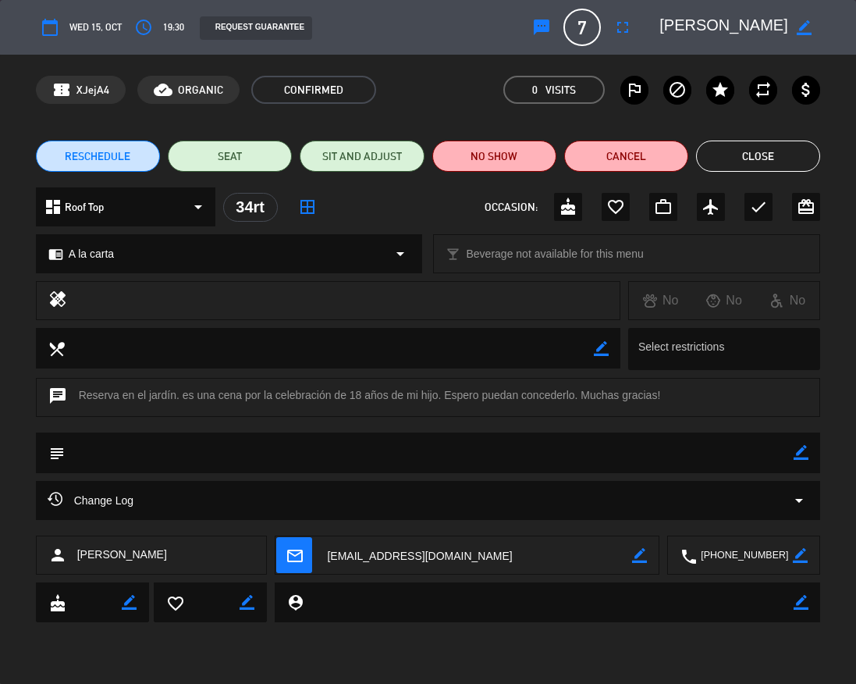
click at [690, 31] on textarea at bounding box center [724, 27] width 129 height 28
click at [749, 165] on button "Close" at bounding box center [758, 156] width 124 height 31
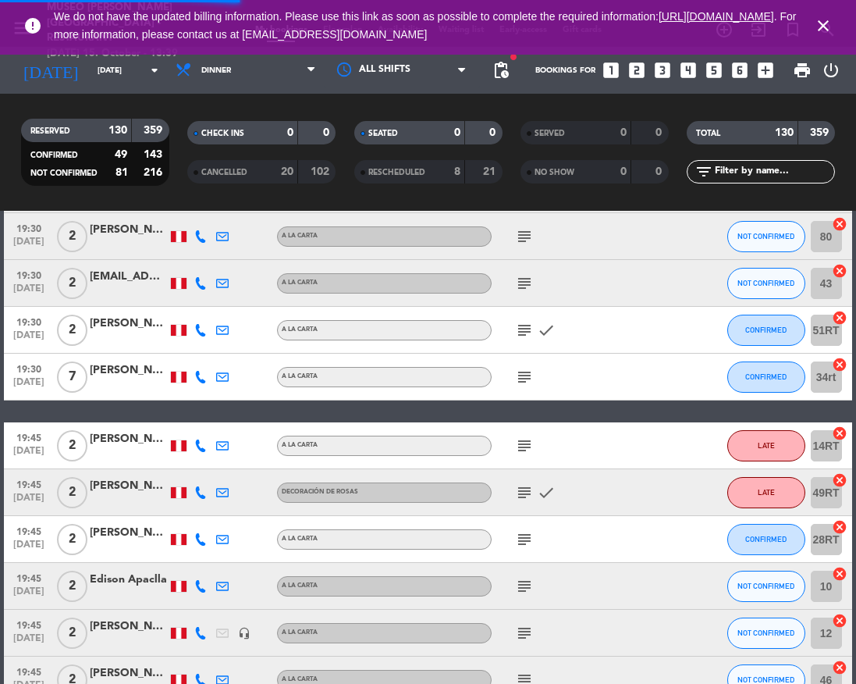
scroll to position [3319, 0]
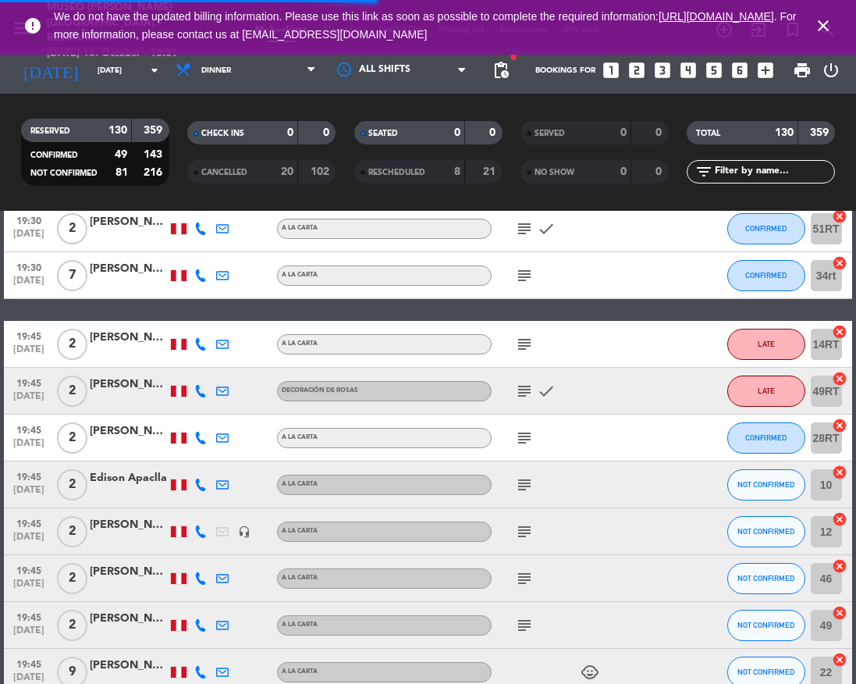
click at [519, 348] on icon "subject" at bounding box center [524, 344] width 19 height 19
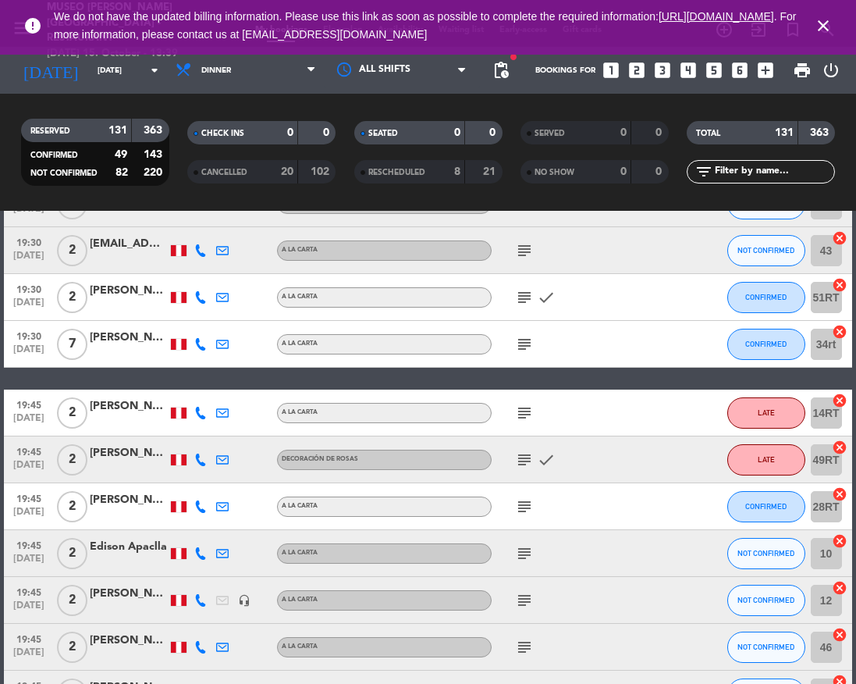
click at [525, 410] on icon "subject" at bounding box center [524, 413] width 19 height 19
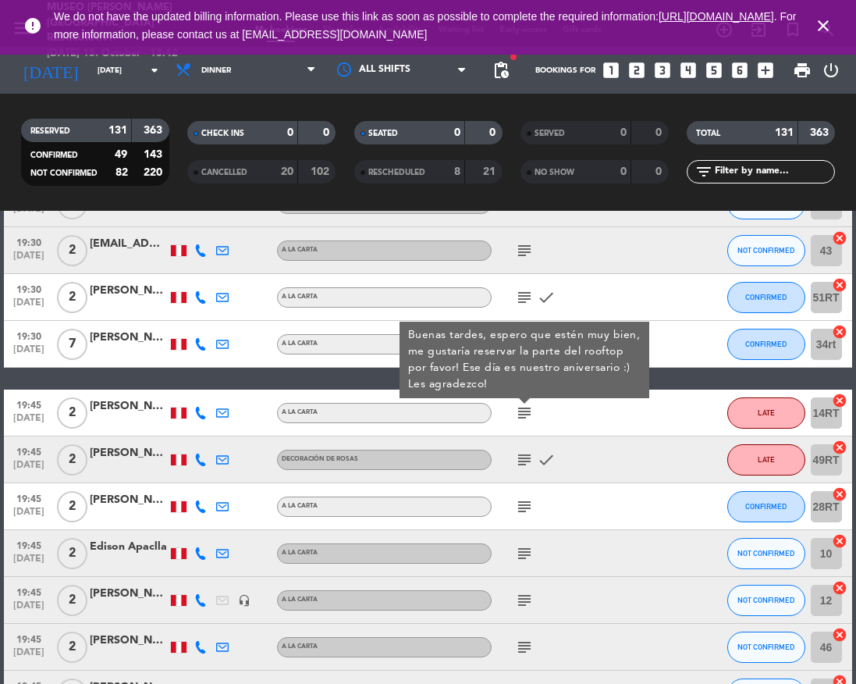
click at [518, 450] on icon "subject" at bounding box center [524, 459] width 19 height 19
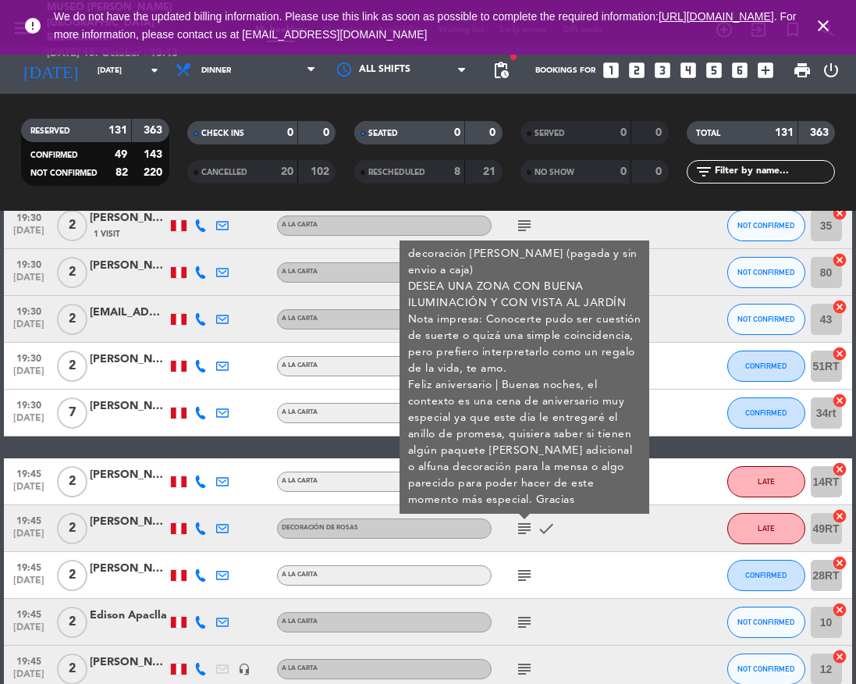
scroll to position [3238, 0]
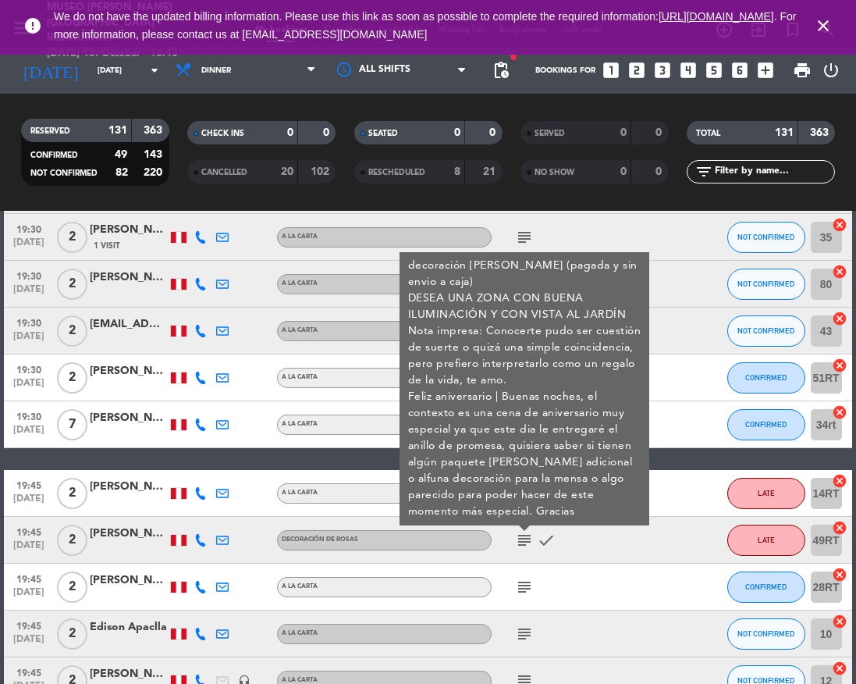
click at [129, 531] on div "[PERSON_NAME]" at bounding box center [129, 534] width 78 height 18
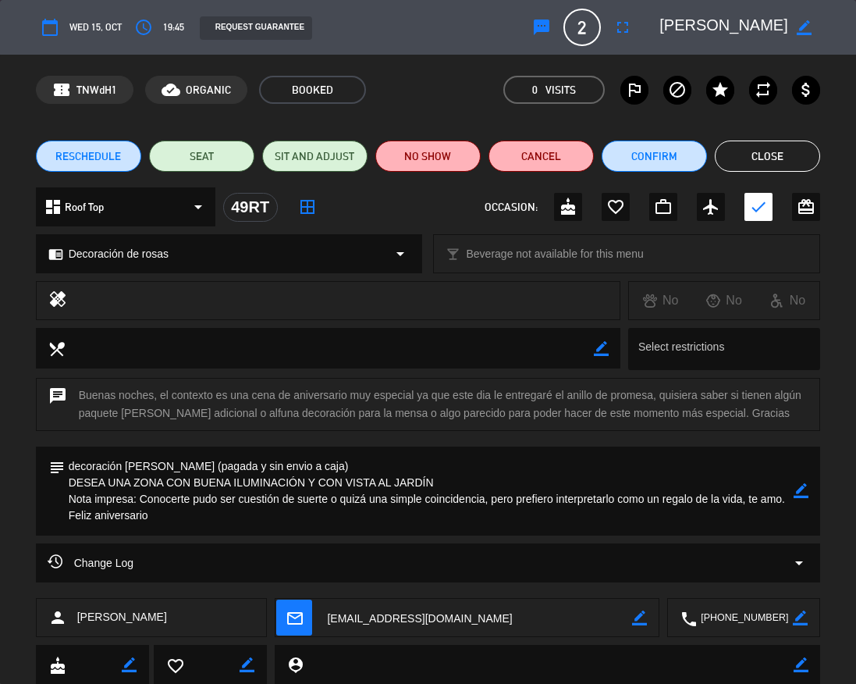
click at [771, 156] on button "Close" at bounding box center [767, 156] width 105 height 31
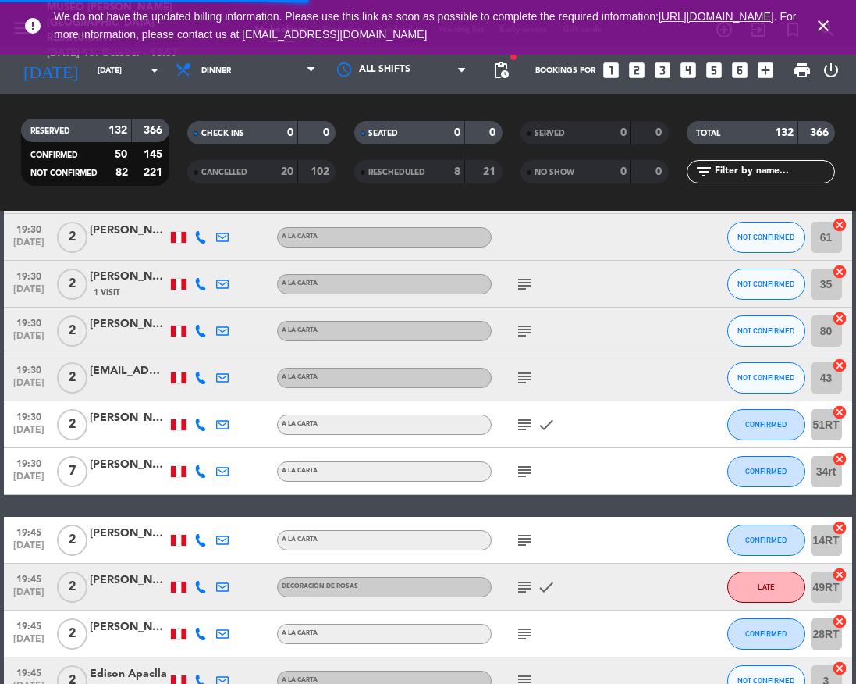
click at [814, 20] on icon "close" at bounding box center [823, 25] width 19 height 19
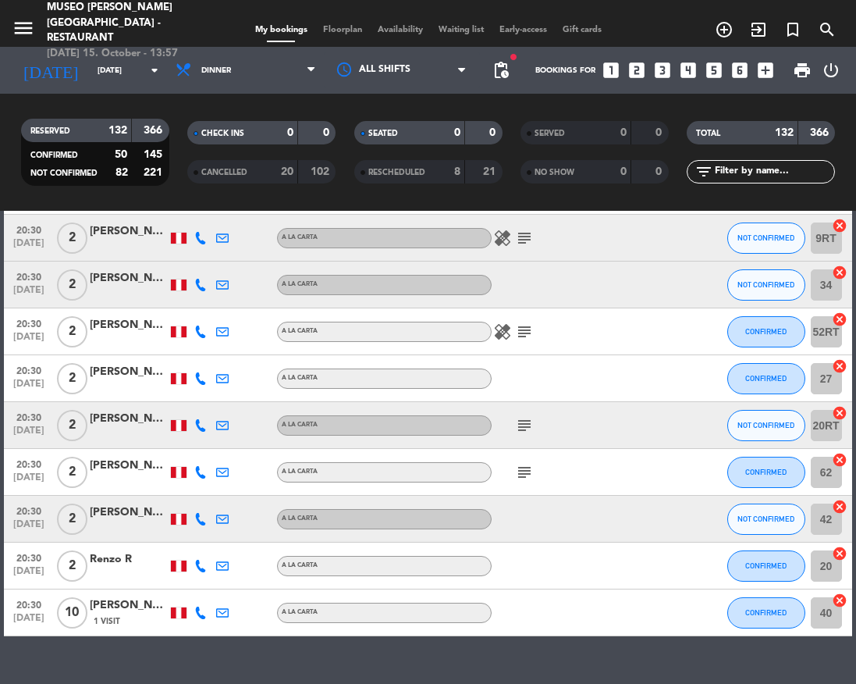
scroll to position [6166, 0]
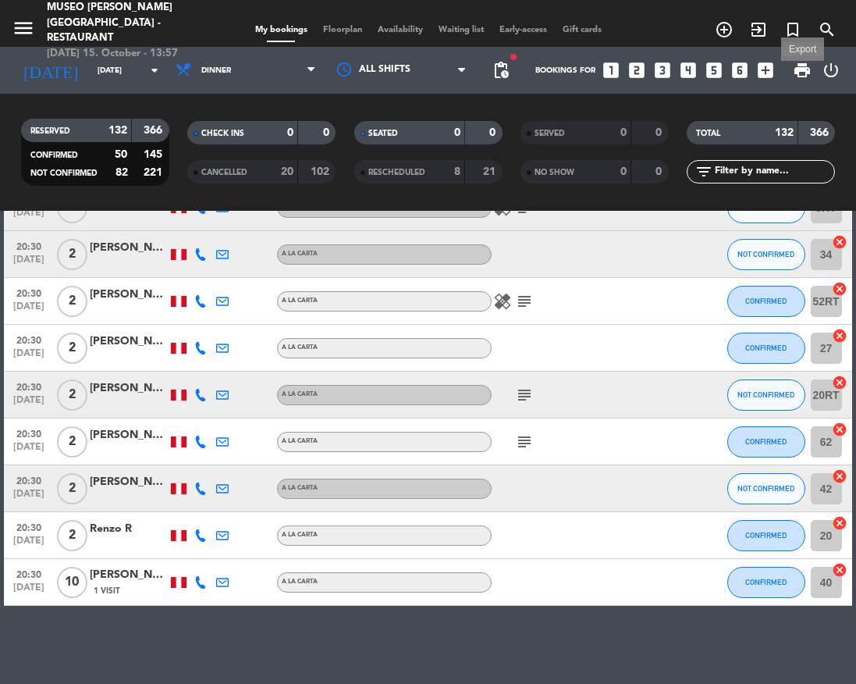
click at [795, 62] on span "print" at bounding box center [802, 70] width 19 height 19
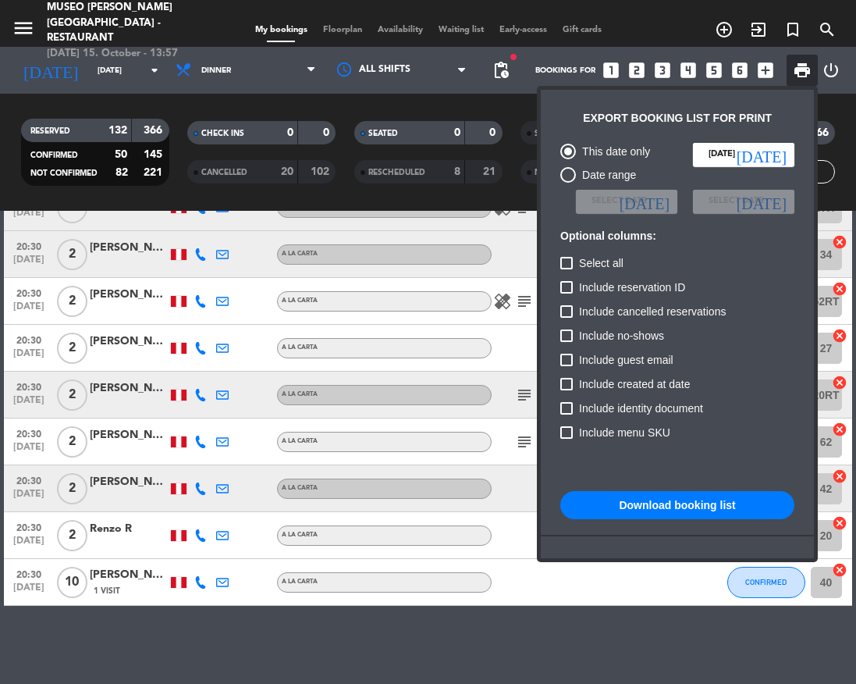
click at [633, 314] on span "Include cancelled reservations" at bounding box center [652, 311] width 147 height 19
click at [567, 318] on input "Include cancelled reservations" at bounding box center [566, 318] width 1 height 1
click at [635, 322] on div "Include cancelled reservations" at bounding box center [678, 314] width 234 height 24
click at [645, 306] on span "Include cancelled reservations" at bounding box center [652, 311] width 147 height 19
click at [567, 318] on input "Include cancelled reservations" at bounding box center [566, 318] width 1 height 1
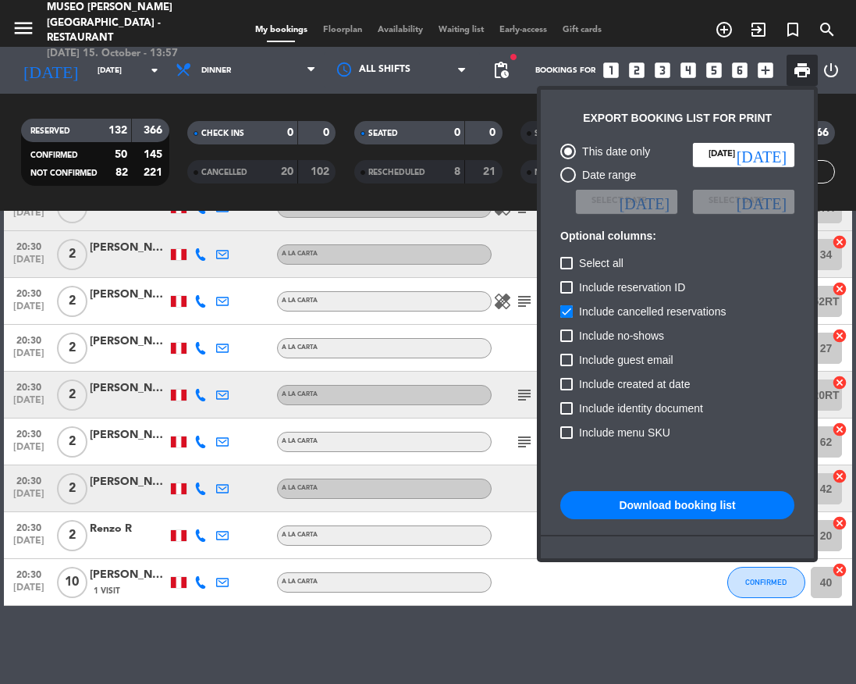
checkbox input "false"
click at [712, 504] on button "Download booking list" at bounding box center [678, 505] width 234 height 28
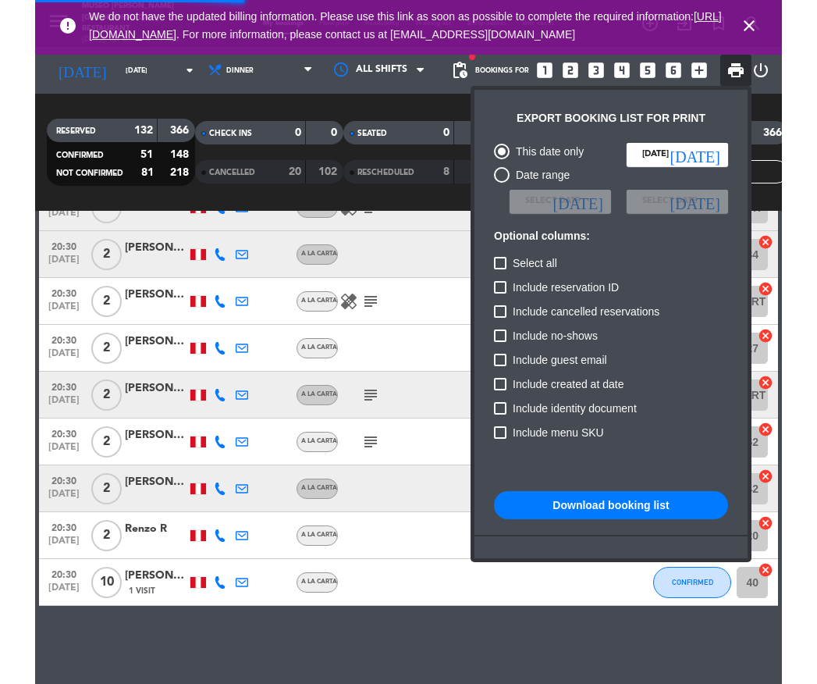
scroll to position [6227, 0]
